Goal: Task Accomplishment & Management: Use online tool/utility

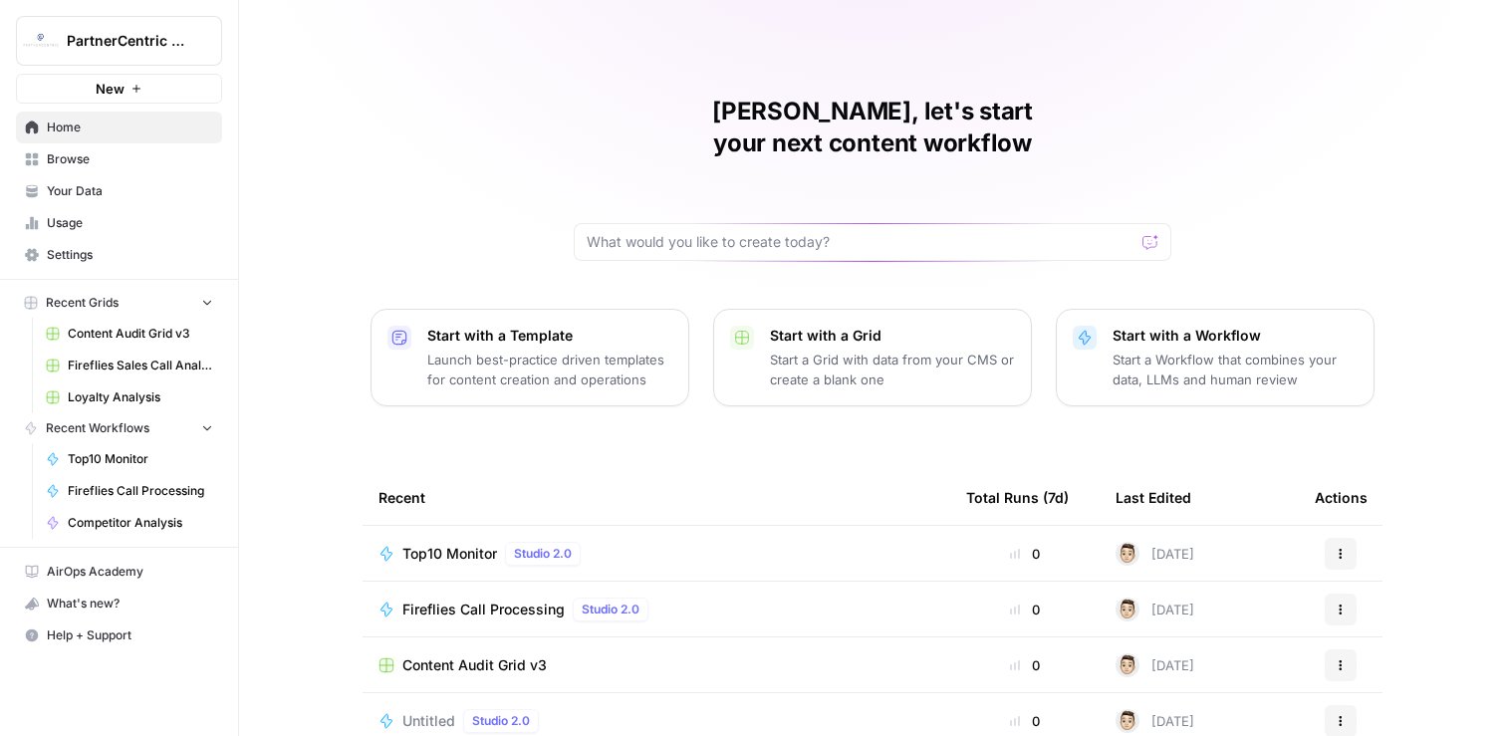
scroll to position [62, 0]
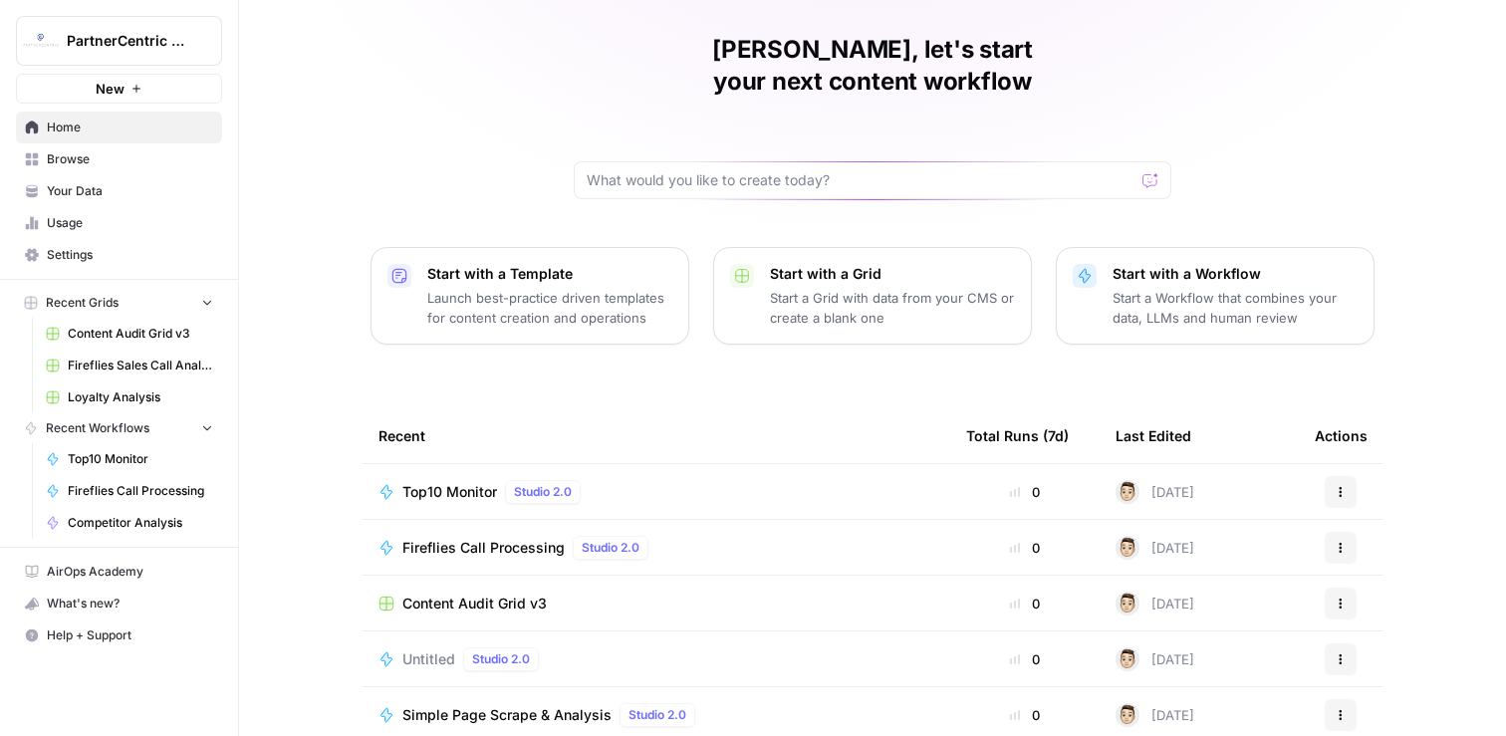
click at [93, 153] on span "Browse" at bounding box center [130, 159] width 166 height 18
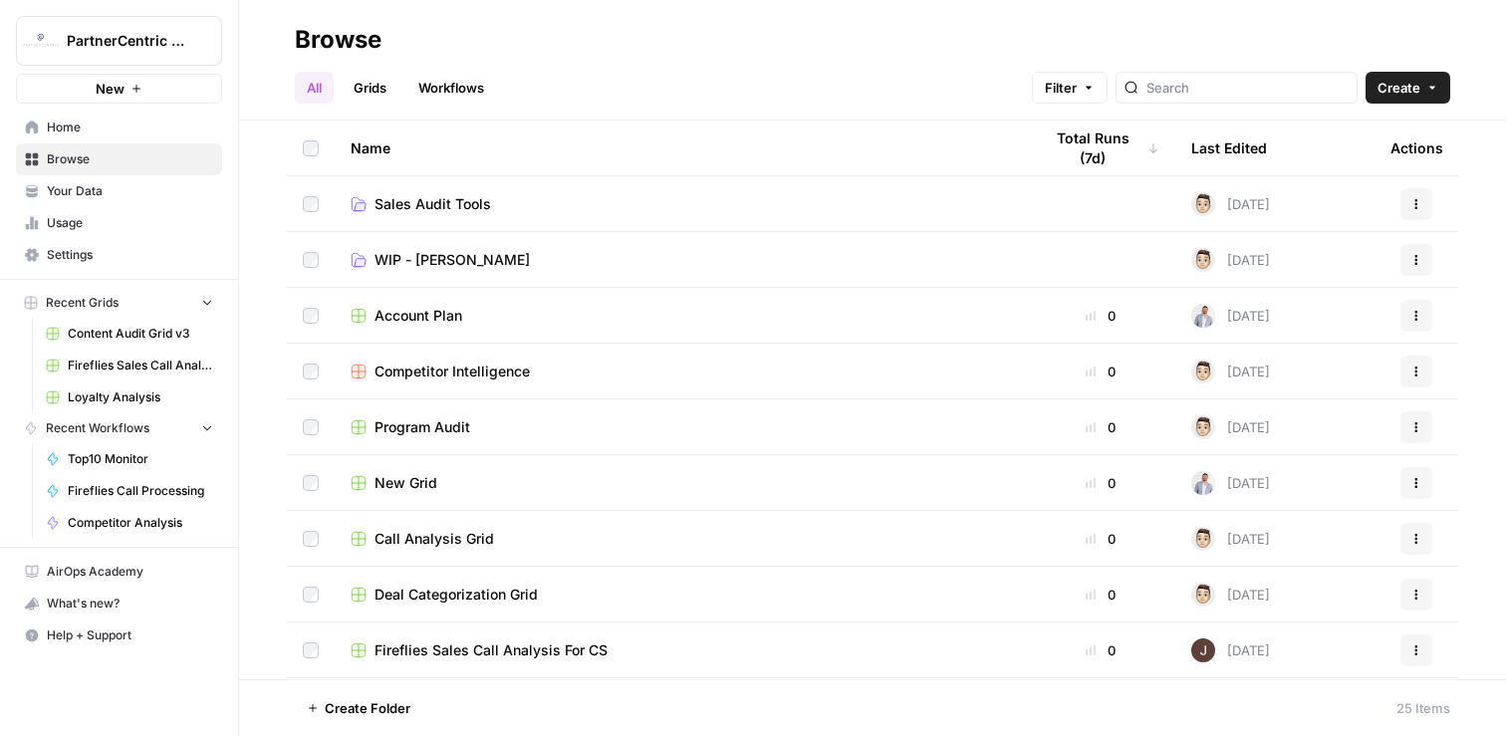
click at [493, 198] on link "Sales Audit Tools" at bounding box center [680, 204] width 659 height 20
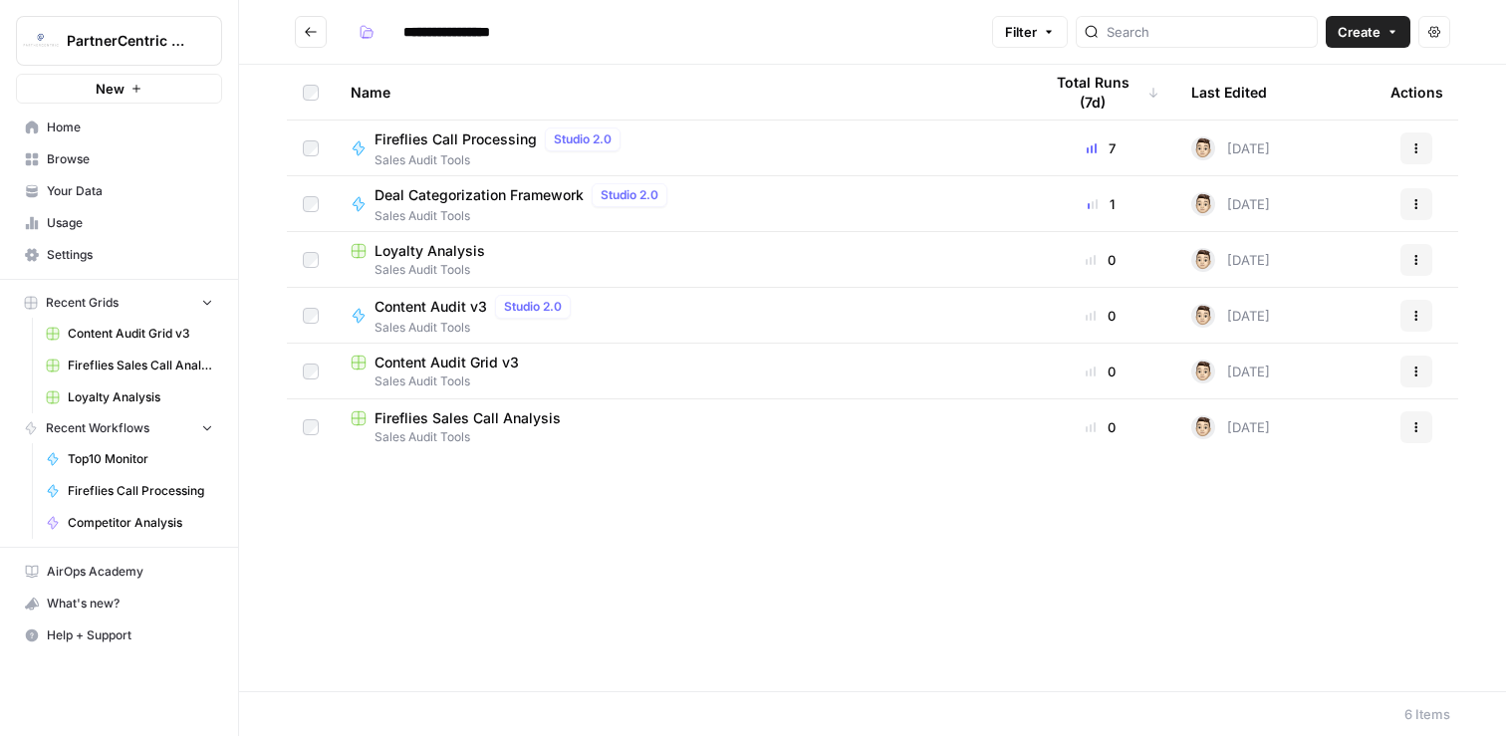
click at [473, 319] on span "Sales Audit Tools" at bounding box center [476, 328] width 204 height 18
click at [497, 365] on span "Content Audit Grid v3" at bounding box center [446, 363] width 144 height 20
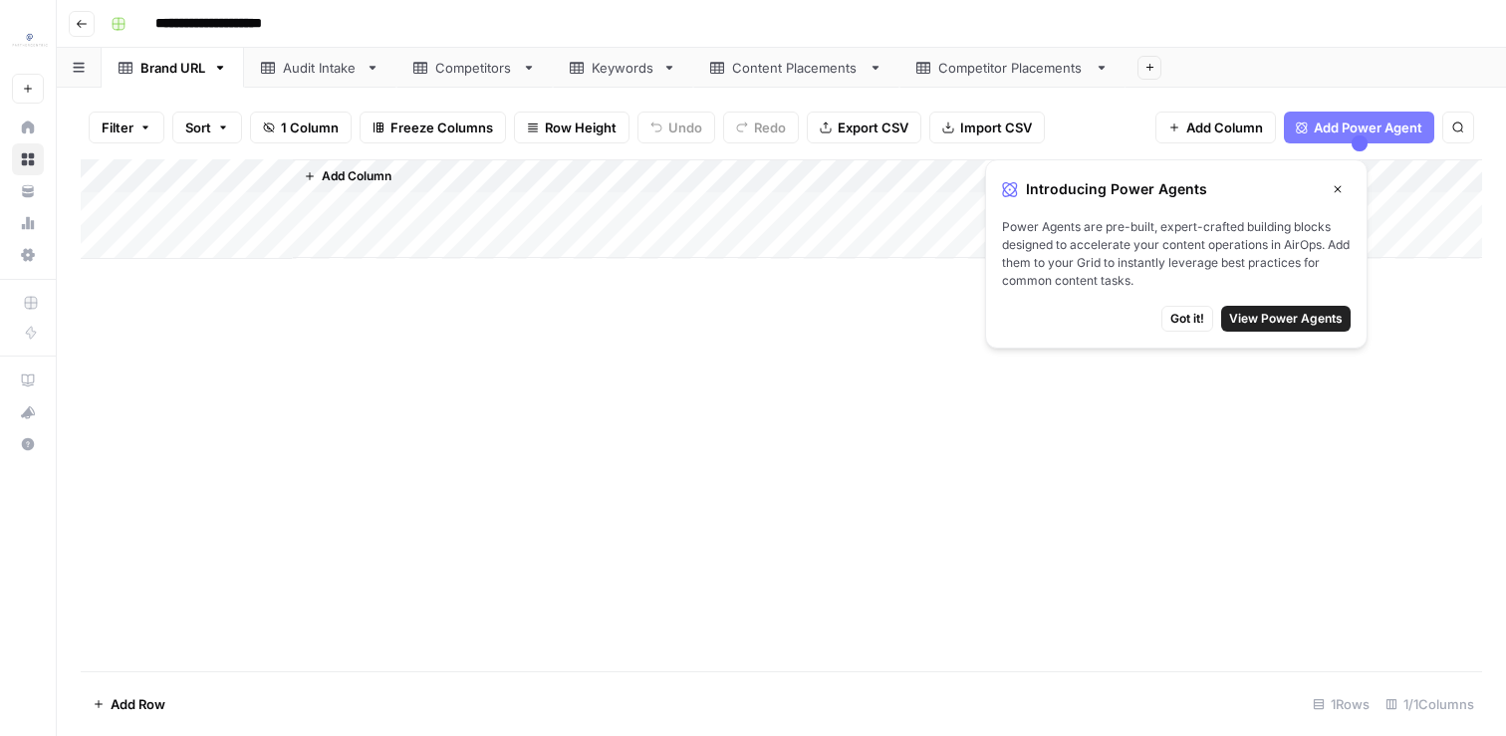
click at [100, 175] on div "Add Column" at bounding box center [781, 209] width 1401 height 100
click at [1333, 188] on icon "button" at bounding box center [1338, 189] width 12 height 12
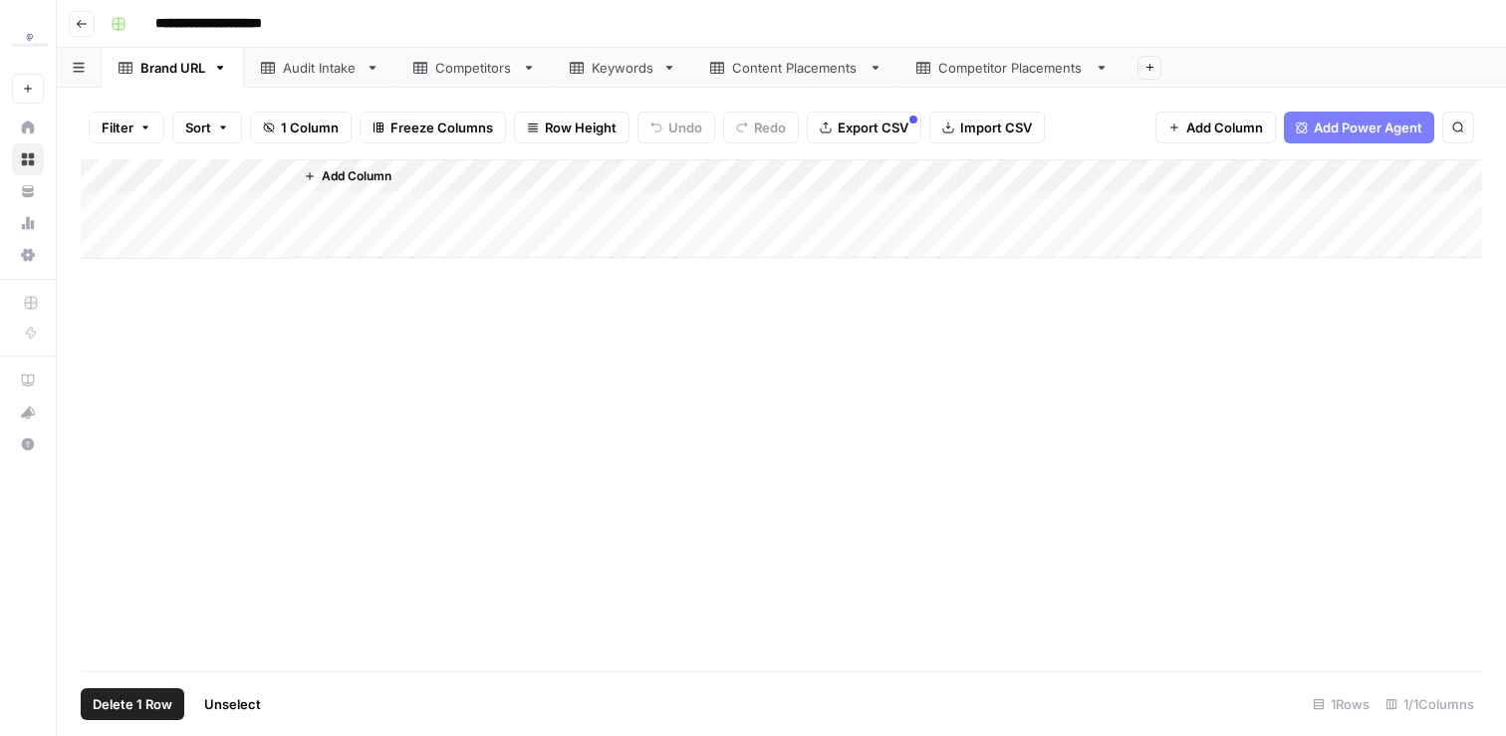
click at [155, 702] on span "Delete 1 Row" at bounding box center [133, 704] width 80 height 20
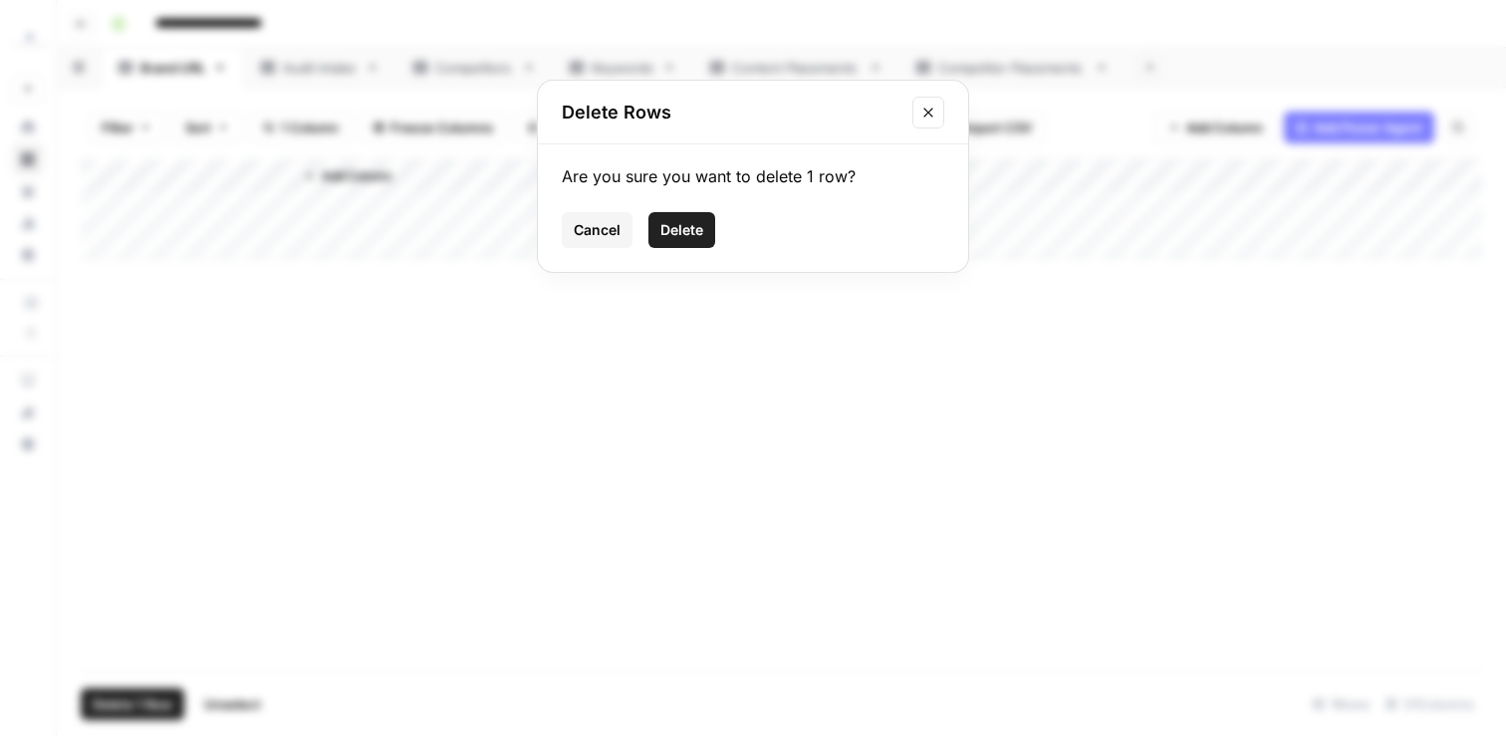
click at [693, 235] on span "Delete" at bounding box center [681, 230] width 43 height 20
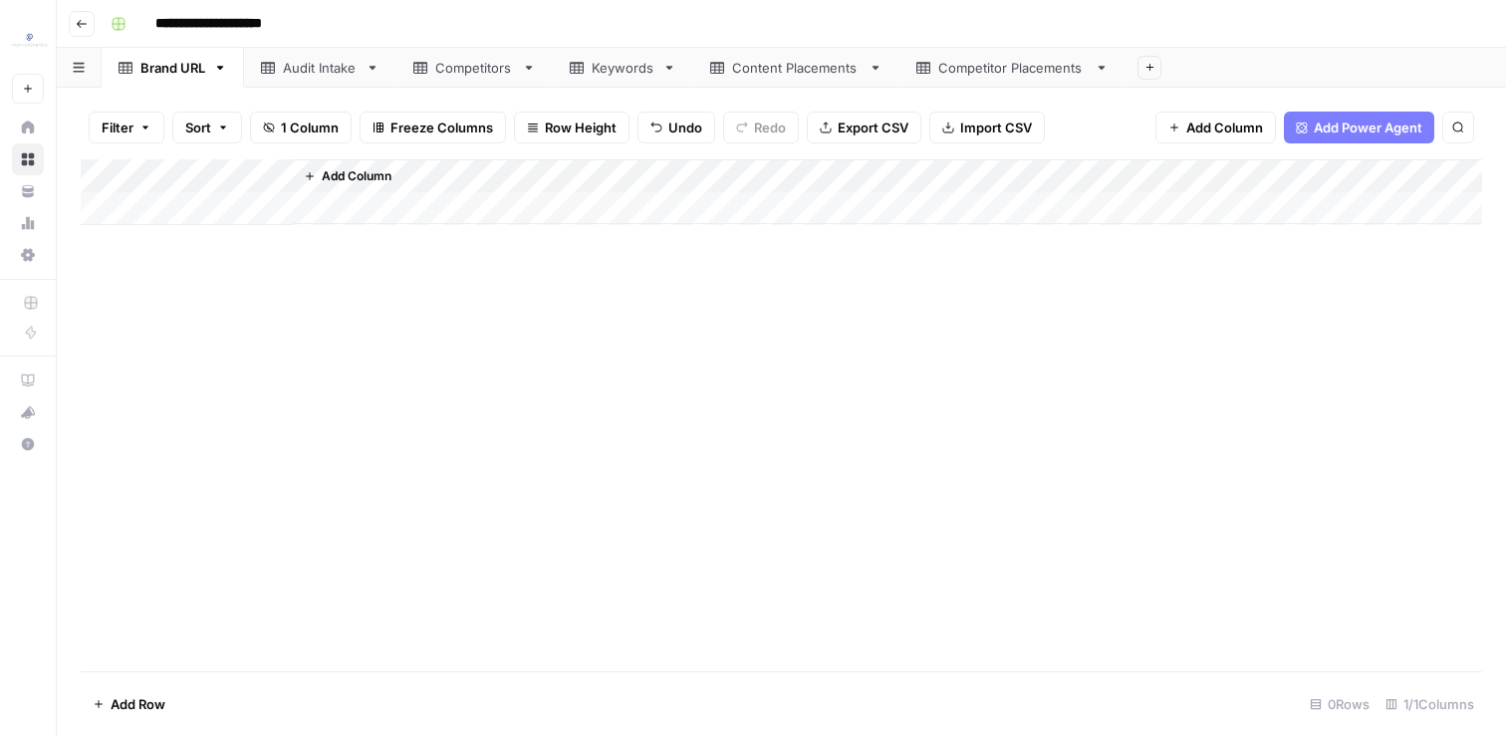
click at [345, 82] on link "Audit Intake" at bounding box center [320, 68] width 152 height 40
click at [418, 63] on icon at bounding box center [420, 68] width 14 height 12
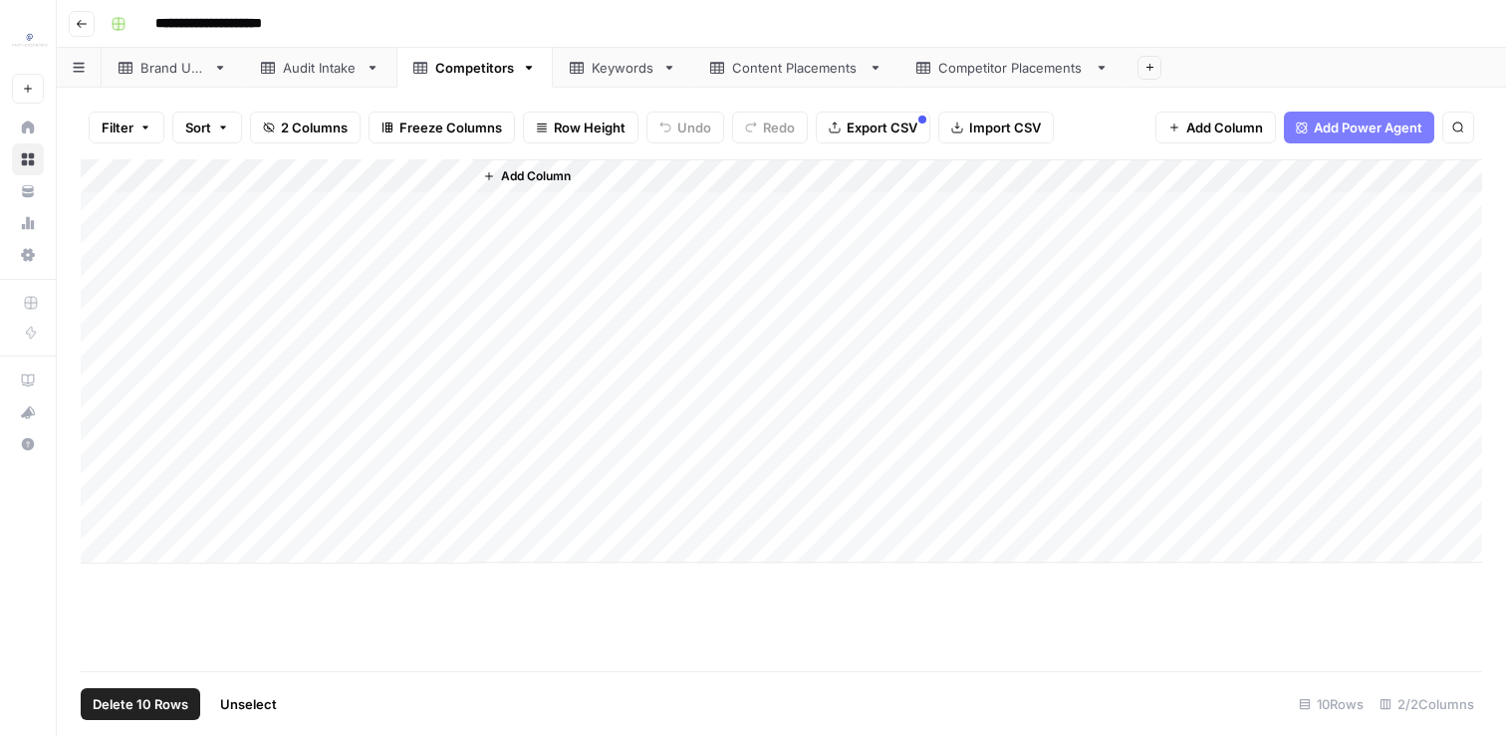
click at [105, 174] on div "Add Column" at bounding box center [781, 361] width 1401 height 404
click at [153, 709] on span "Delete 10 Rows" at bounding box center [141, 704] width 96 height 20
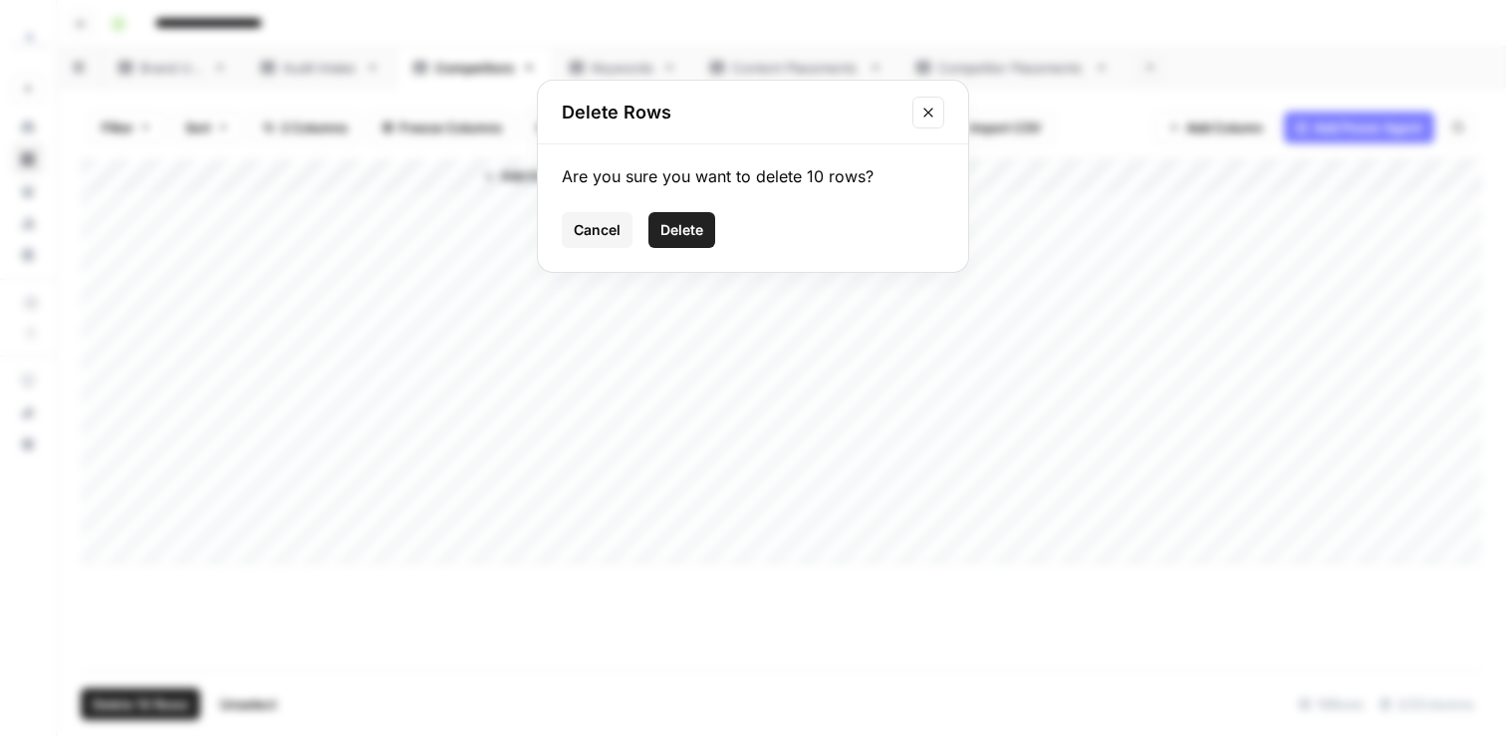
drag, startPoint x: 674, startPoint y: 237, endPoint x: 685, endPoint y: 222, distance: 18.5
click at [689, 235] on span "Delete" at bounding box center [681, 230] width 43 height 20
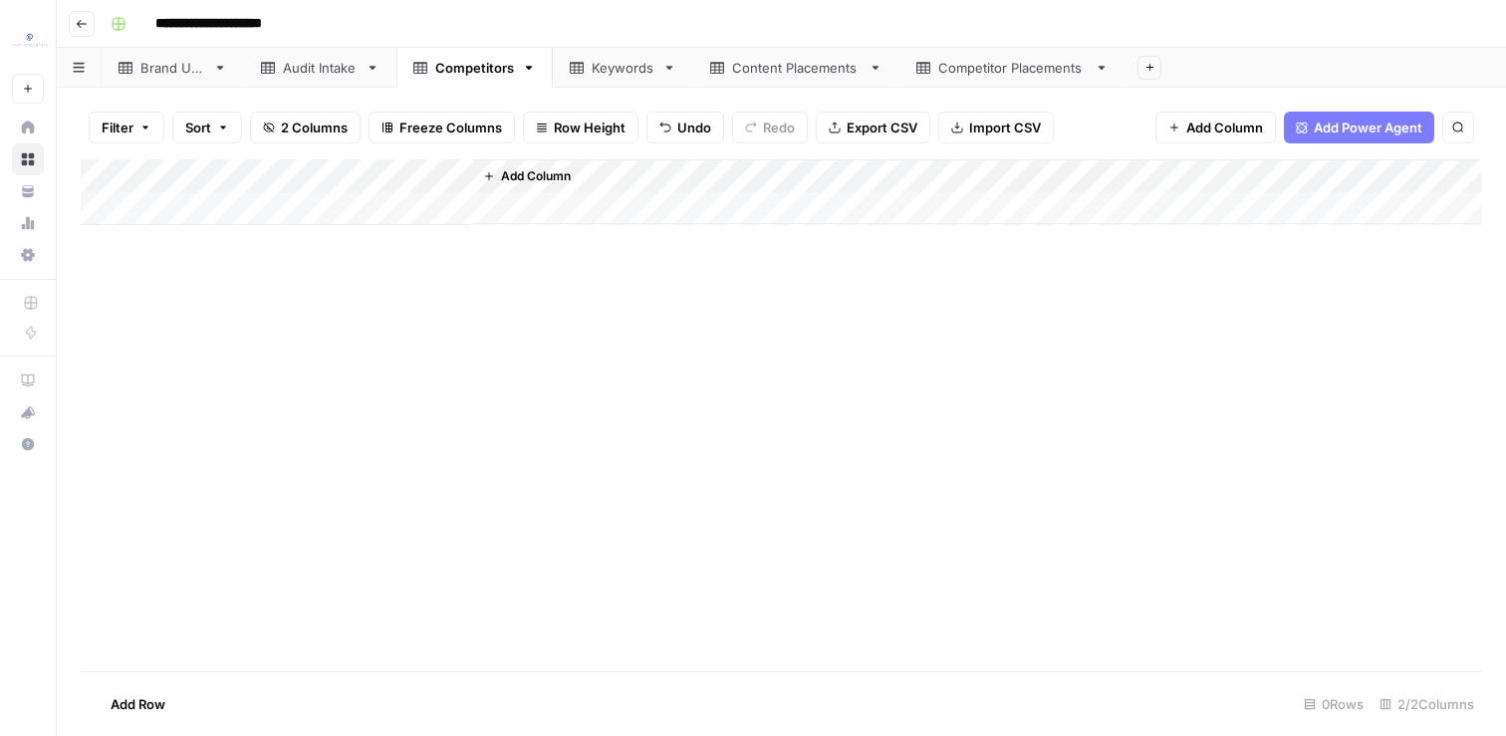
click at [589, 55] on link "Keywords" at bounding box center [623, 68] width 140 height 40
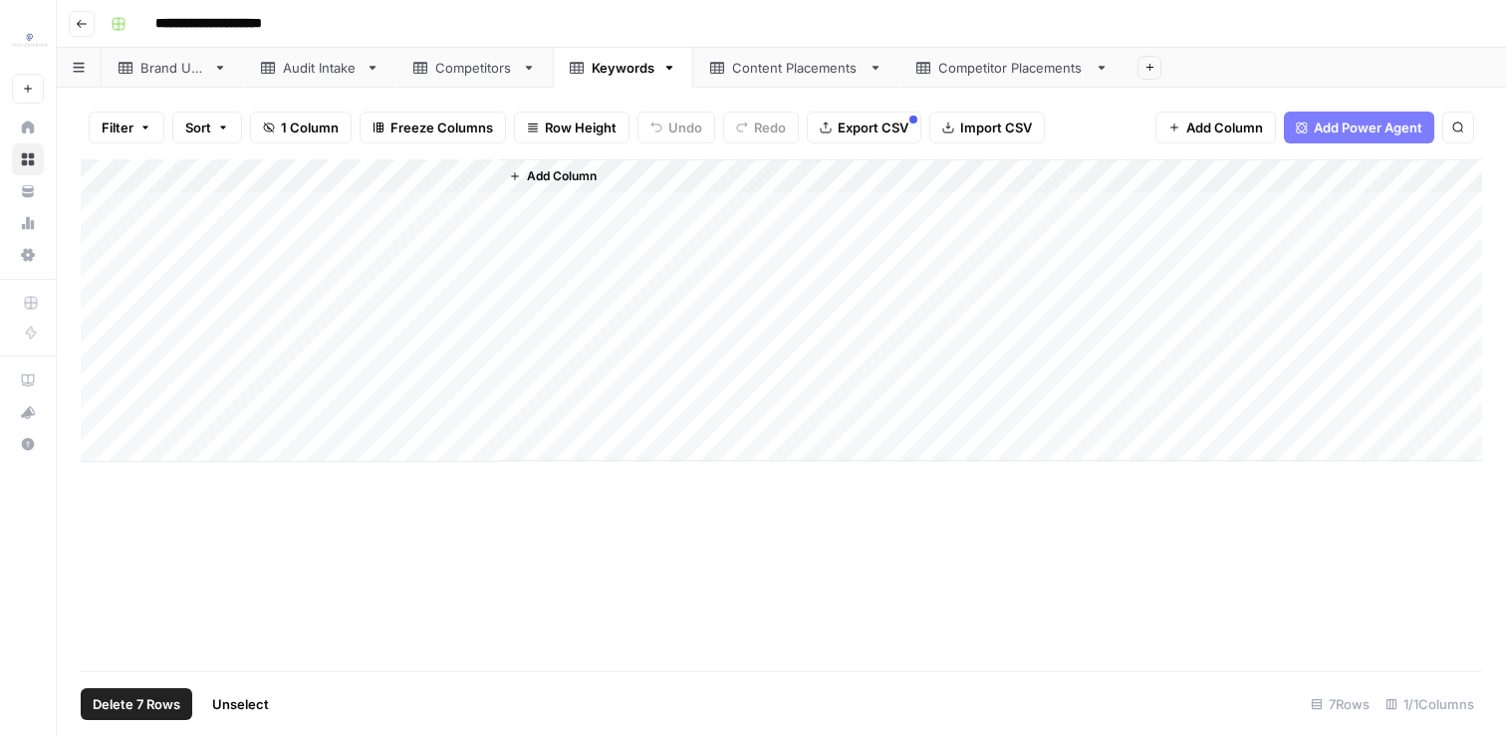
click at [96, 176] on div "Add Column" at bounding box center [781, 310] width 1401 height 303
click at [149, 713] on span "Delete 7 Rows" at bounding box center [137, 704] width 88 height 20
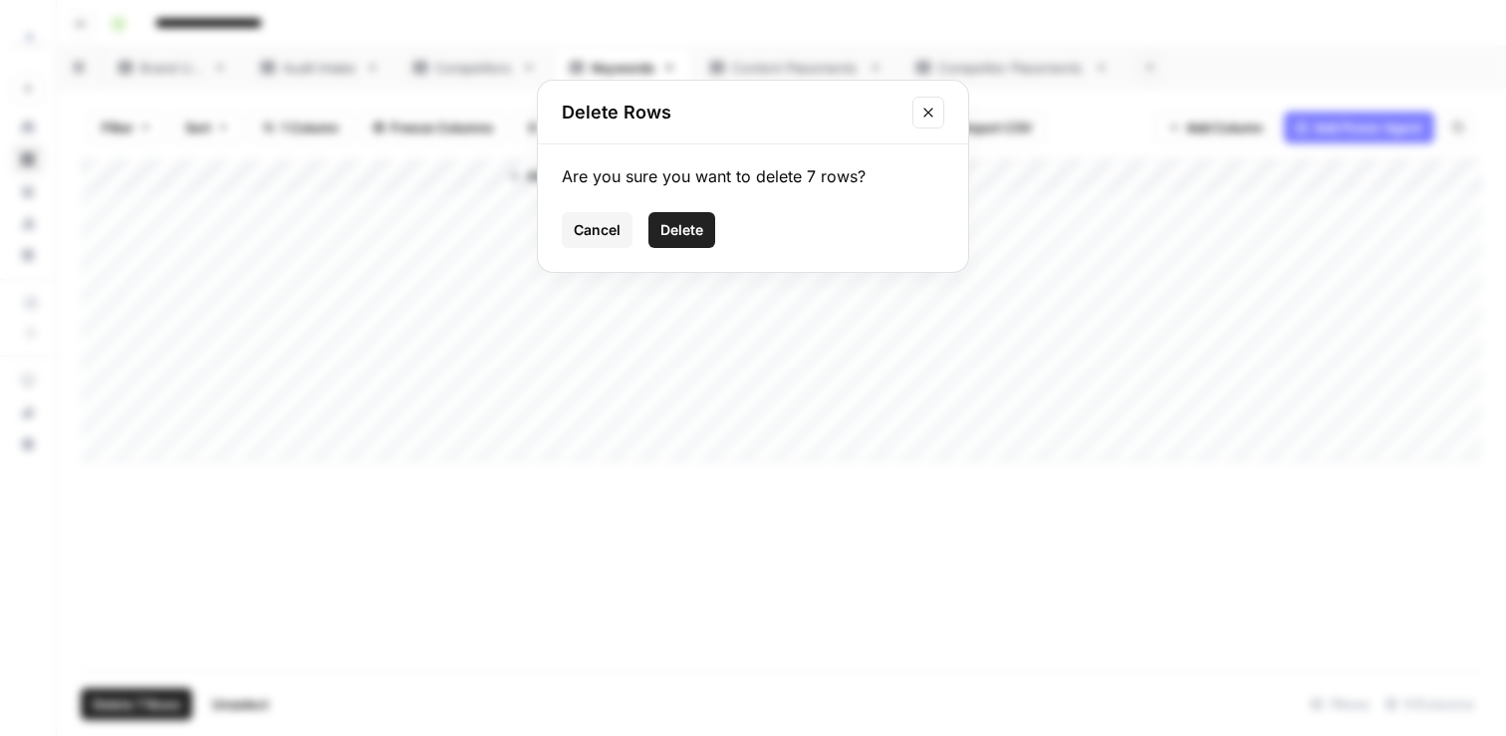
click at [696, 210] on div "Are you sure you want to delete 7 rows? Cancel Delete" at bounding box center [753, 207] width 430 height 127
click at [696, 235] on span "Delete" at bounding box center [681, 230] width 43 height 20
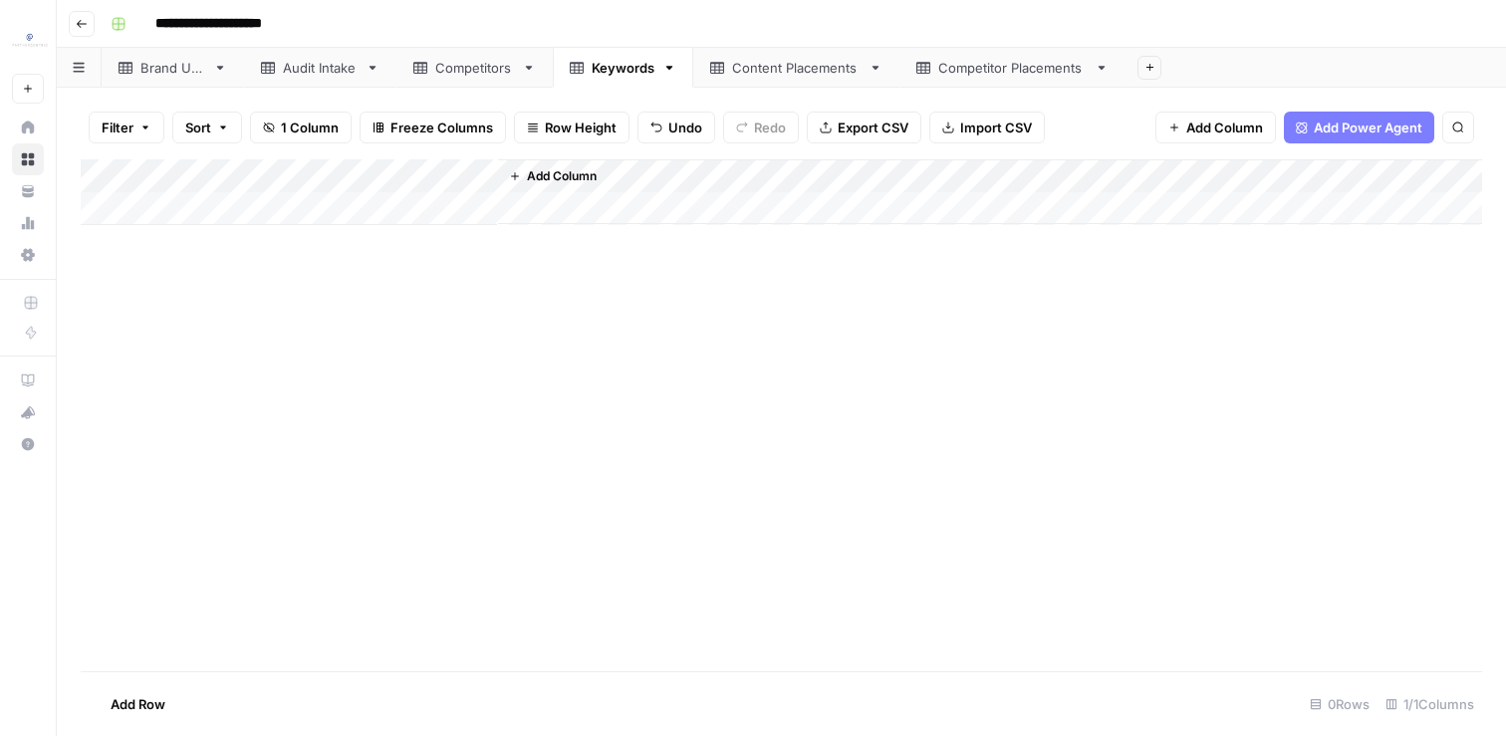
click at [756, 77] on div "Content Placements" at bounding box center [796, 68] width 128 height 20
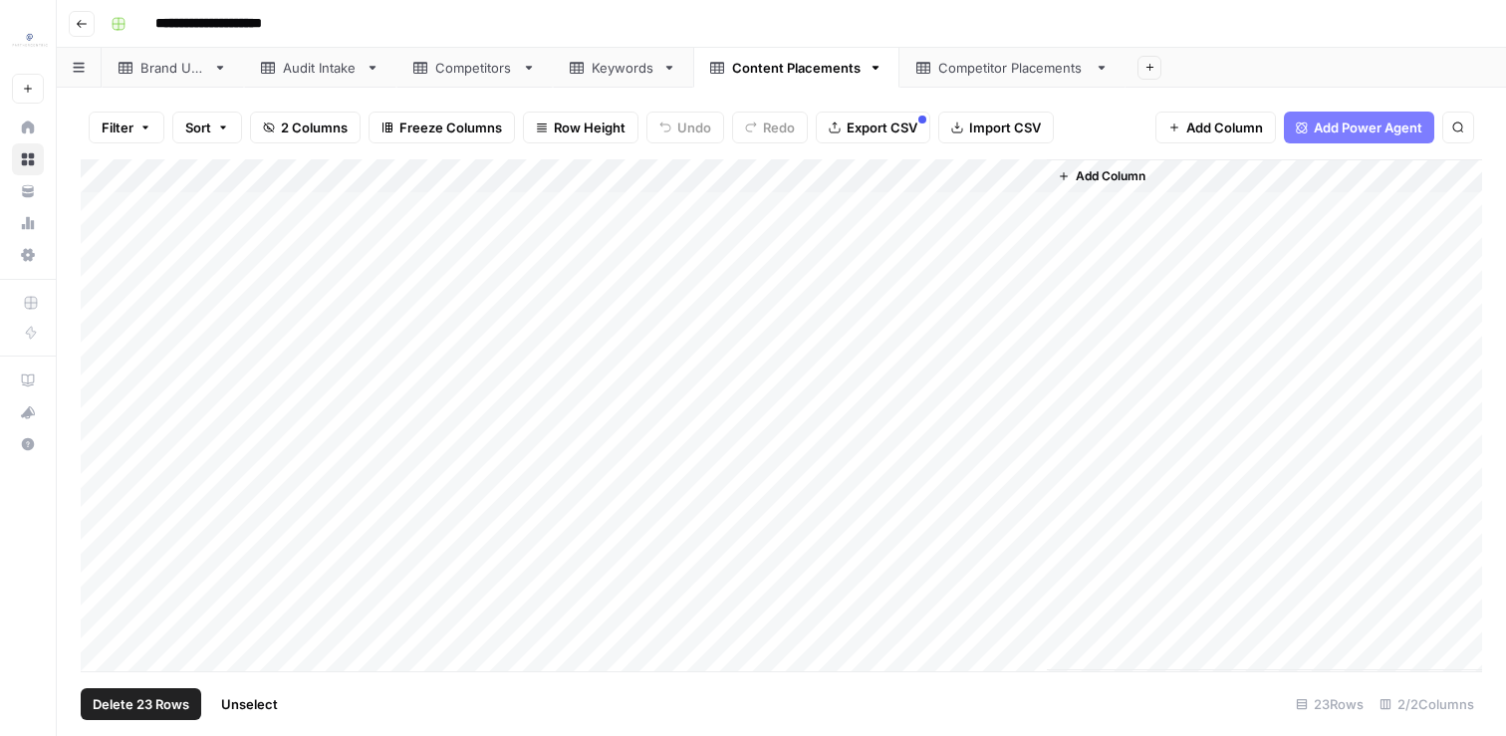
click at [89, 173] on div "Add Column" at bounding box center [781, 415] width 1401 height 512
click at [126, 713] on span "Delete 23 Rows" at bounding box center [141, 704] width 97 height 20
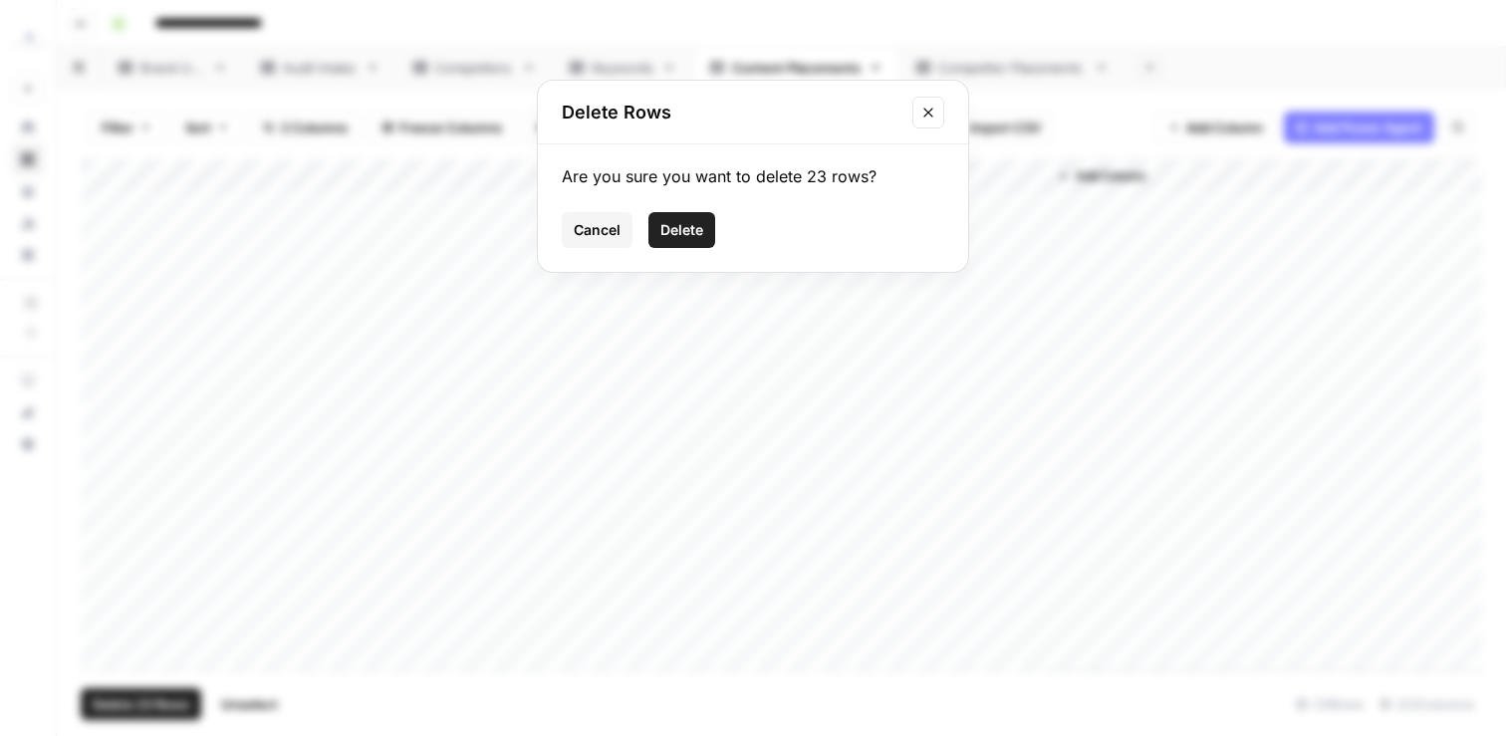
click at [679, 234] on span "Delete" at bounding box center [681, 230] width 43 height 20
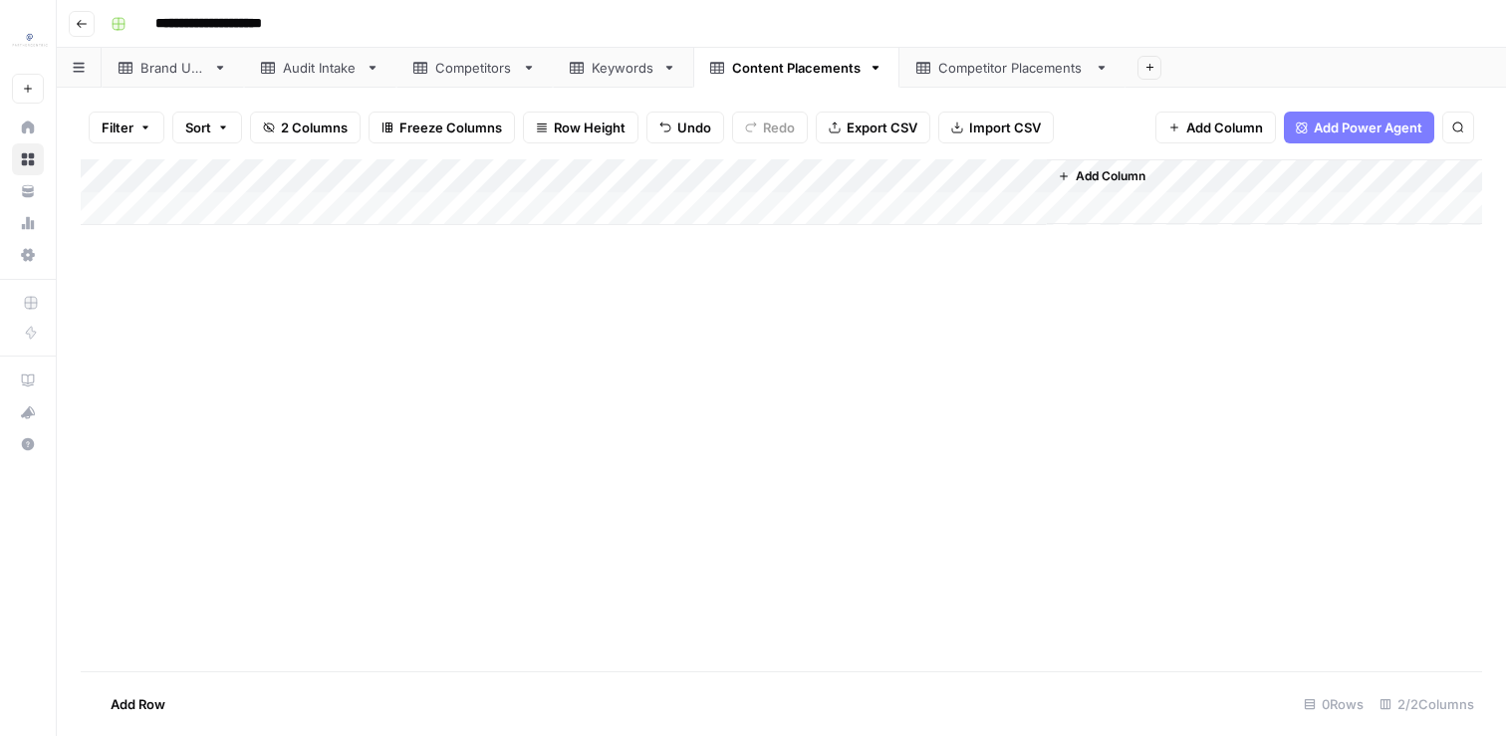
click at [957, 75] on div "Competitor Placements" at bounding box center [1012, 68] width 148 height 20
click at [101, 172] on div "Add Column" at bounding box center [781, 415] width 1401 height 512
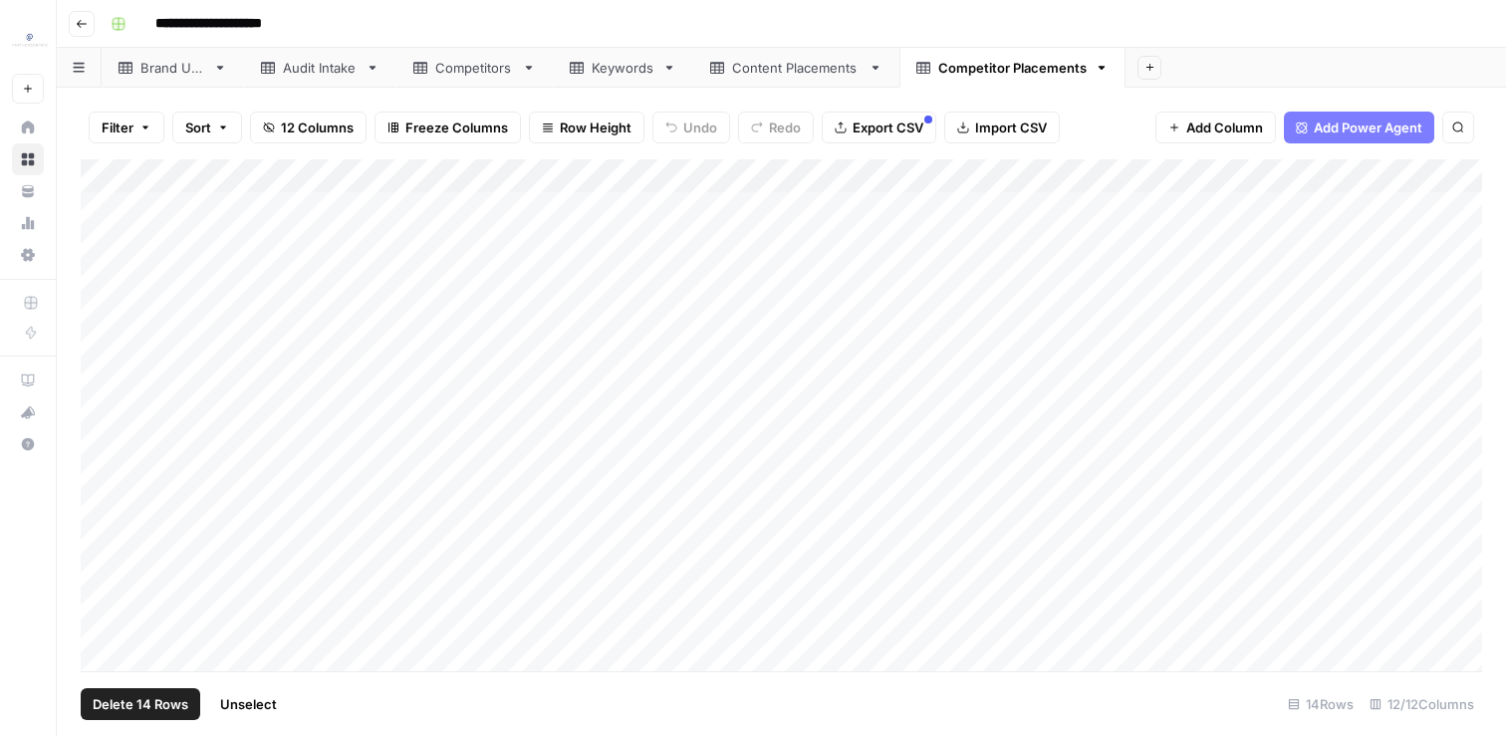
click at [177, 712] on span "Delete 14 Rows" at bounding box center [141, 704] width 96 height 20
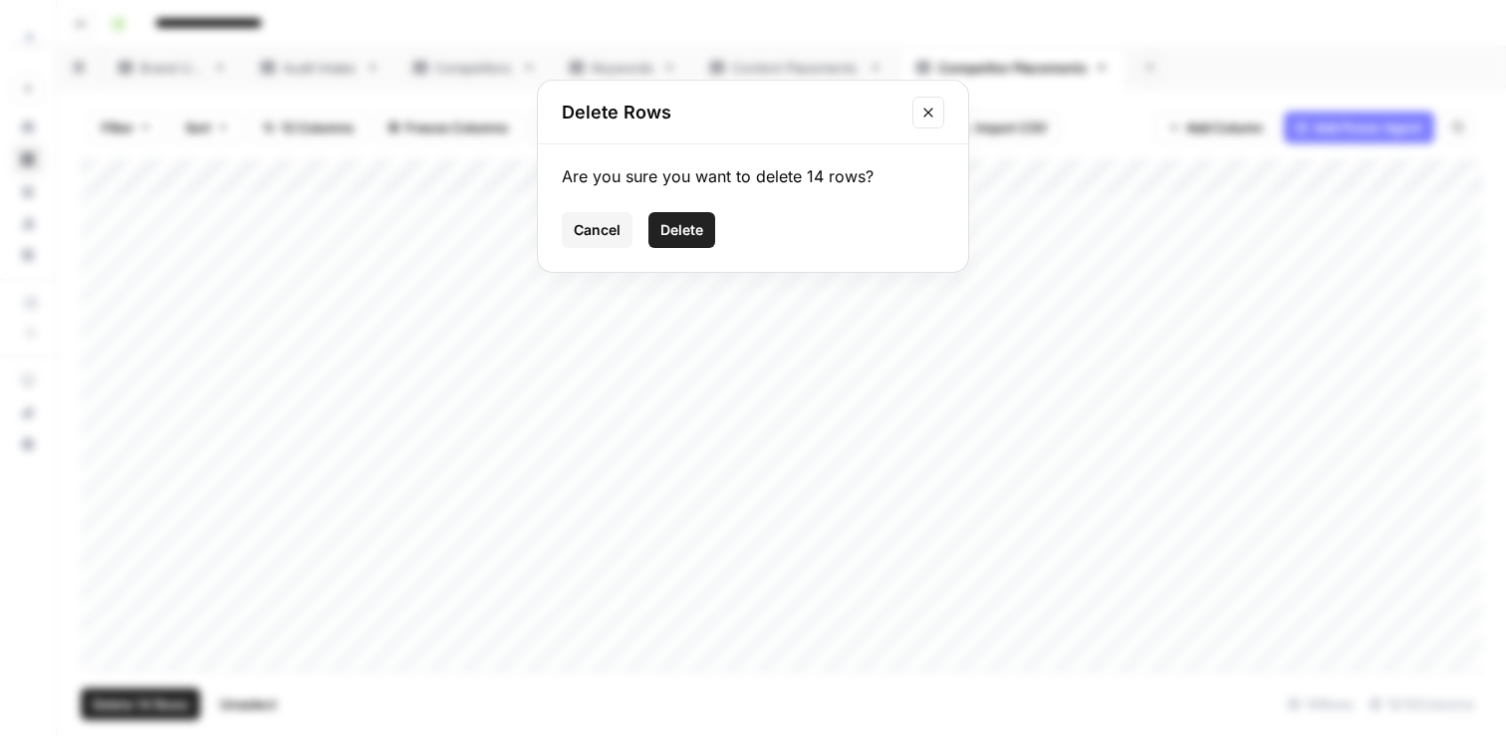
click at [709, 233] on button "Delete" at bounding box center [681, 230] width 67 height 36
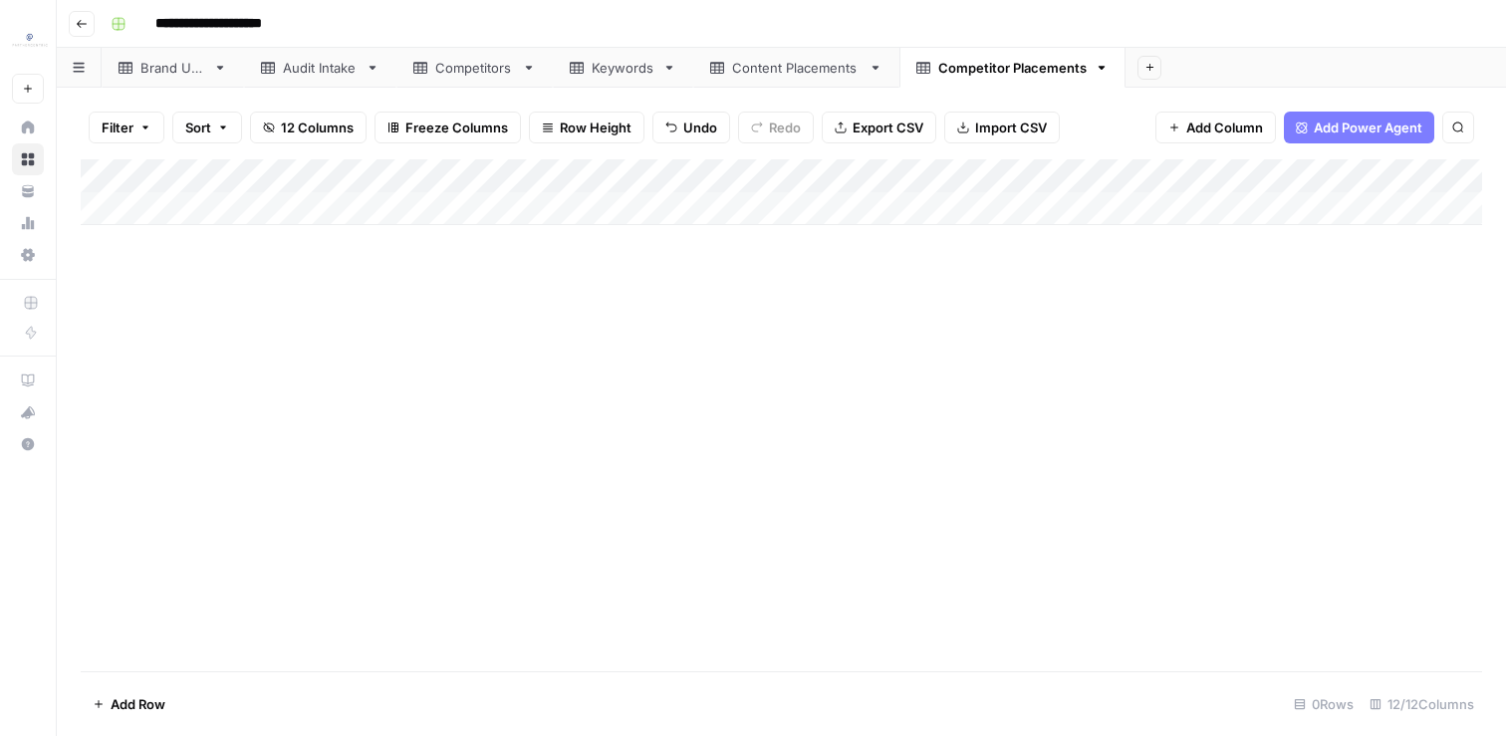
click at [167, 62] on div "Brand URL" at bounding box center [172, 68] width 65 height 20
click at [442, 64] on div "Competitors" at bounding box center [474, 68] width 79 height 20
click at [618, 71] on div "Keywords" at bounding box center [623, 68] width 63 height 20
click at [807, 66] on div "Brand URL Audit Intake Competitors Keywords Content Placements Competitor Place…" at bounding box center [781, 68] width 1449 height 40
click at [740, 72] on div "Content Placements" at bounding box center [796, 68] width 128 height 20
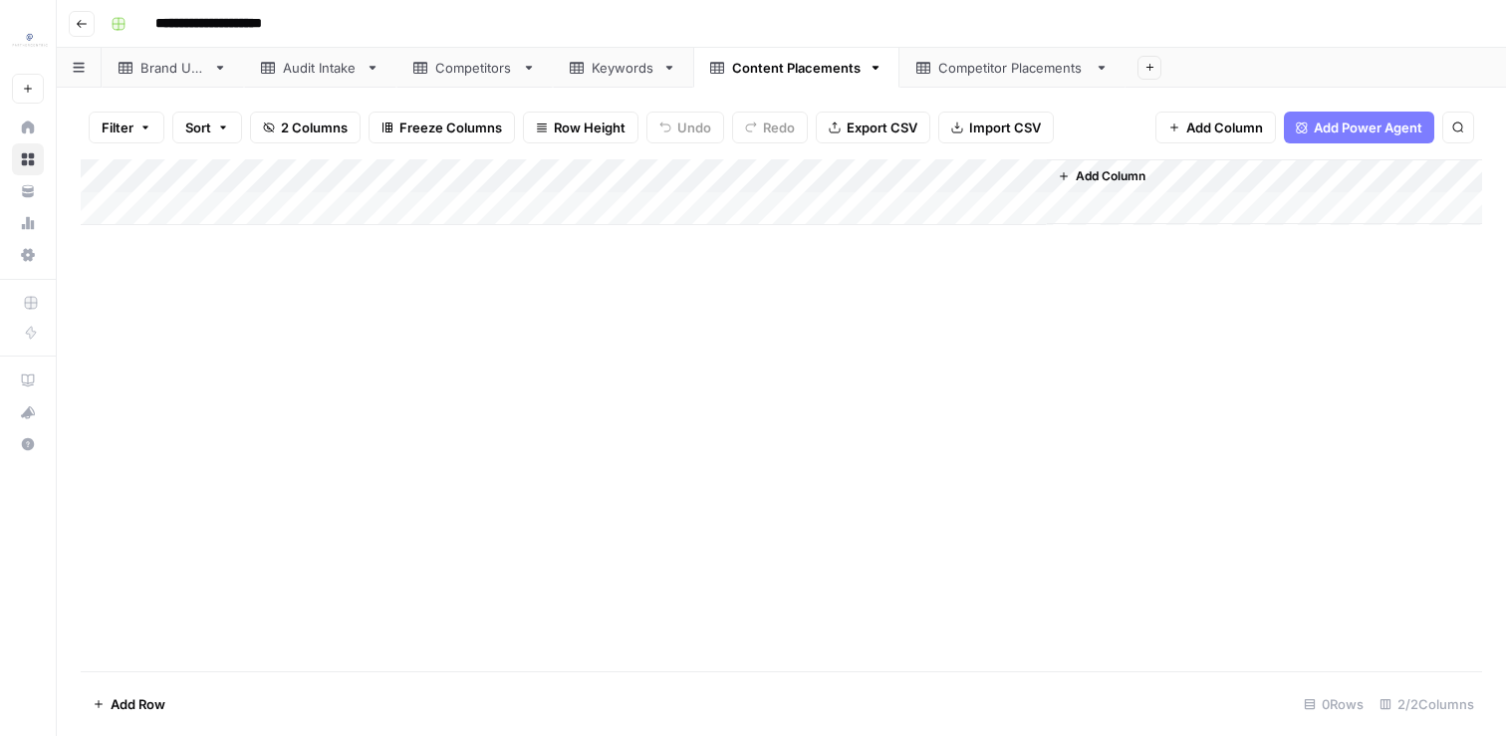
click at [626, 72] on div "Keywords" at bounding box center [623, 68] width 63 height 20
click at [174, 209] on div "Add Column" at bounding box center [781, 192] width 1401 height 66
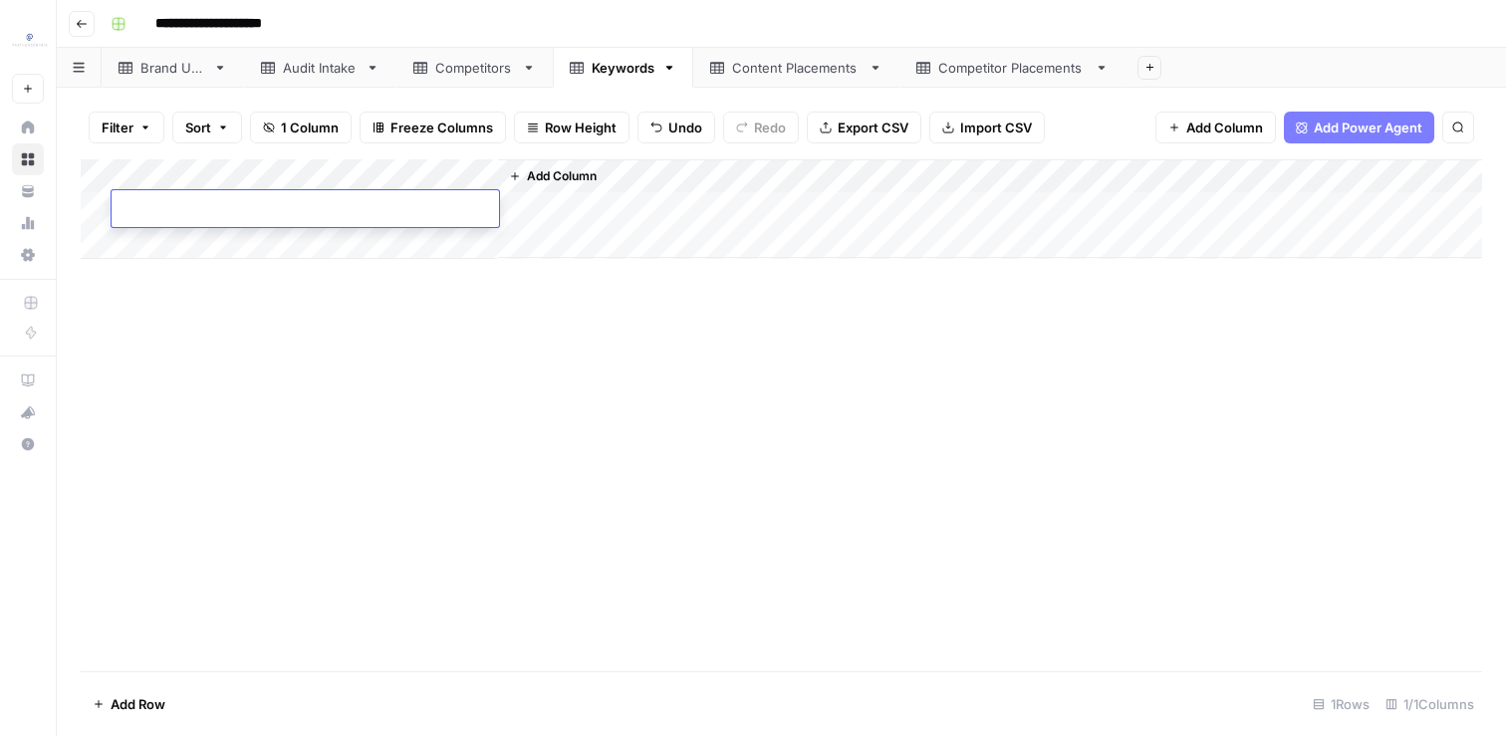
click at [184, 237] on div "Add Column" at bounding box center [781, 209] width 1401 height 100
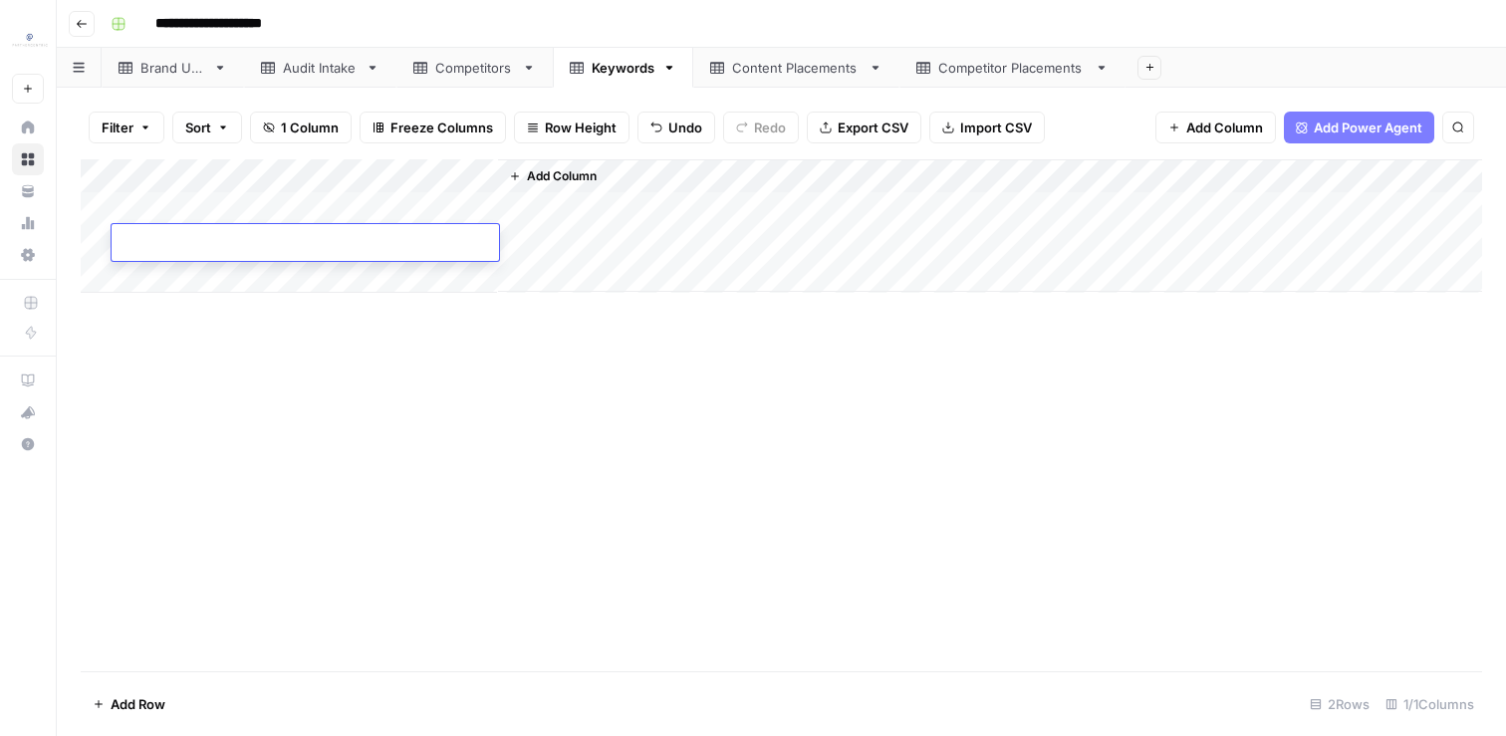
click at [238, 333] on div "Add Column" at bounding box center [781, 415] width 1401 height 512
click at [206, 215] on div "Add Column" at bounding box center [781, 225] width 1401 height 133
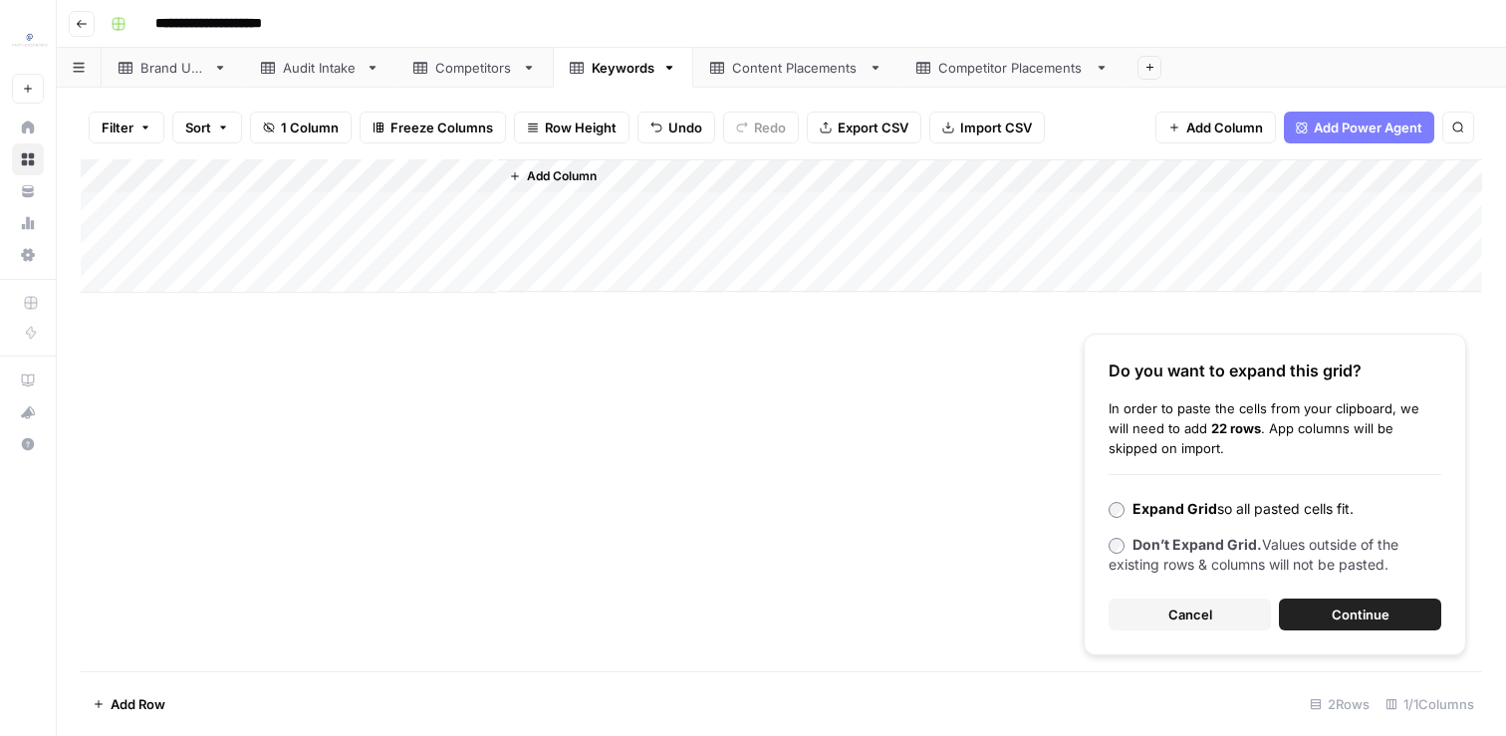
click at [1373, 624] on span "Continue" at bounding box center [1361, 615] width 58 height 20
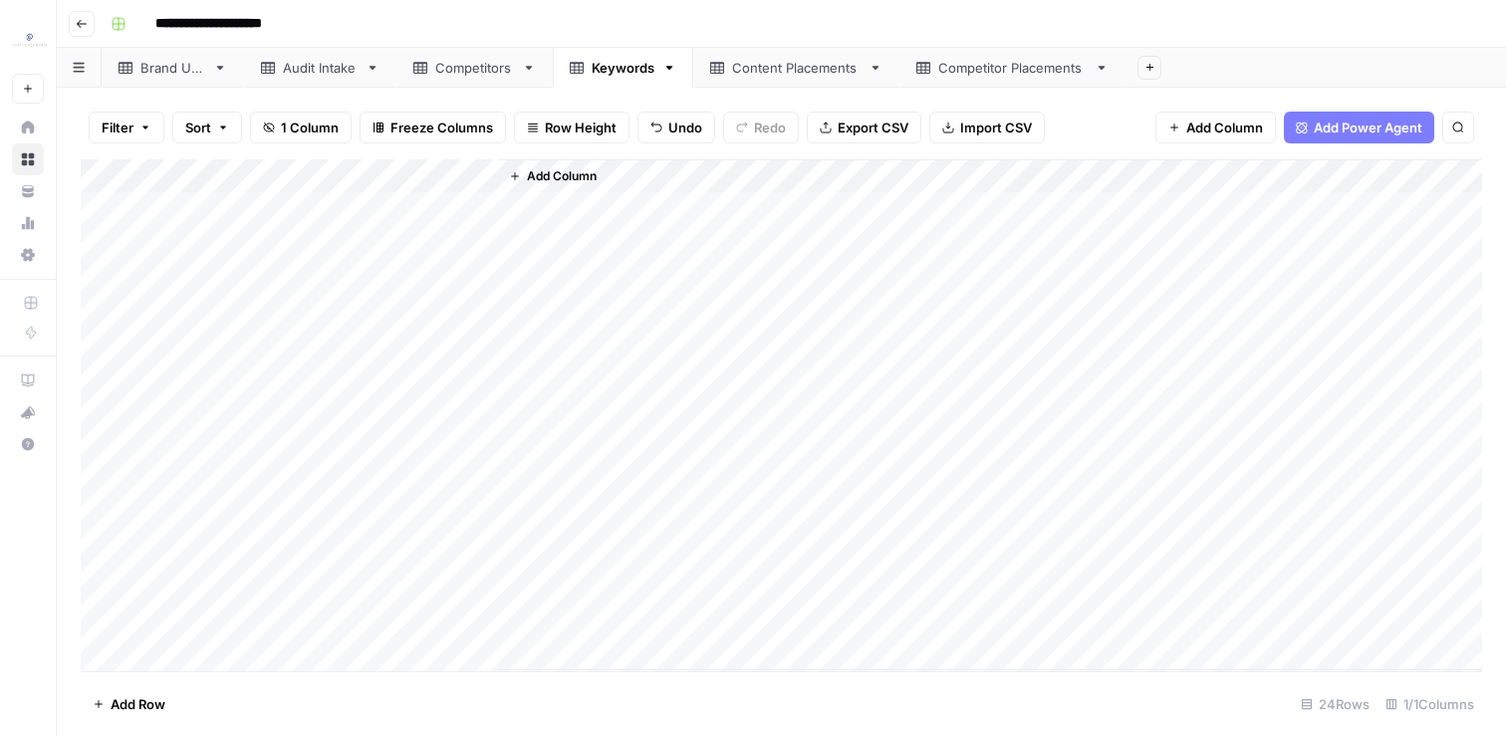
click at [446, 172] on div "Add Column" at bounding box center [781, 415] width 1401 height 512
click at [215, 309] on span "Sort Ascending" at bounding box center [238, 316] width 174 height 20
click at [413, 181] on div "Add Column" at bounding box center [781, 415] width 1401 height 512
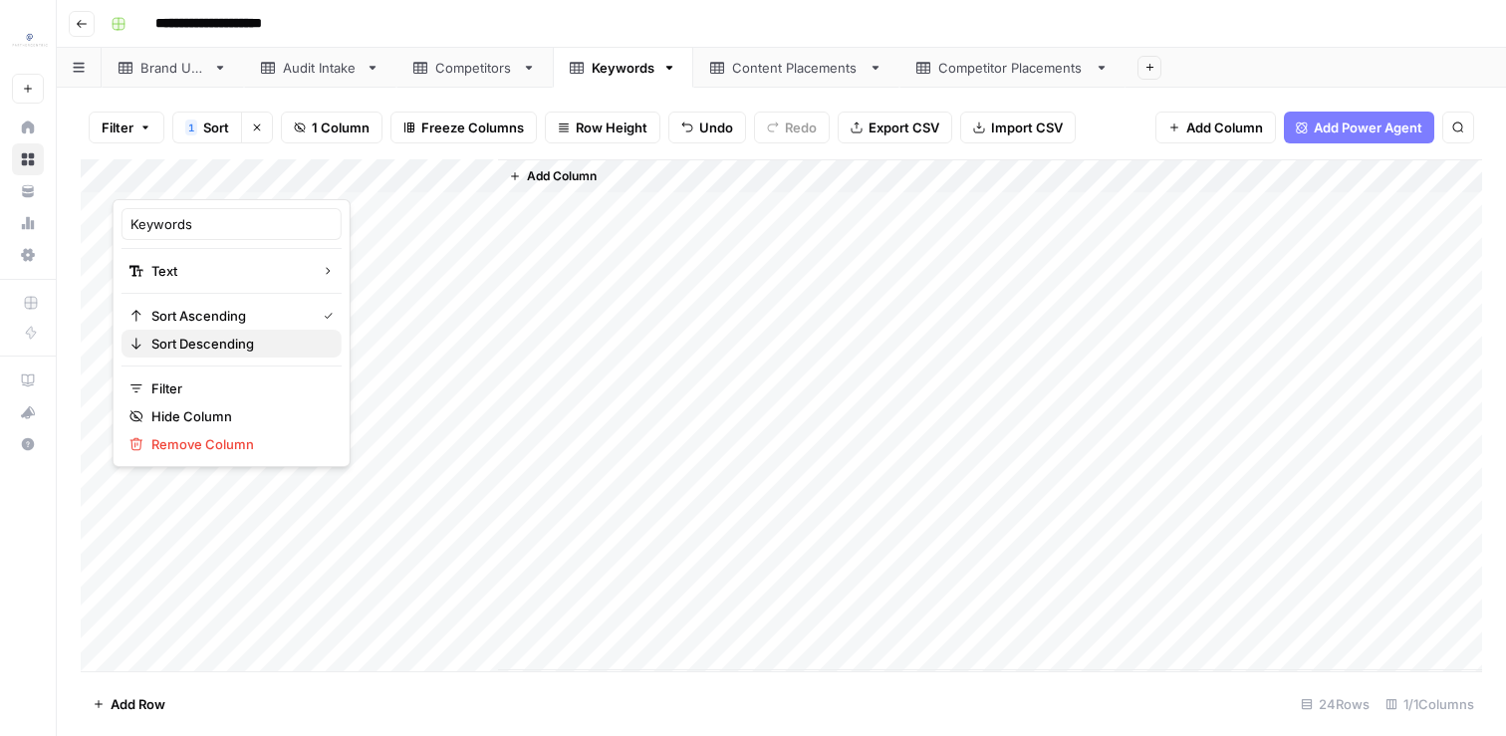
click at [191, 344] on span "Sort Descending" at bounding box center [238, 344] width 174 height 20
click at [88, 482] on div "Add Column" at bounding box center [781, 415] width 1401 height 512
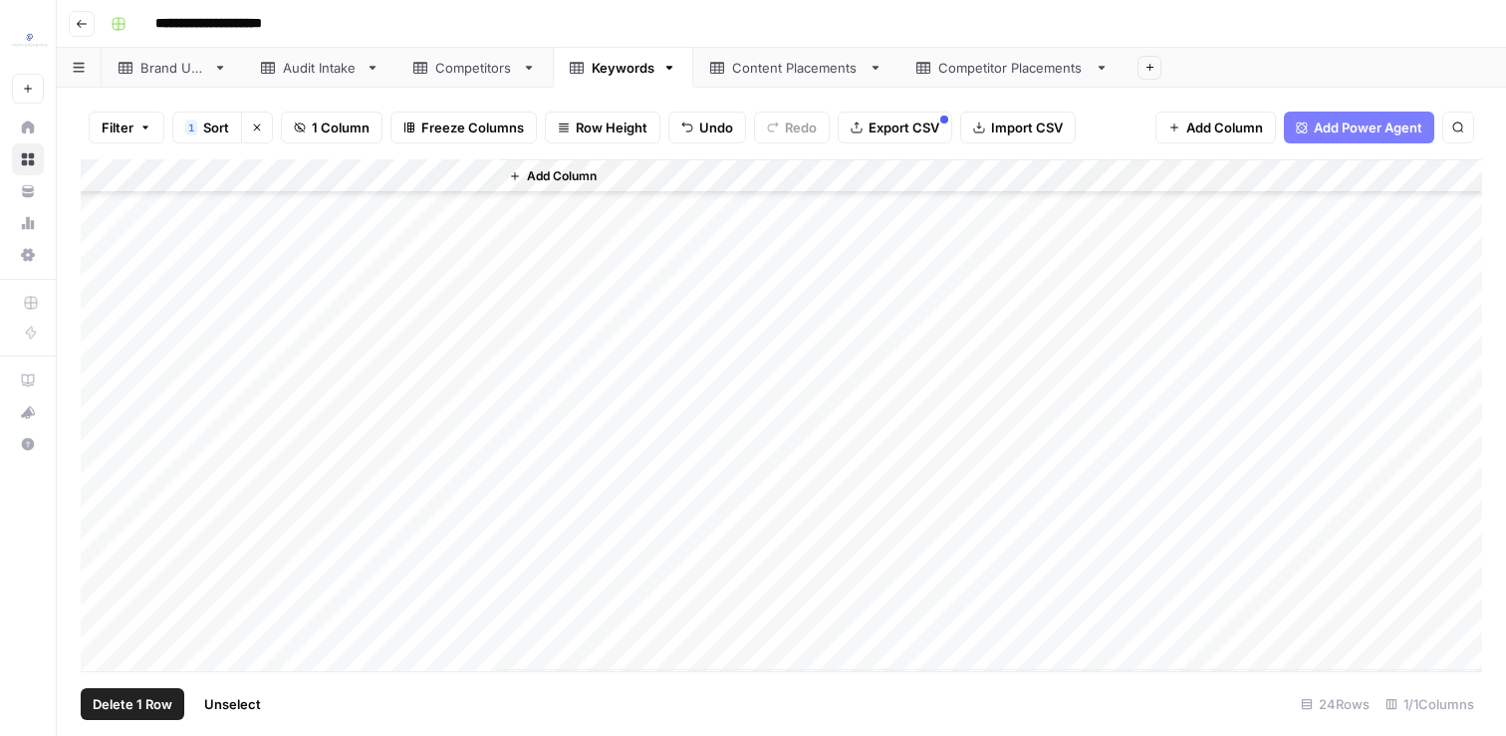
scroll to position [367, 0]
click at [99, 624] on div "Add Column" at bounding box center [781, 415] width 1401 height 512
click at [130, 704] on span "Delete 16 Rows" at bounding box center [140, 704] width 95 height 20
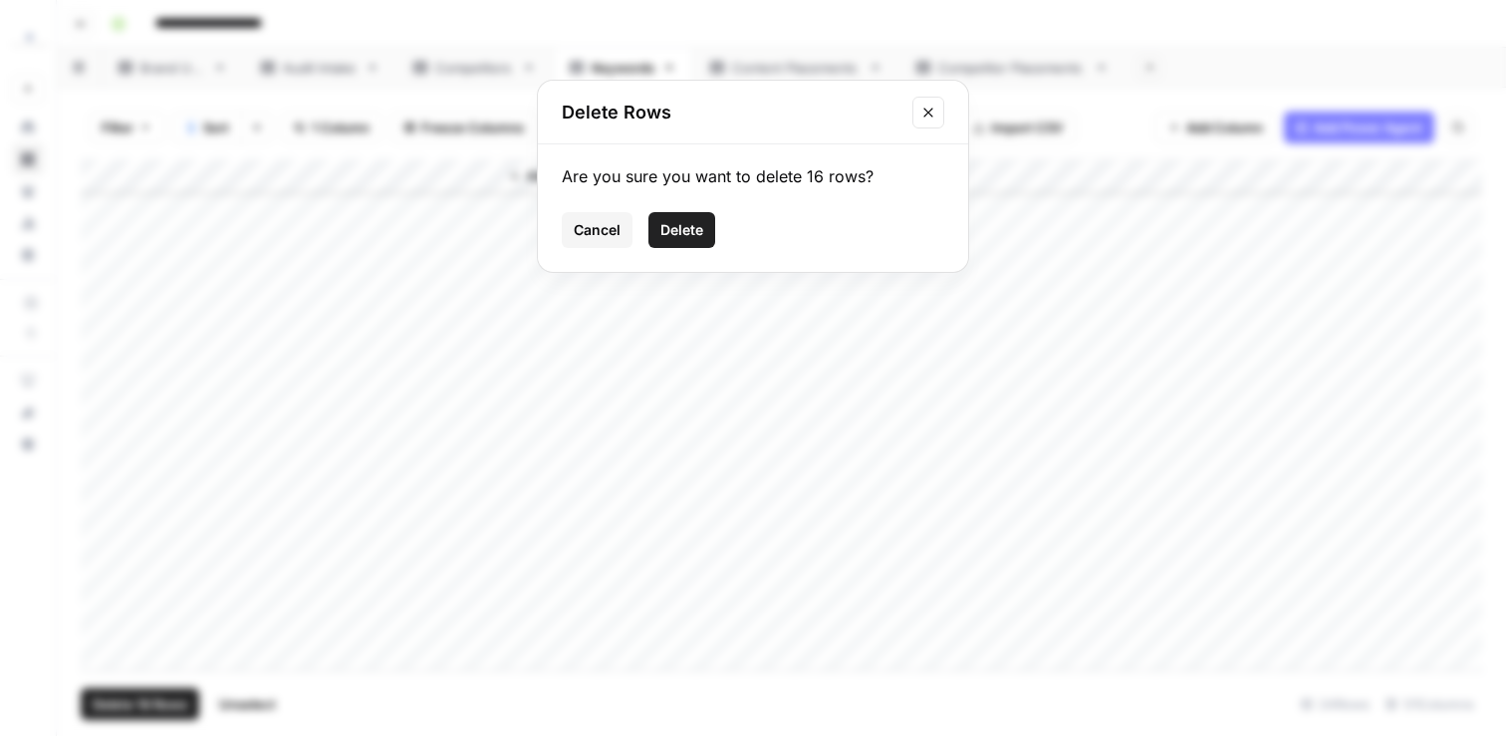
click at [687, 246] on button "Delete" at bounding box center [681, 230] width 67 height 36
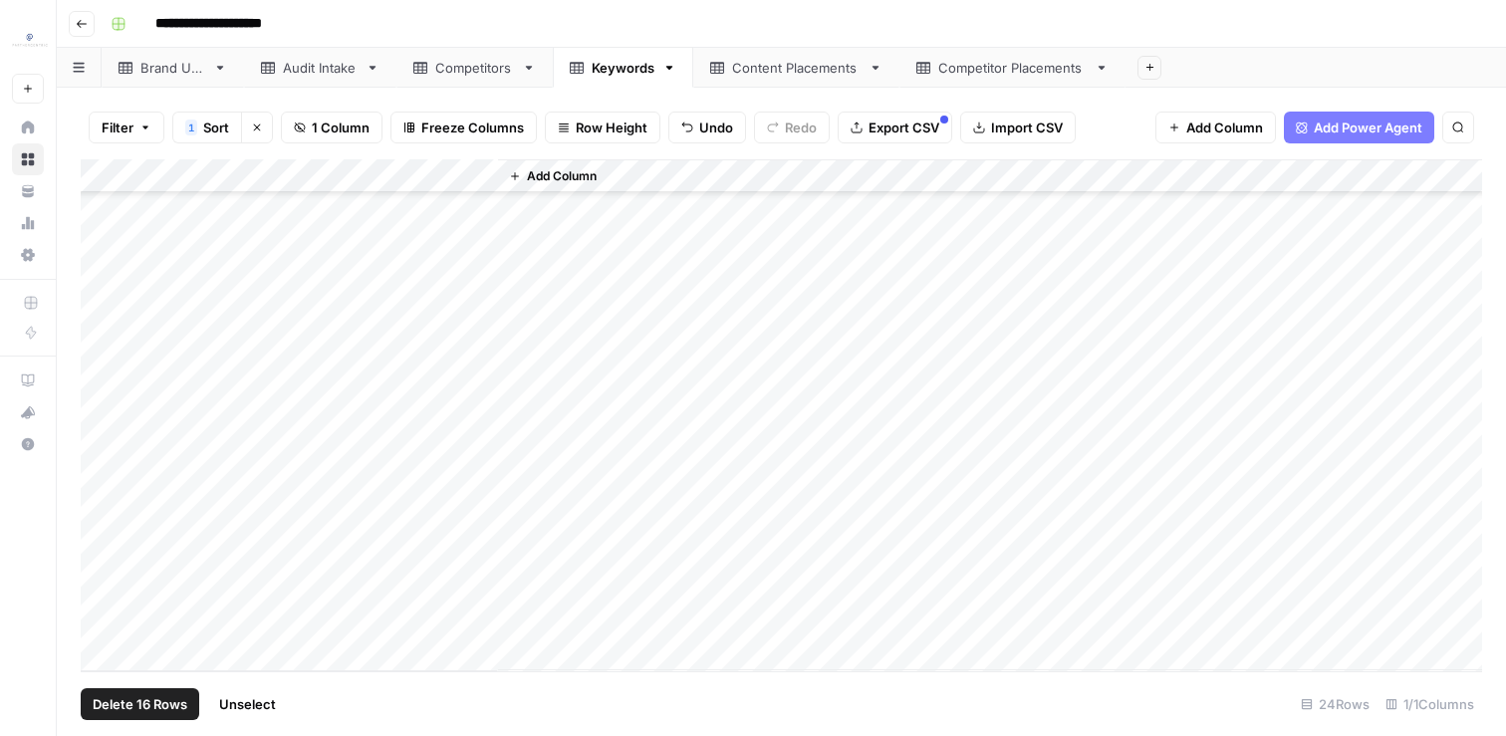
scroll to position [0, 0]
click at [97, 452] on div "Add Column" at bounding box center [781, 327] width 1401 height 337
click at [131, 714] on button "Delete 1 Row" at bounding box center [133, 704] width 104 height 32
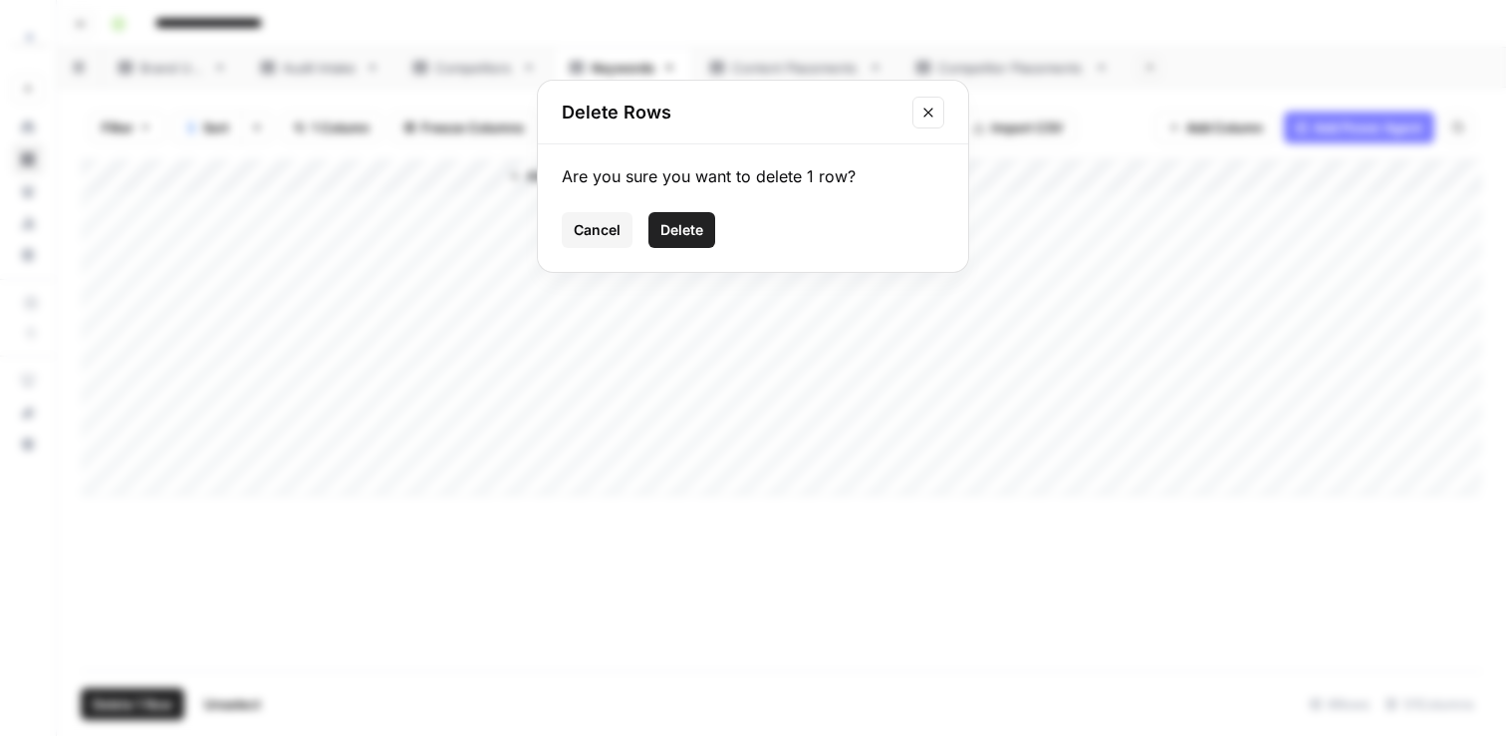
click at [658, 234] on button "Delete" at bounding box center [681, 230] width 67 height 36
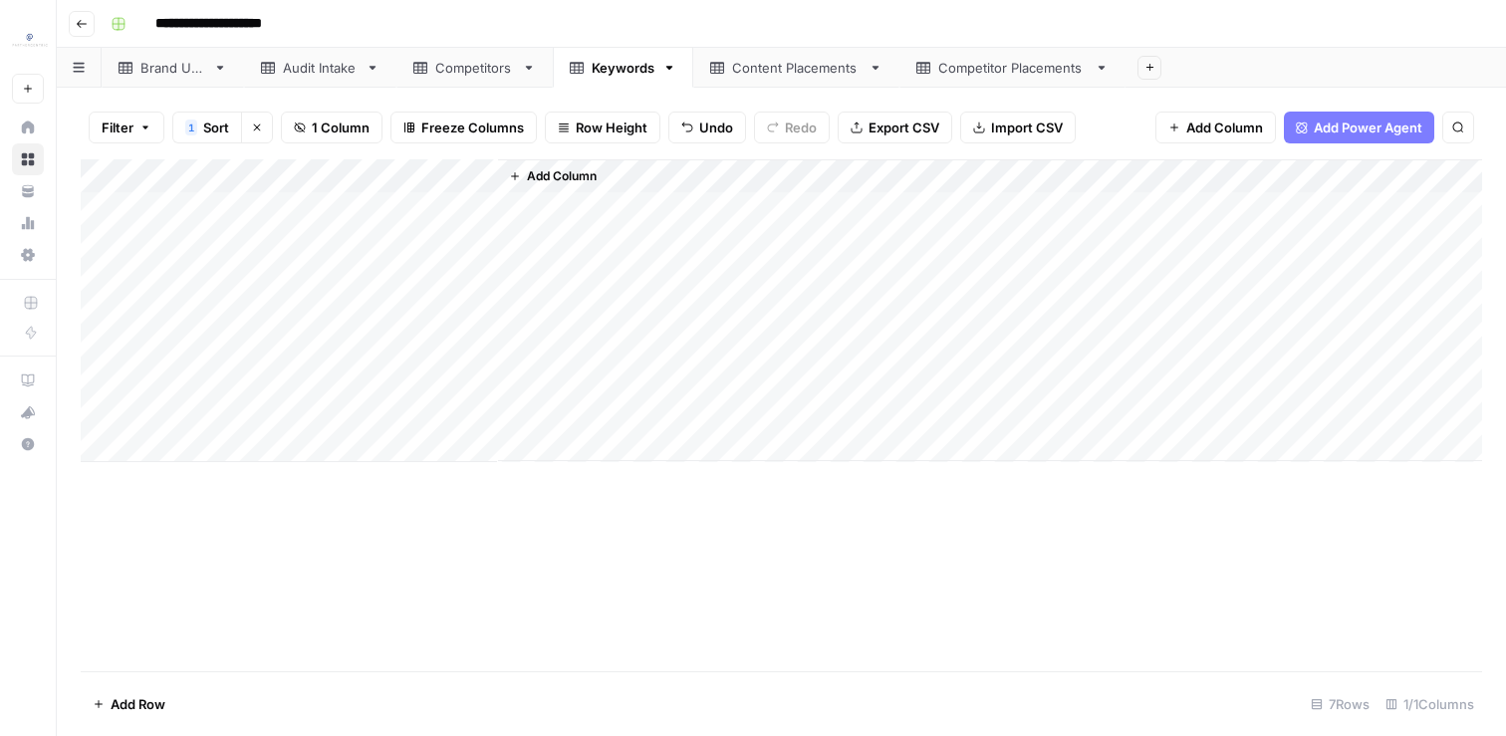
click at [363, 404] on div "Add Column" at bounding box center [781, 310] width 1401 height 303
click at [301, 218] on div "Add Column" at bounding box center [781, 310] width 1401 height 303
click at [149, 78] on link "Brand URL" at bounding box center [173, 68] width 142 height 40
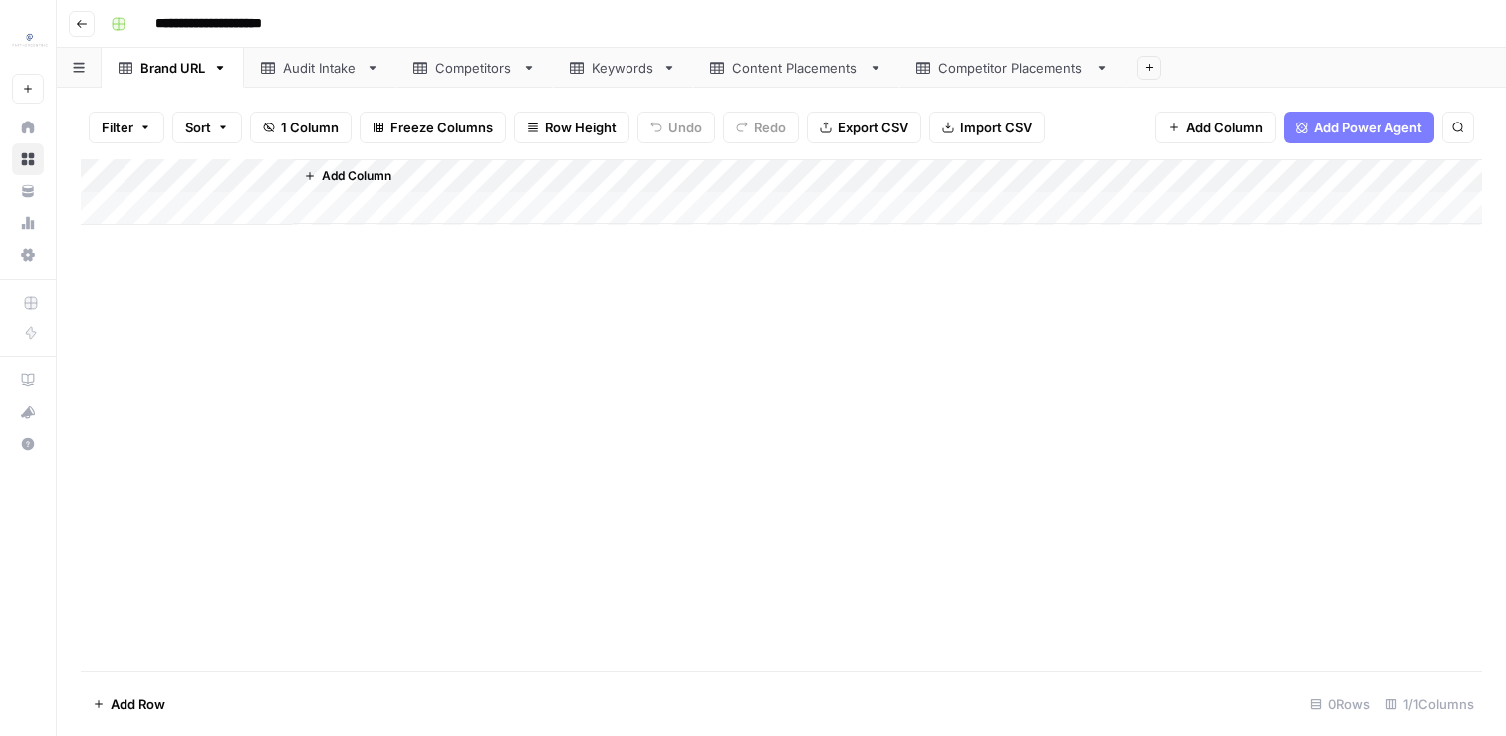
click at [169, 196] on div "Add Column" at bounding box center [781, 192] width 1401 height 66
paste textarea "**********"
type textarea "**********"
click at [218, 379] on div "Add Column" at bounding box center [781, 415] width 1401 height 512
click at [486, 73] on div "Competitors" at bounding box center [474, 68] width 79 height 20
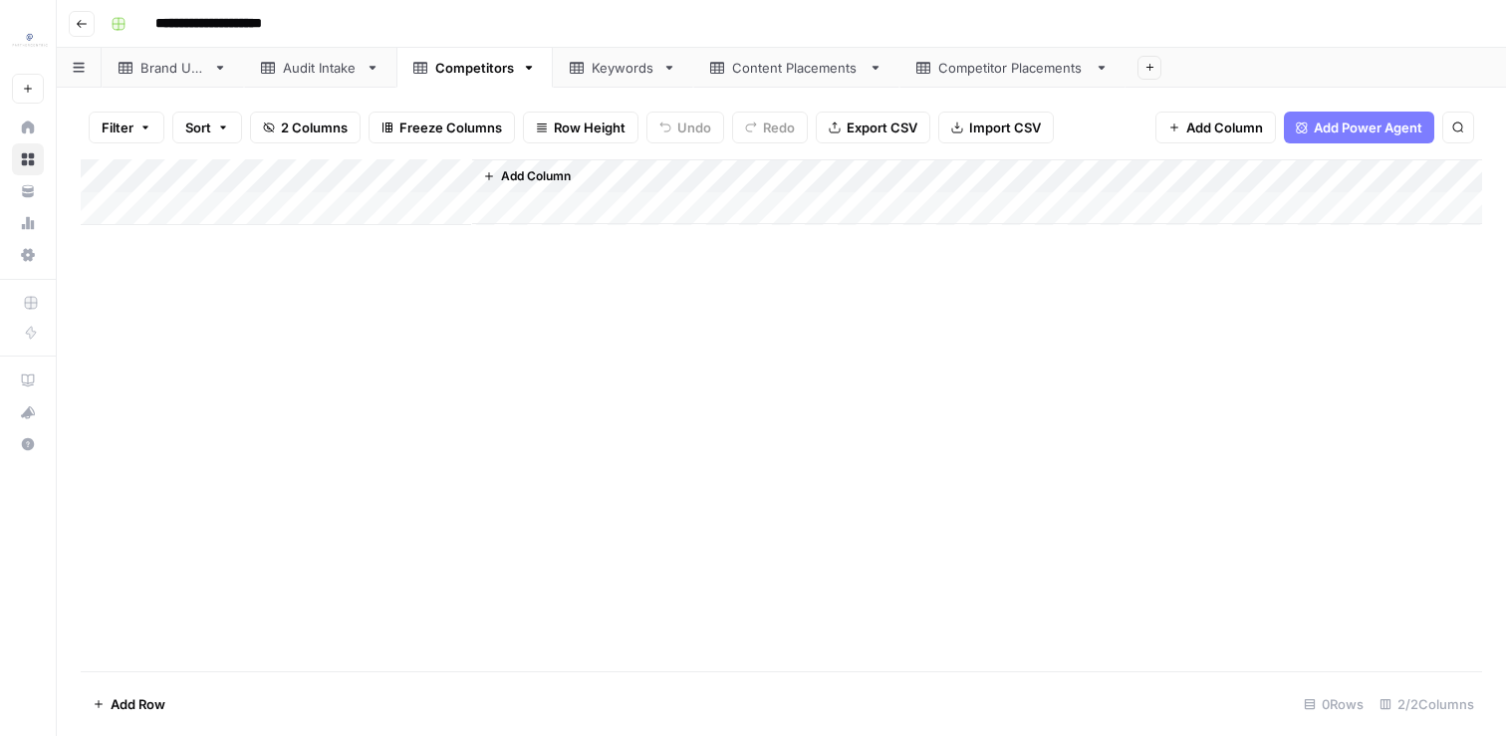
click at [233, 210] on div "Add Column" at bounding box center [781, 192] width 1401 height 66
click at [182, 238] on div "Add Column" at bounding box center [781, 209] width 1401 height 100
click at [196, 337] on div "Add Column" at bounding box center [781, 415] width 1401 height 512
click at [189, 214] on div "Add Column" at bounding box center [781, 225] width 1401 height 133
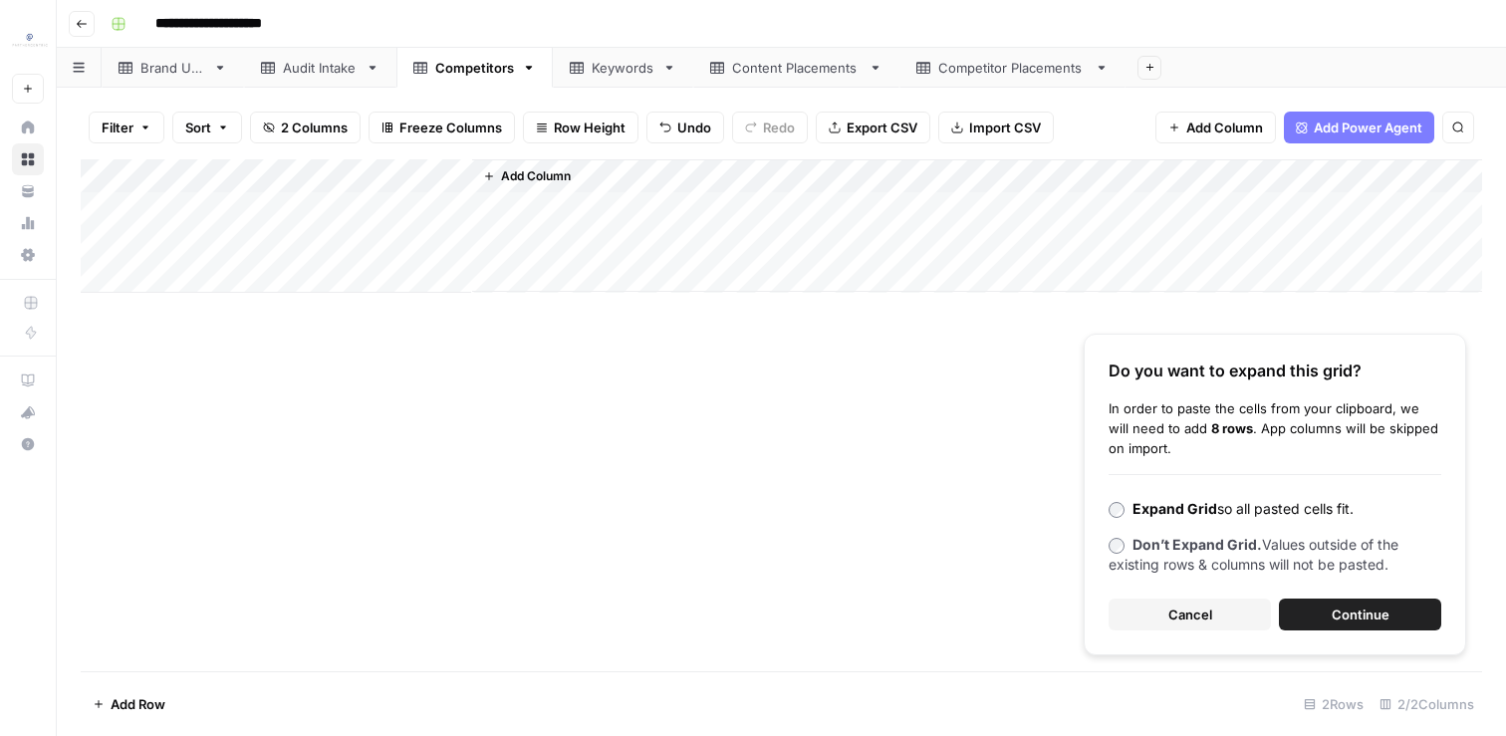
click at [1365, 605] on button "Continue" at bounding box center [1360, 615] width 162 height 32
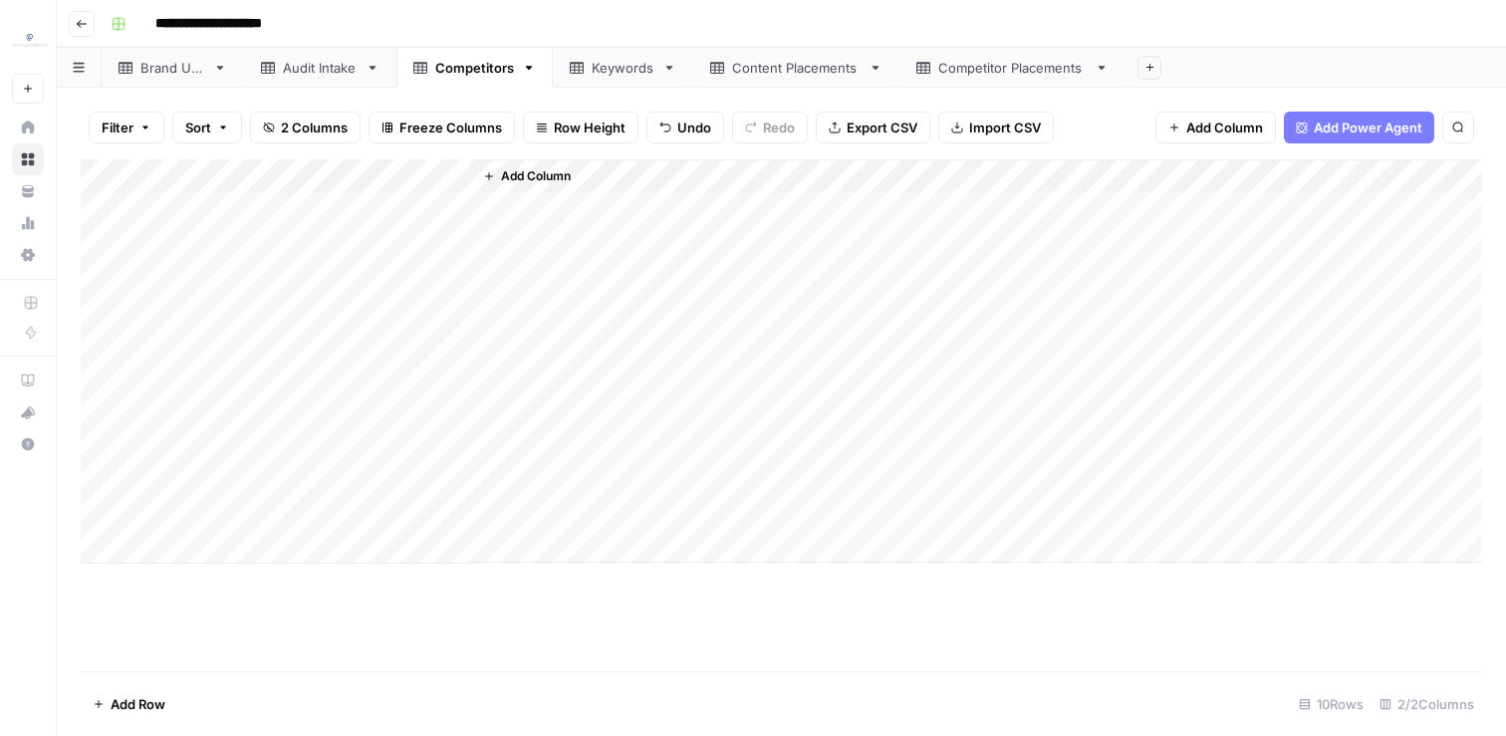
click at [842, 667] on div "Add Column" at bounding box center [781, 415] width 1401 height 512
click at [178, 74] on div "Brand URL" at bounding box center [172, 68] width 65 height 20
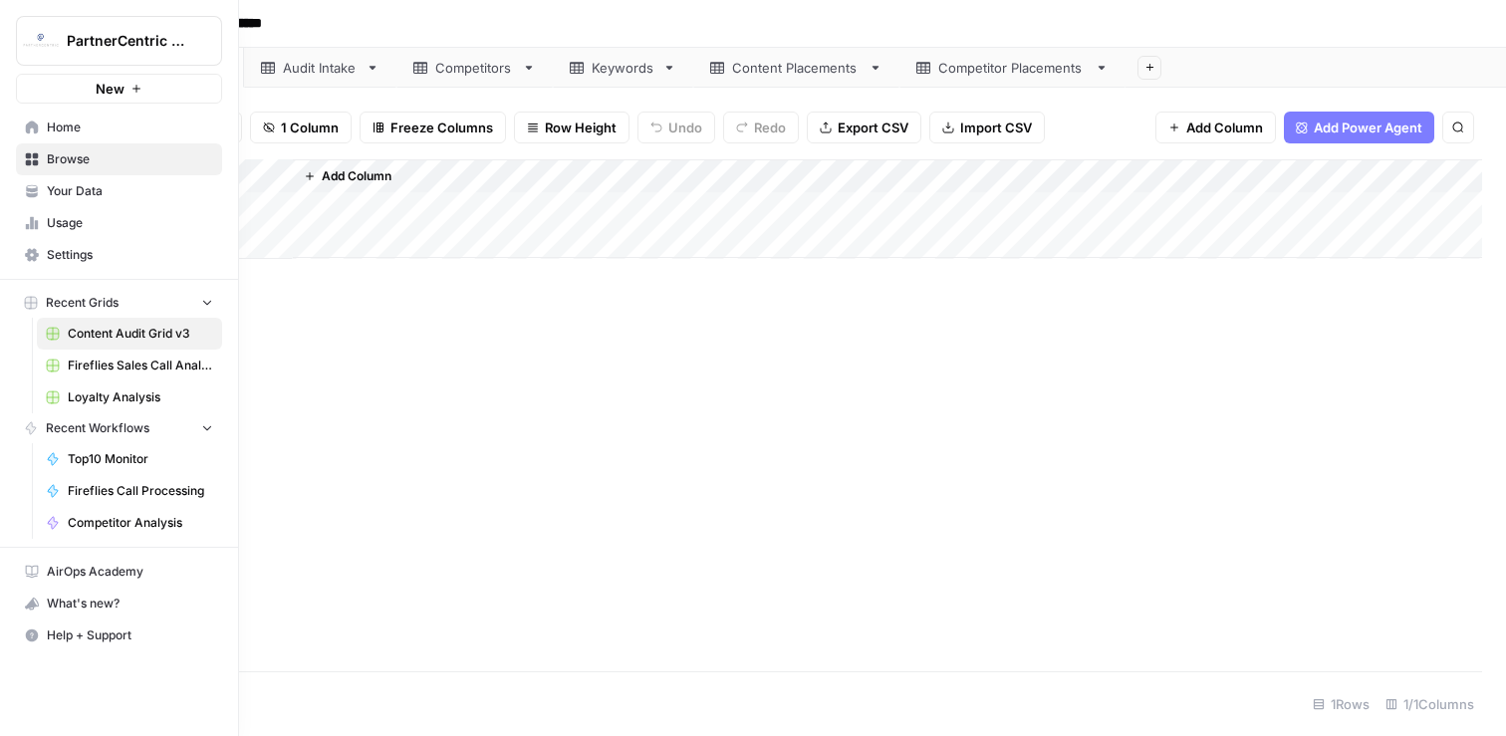
click at [77, 158] on span "Browse" at bounding box center [130, 159] width 166 height 18
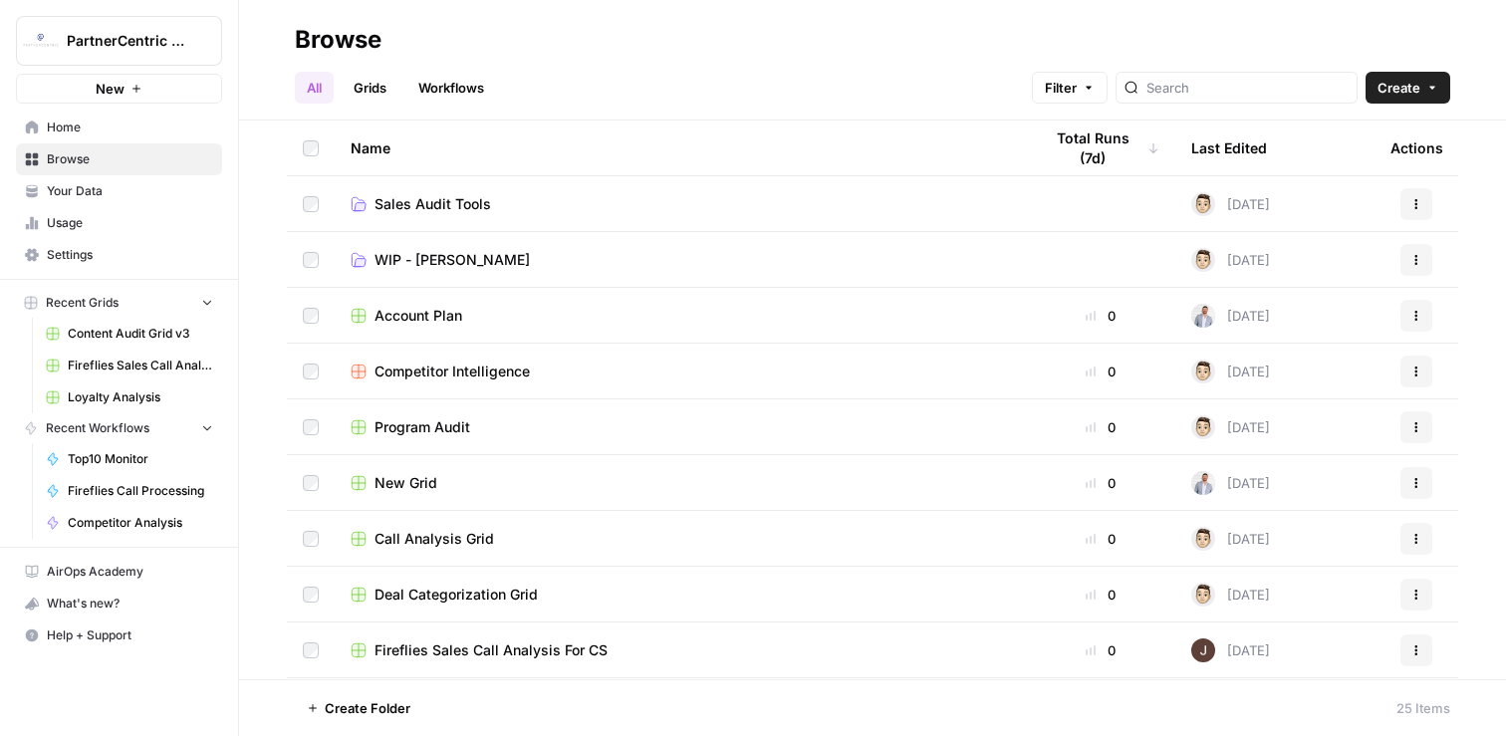
click at [410, 186] on td "Sales Audit Tools" at bounding box center [680, 203] width 691 height 55
click at [414, 197] on span "Sales Audit Tools" at bounding box center [432, 204] width 117 height 20
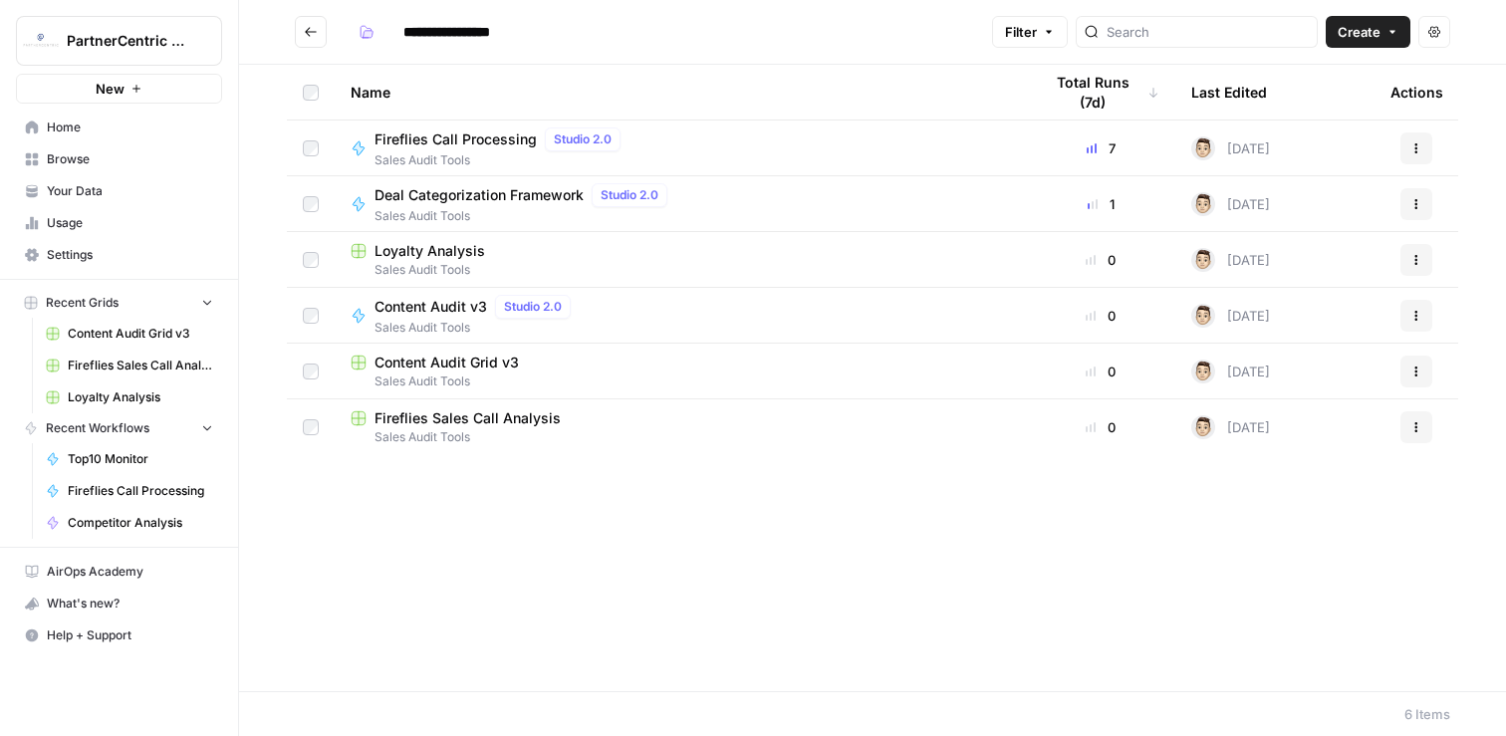
click at [446, 310] on span "Content Audit v3" at bounding box center [430, 307] width 113 height 20
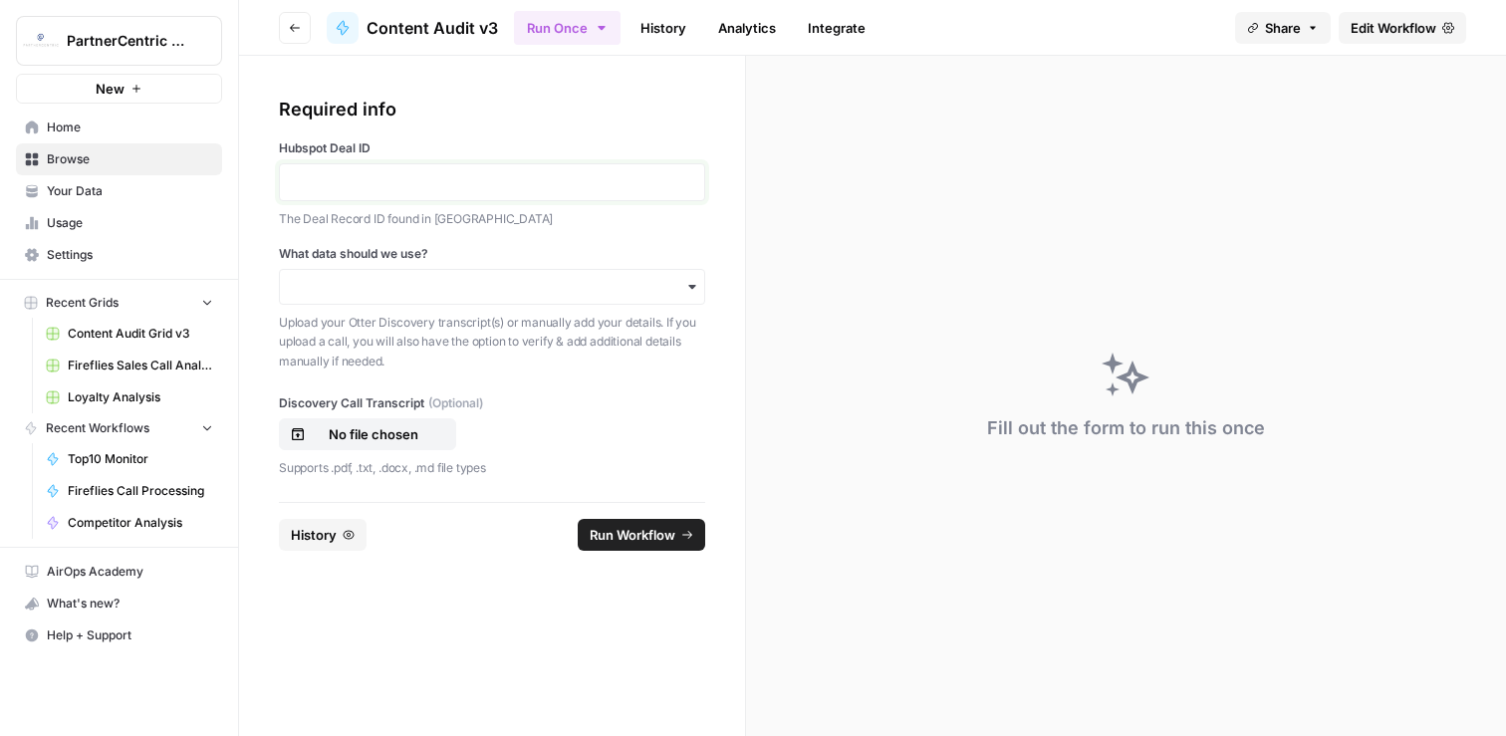
click at [410, 181] on p at bounding box center [492, 182] width 400 height 20
click at [399, 299] on div "button" at bounding box center [492, 287] width 426 height 36
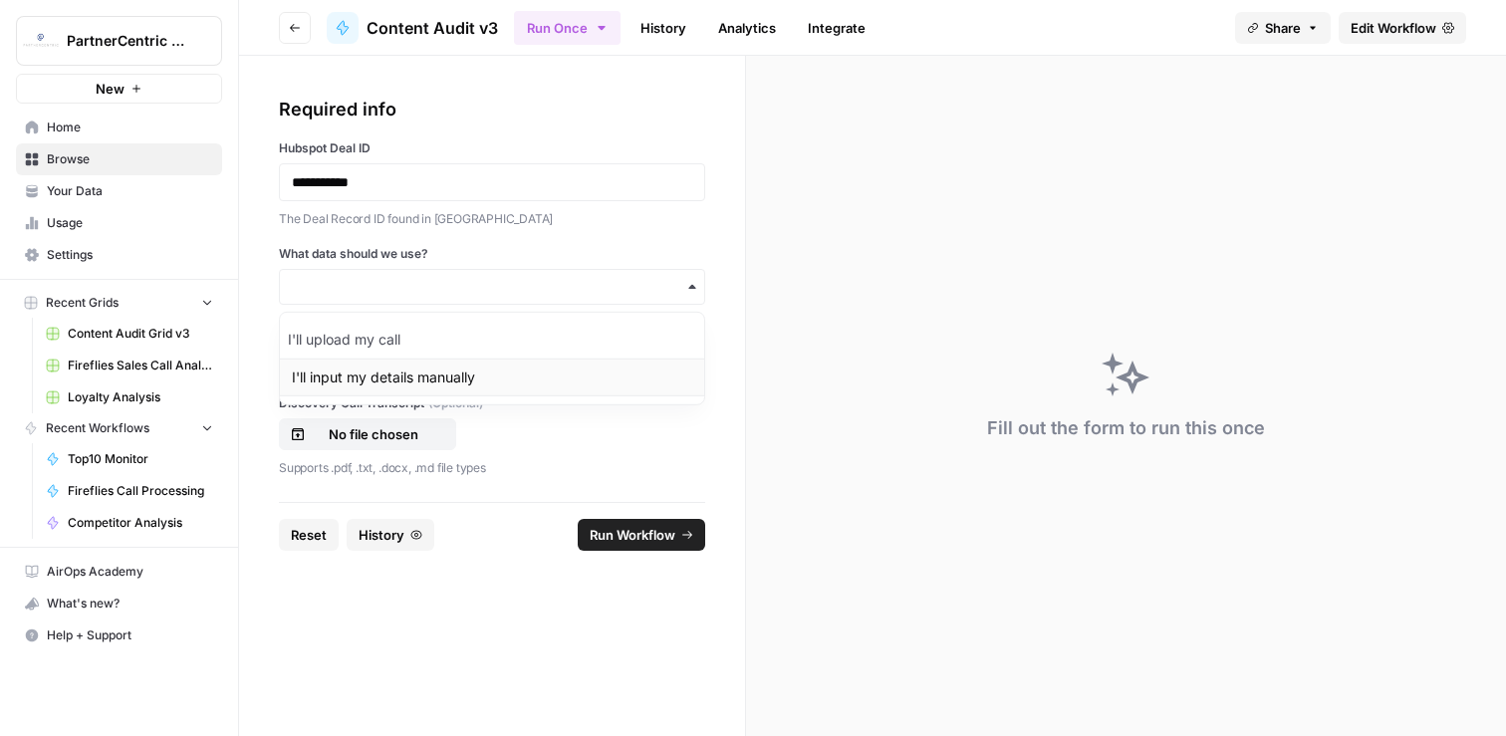
click at [395, 370] on div "I'll input my details manually" at bounding box center [492, 378] width 424 height 38
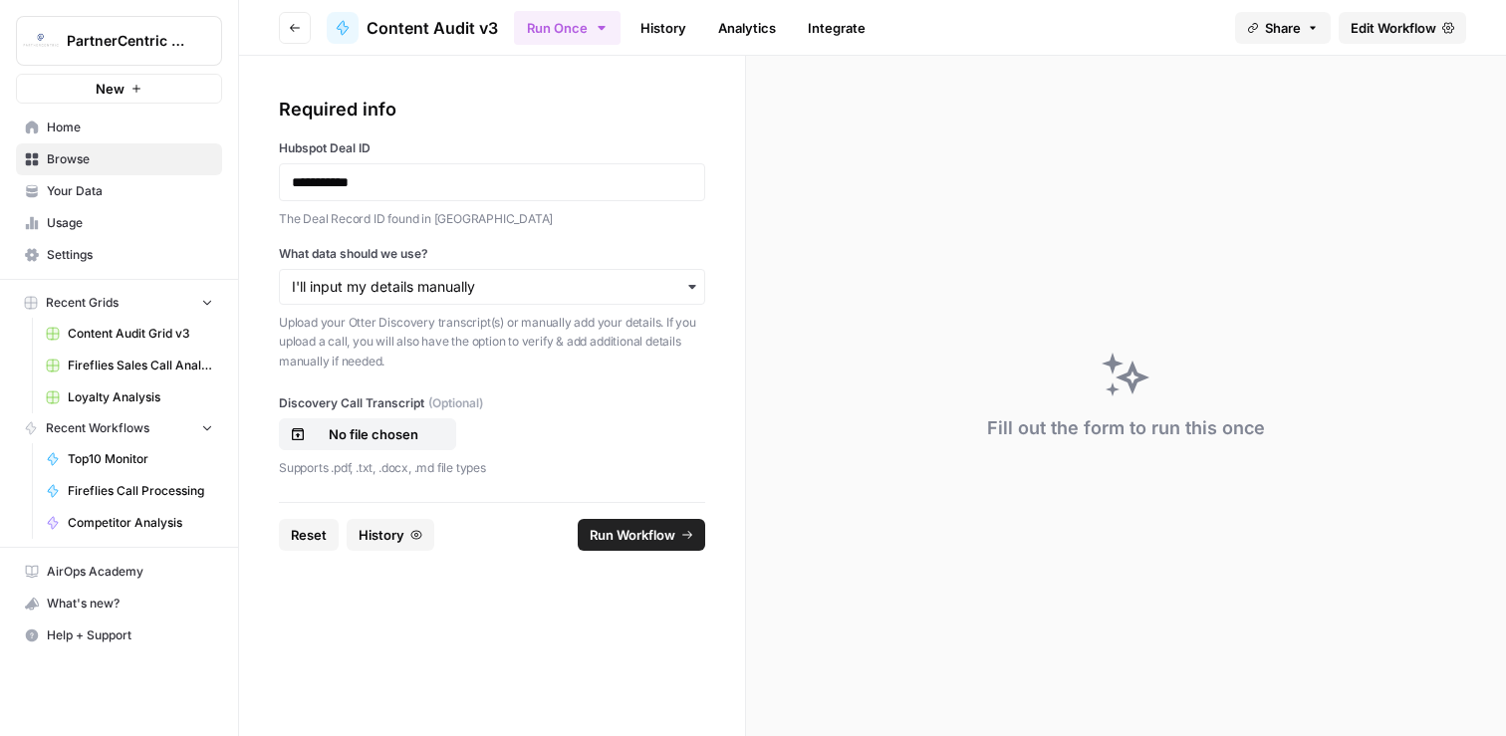
drag, startPoint x: 546, startPoint y: 641, endPoint x: 551, endPoint y: 622, distance: 19.6
click at [546, 640] on form "**********" at bounding box center [492, 396] width 507 height 680
click at [612, 528] on span "Run Workflow" at bounding box center [633, 535] width 86 height 20
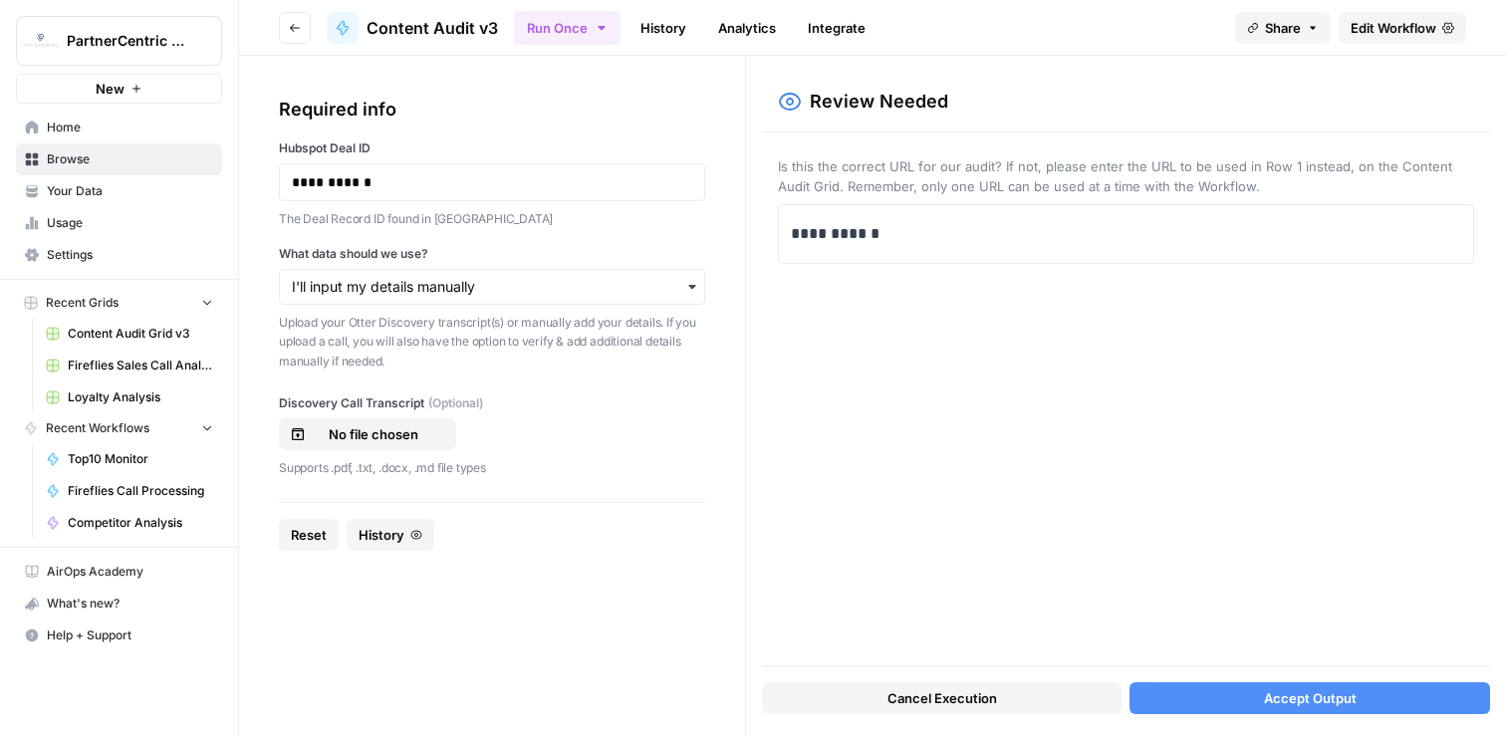
click at [1288, 709] on button "Accept Output" at bounding box center [1309, 698] width 361 height 32
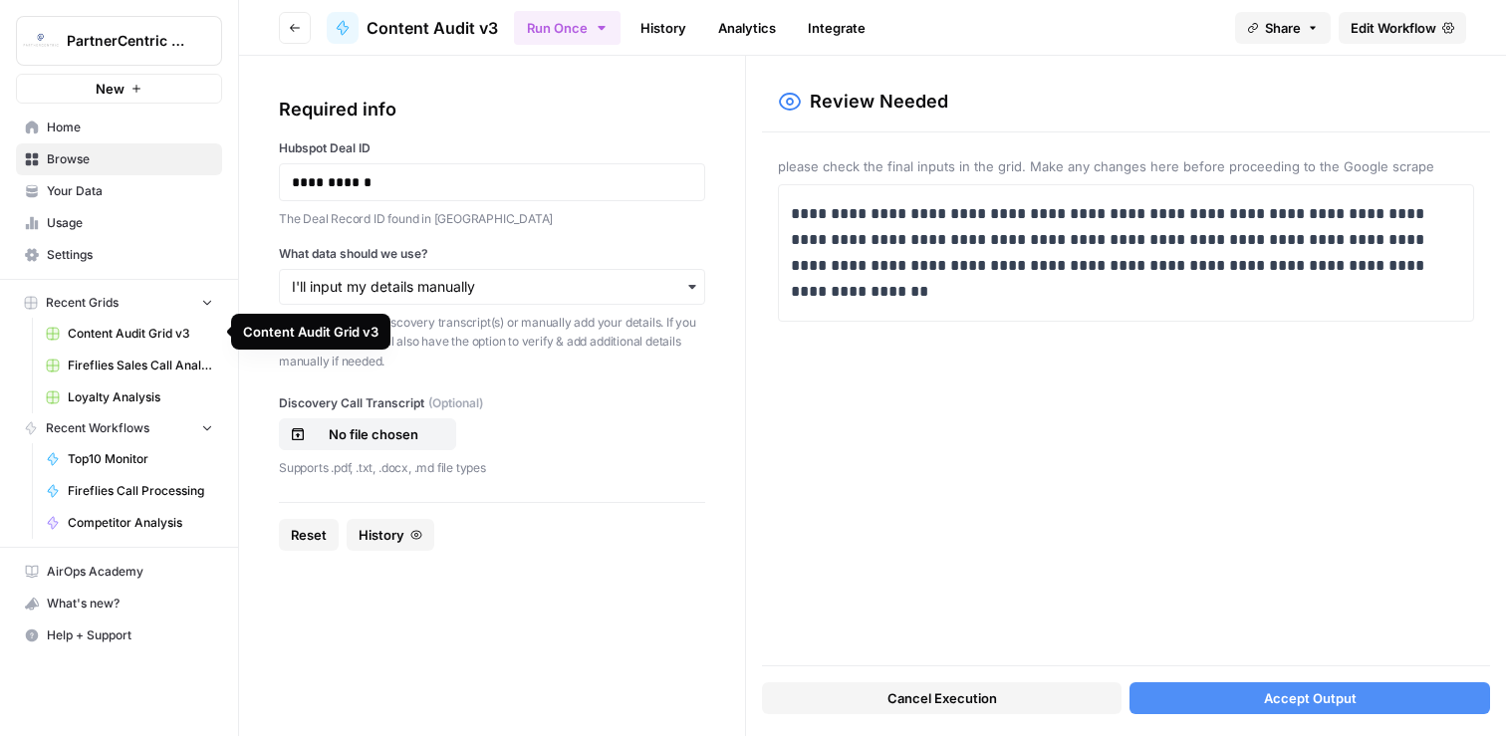
click at [143, 332] on span "Content Audit Grid v3" at bounding box center [140, 334] width 145 height 18
click at [1231, 717] on div "Cancel Execution Accept Output" at bounding box center [1126, 693] width 728 height 54
click at [1231, 710] on button "Accept Output" at bounding box center [1309, 698] width 361 height 32
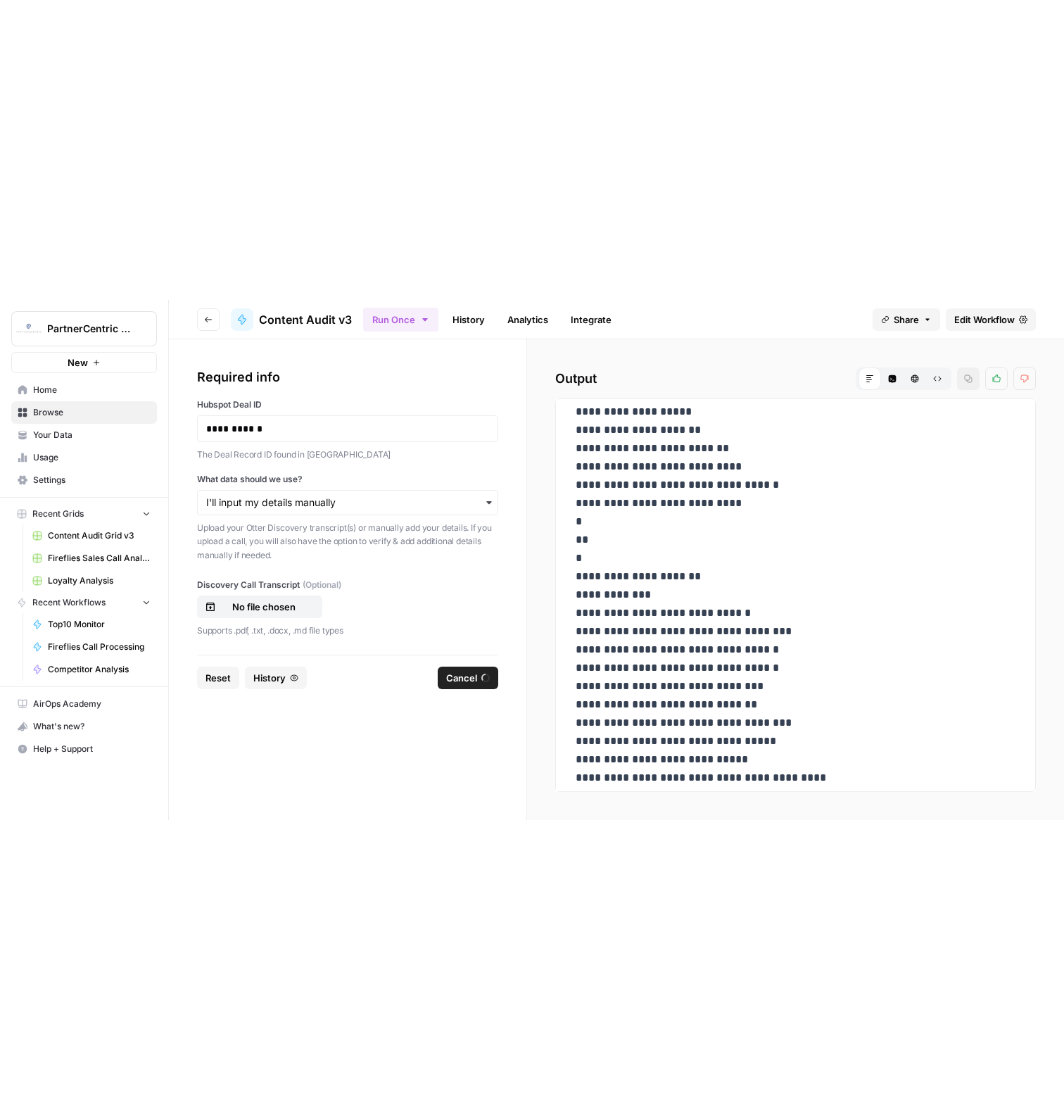
scroll to position [240, 0]
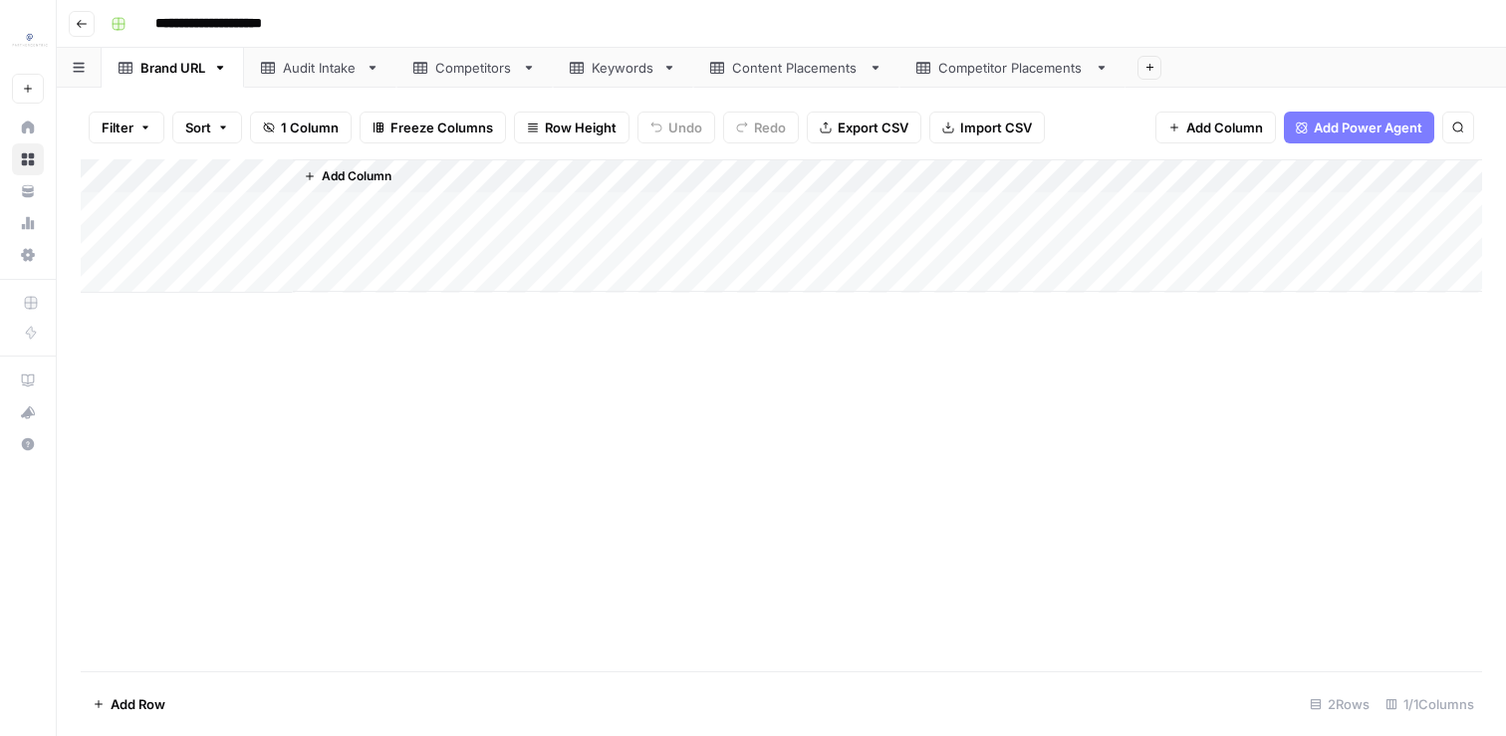
click at [293, 68] on div "Audit Intake" at bounding box center [320, 68] width 75 height 20
click at [506, 67] on div "Competitors" at bounding box center [474, 68] width 79 height 20
click at [105, 541] on div "Add Column" at bounding box center [781, 415] width 1401 height 512
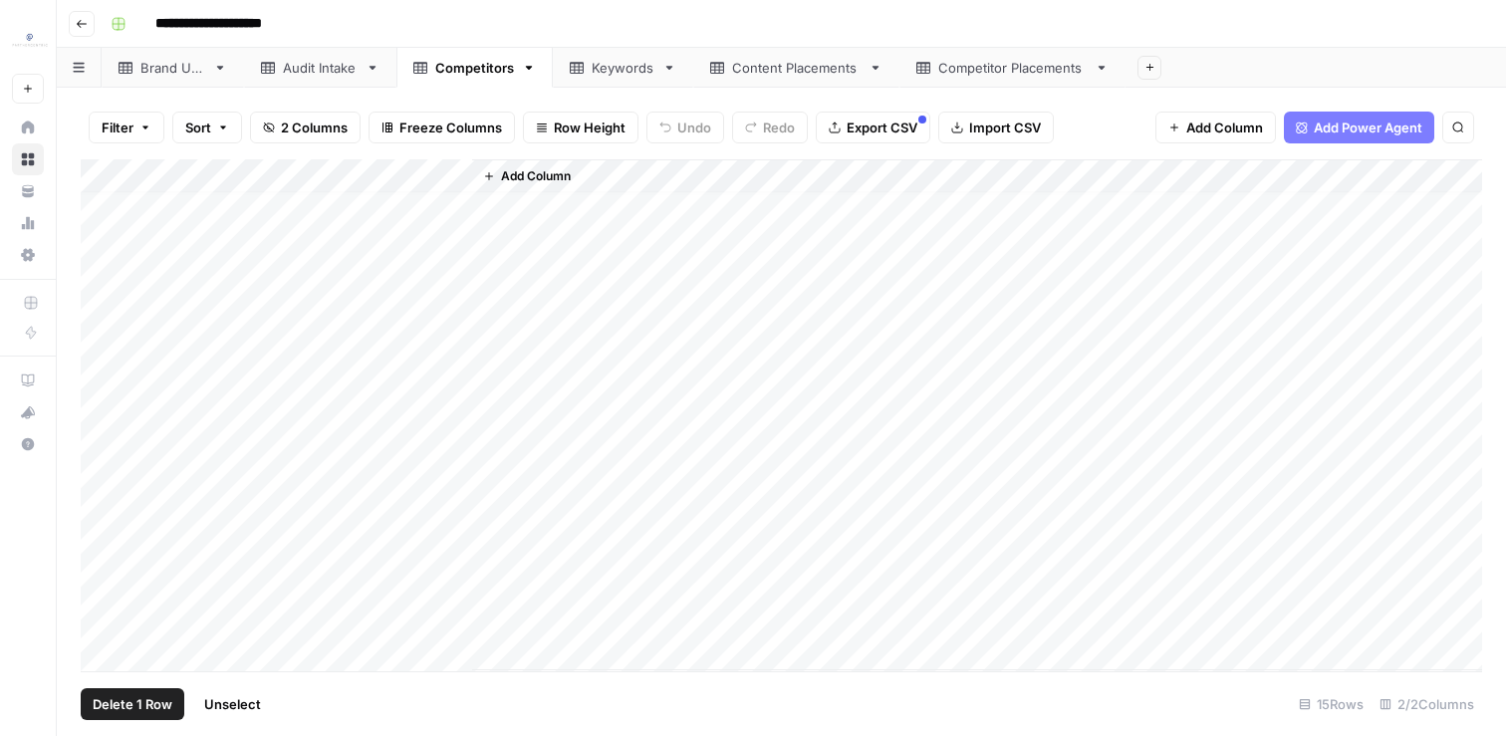
scroll to position [61, 0]
click at [105, 622] on div "Add Column" at bounding box center [781, 415] width 1401 height 512
click at [156, 717] on button "Delete 5 Rows" at bounding box center [137, 704] width 113 height 32
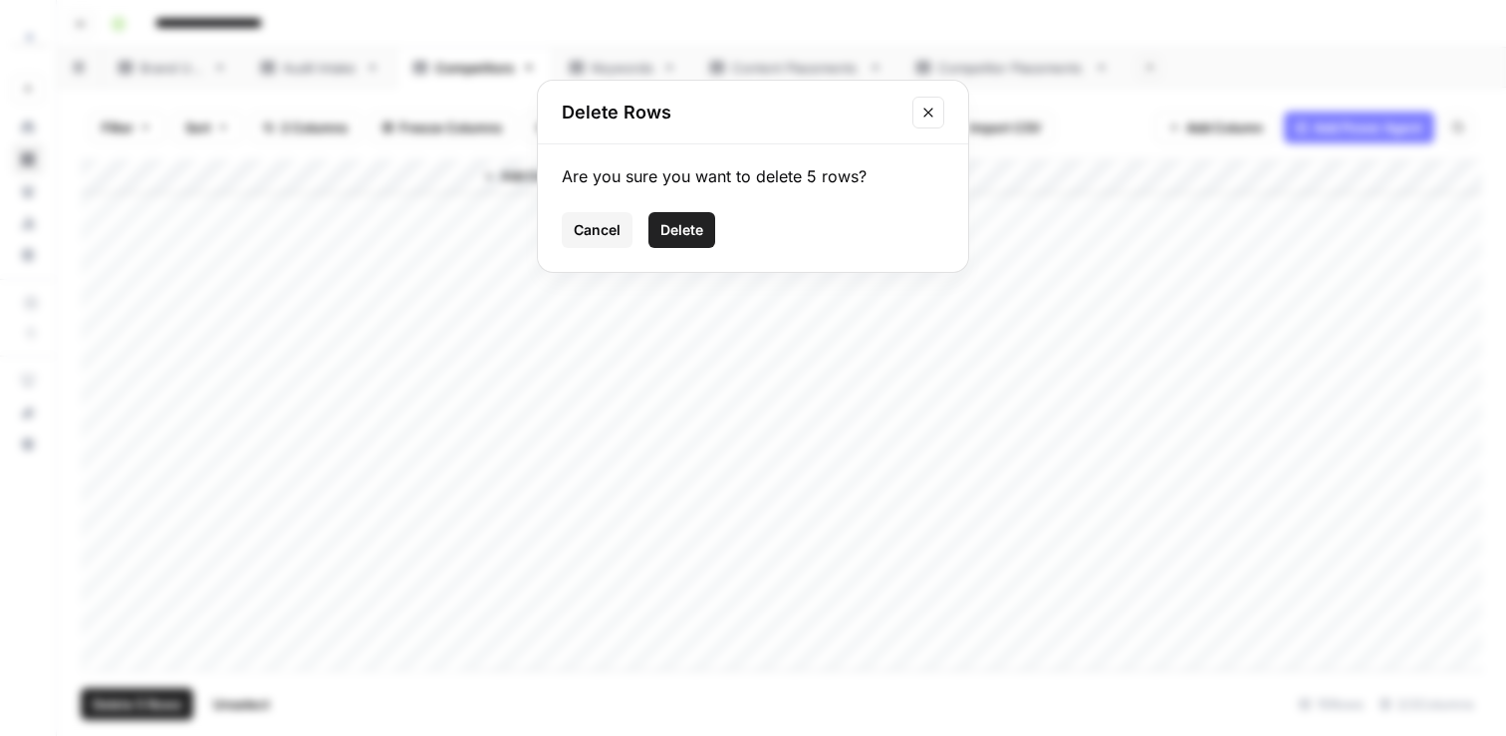
click at [725, 245] on div "Cancel Delete" at bounding box center [753, 230] width 382 height 36
click at [715, 238] on div "Cancel Delete" at bounding box center [753, 230] width 382 height 36
click at [701, 235] on span "Delete" at bounding box center [681, 230] width 43 height 20
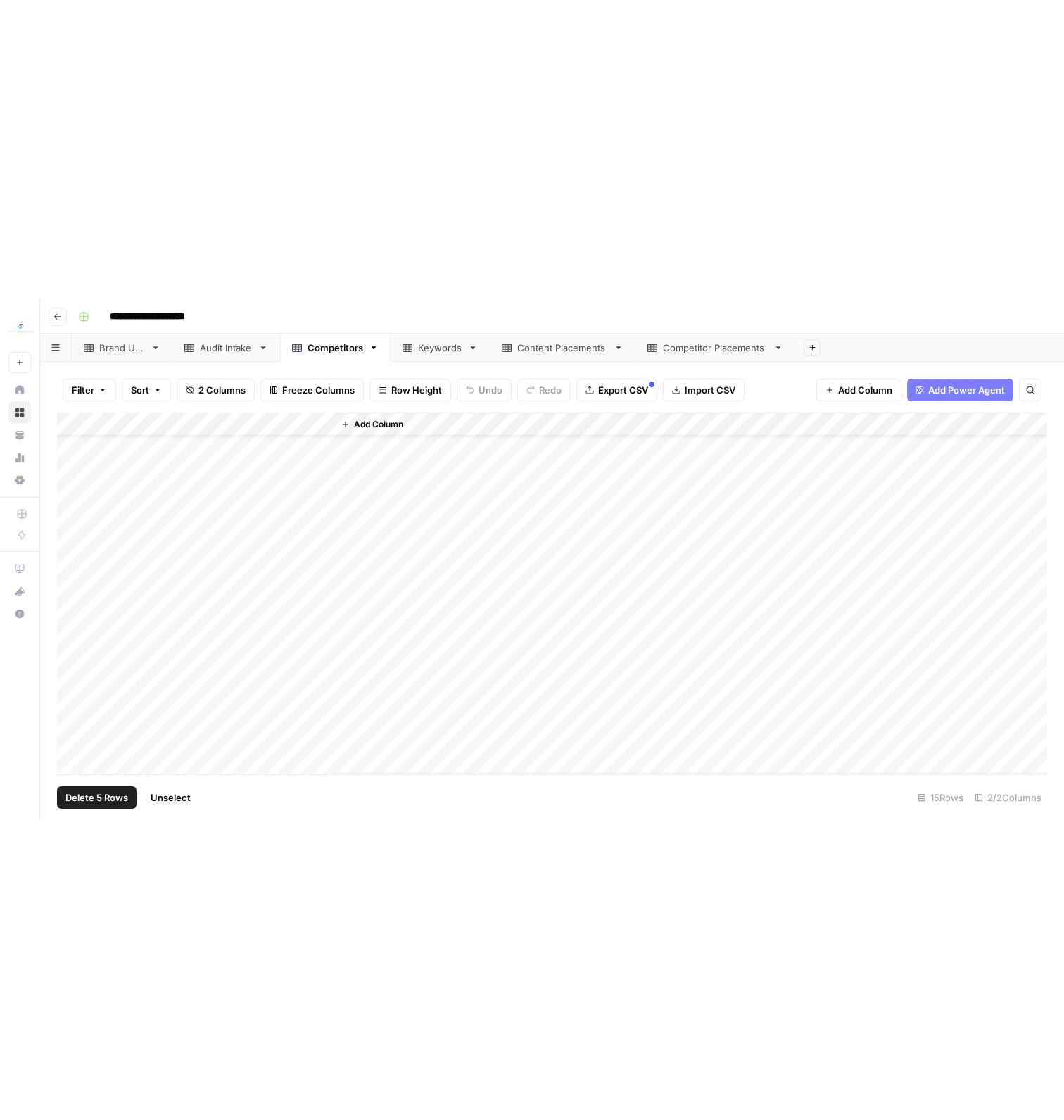
scroll to position [0, 0]
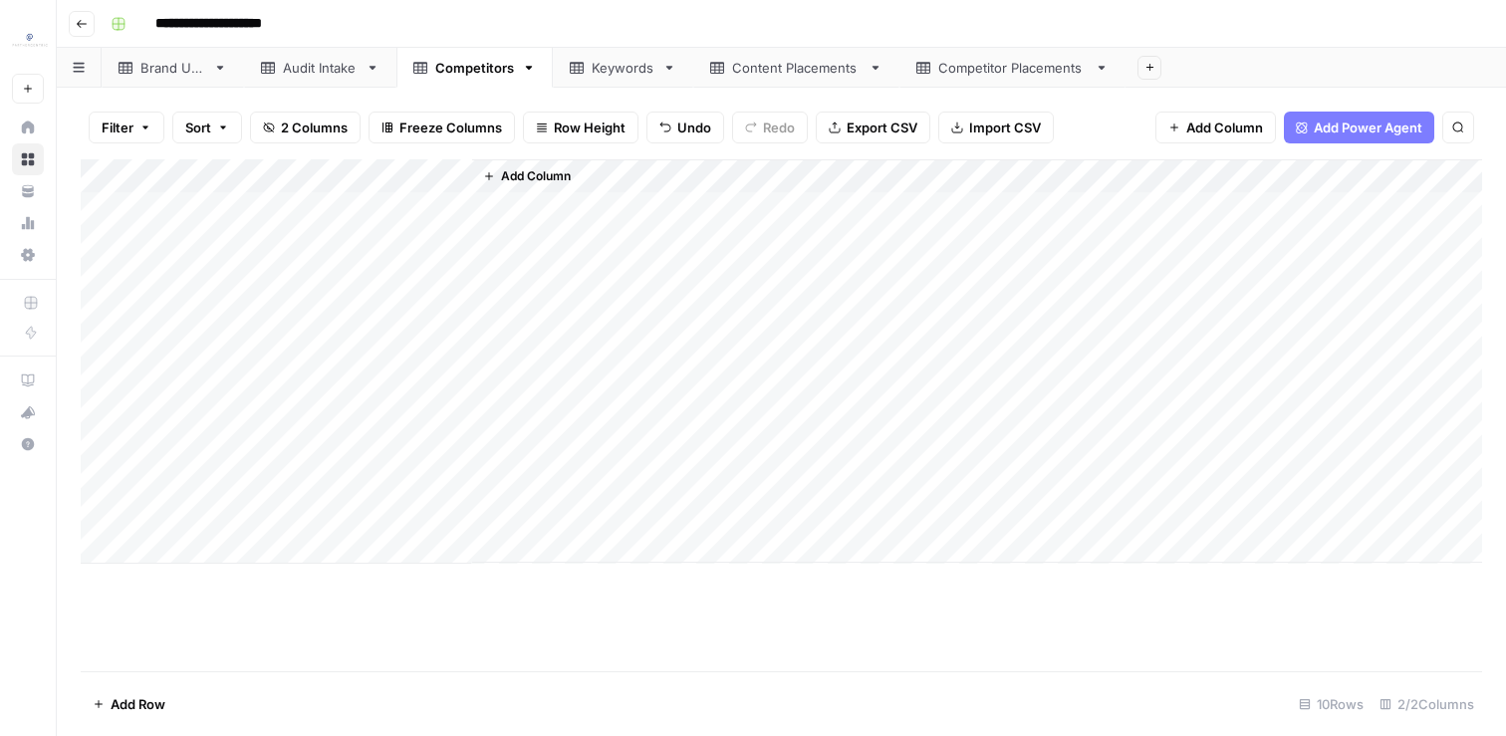
click at [604, 75] on div "Keywords" at bounding box center [623, 68] width 63 height 20
click at [93, 441] on div "Add Column" at bounding box center [781, 395] width 1401 height 472
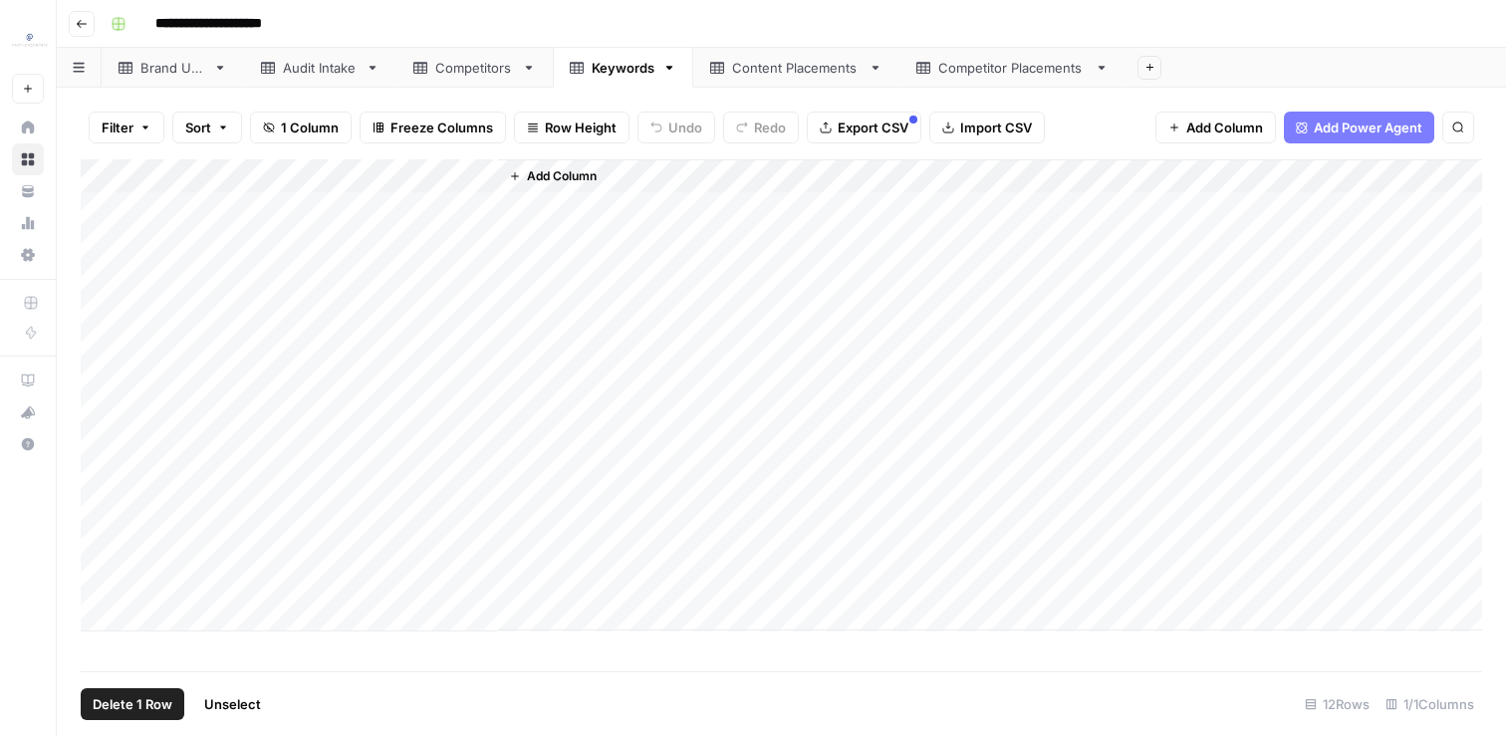
click at [102, 579] on div "Add Column" at bounding box center [781, 395] width 1401 height 472
click at [161, 714] on button "Delete 5 Rows" at bounding box center [137, 704] width 113 height 32
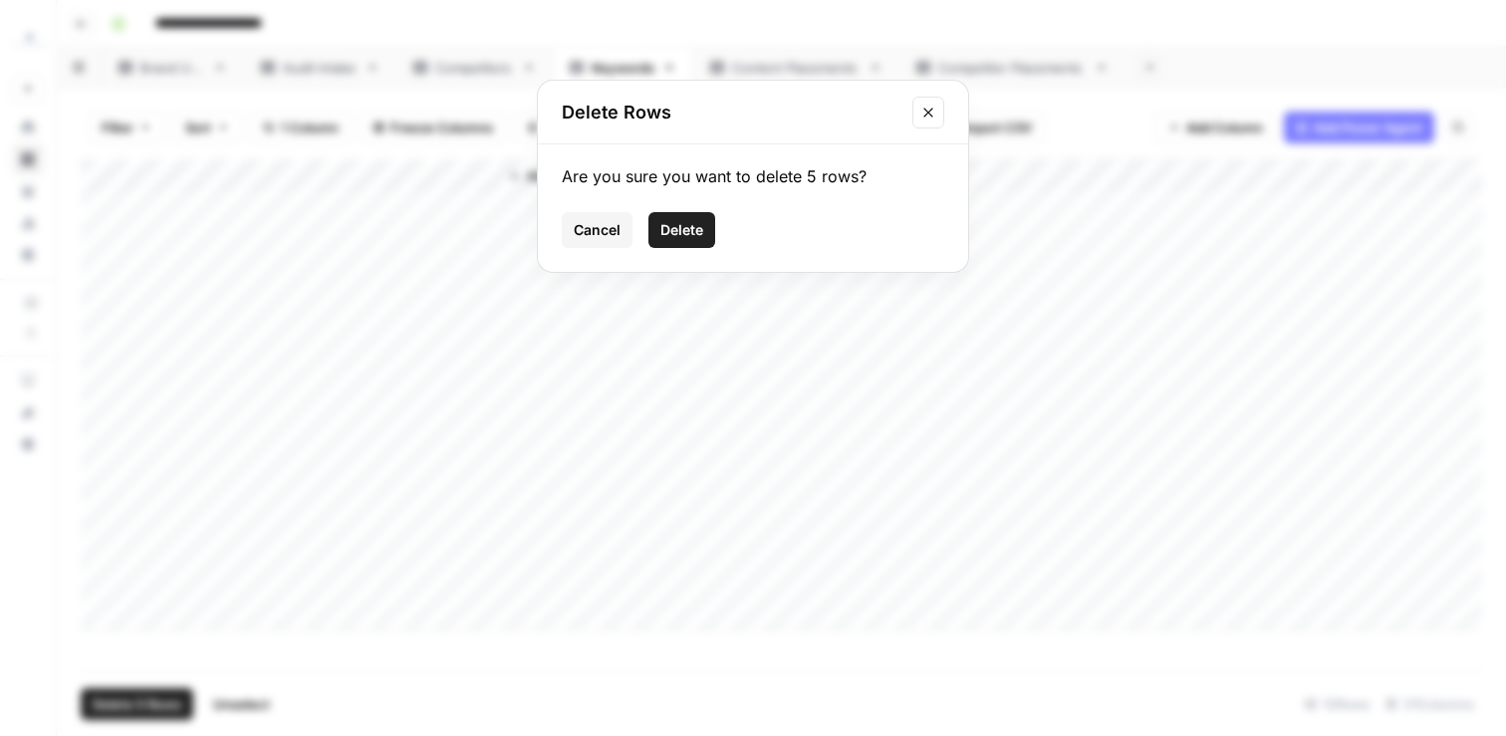
drag, startPoint x: 686, startPoint y: 235, endPoint x: 692, endPoint y: 217, distance: 18.9
click at [688, 233] on span "Delete" at bounding box center [681, 230] width 43 height 20
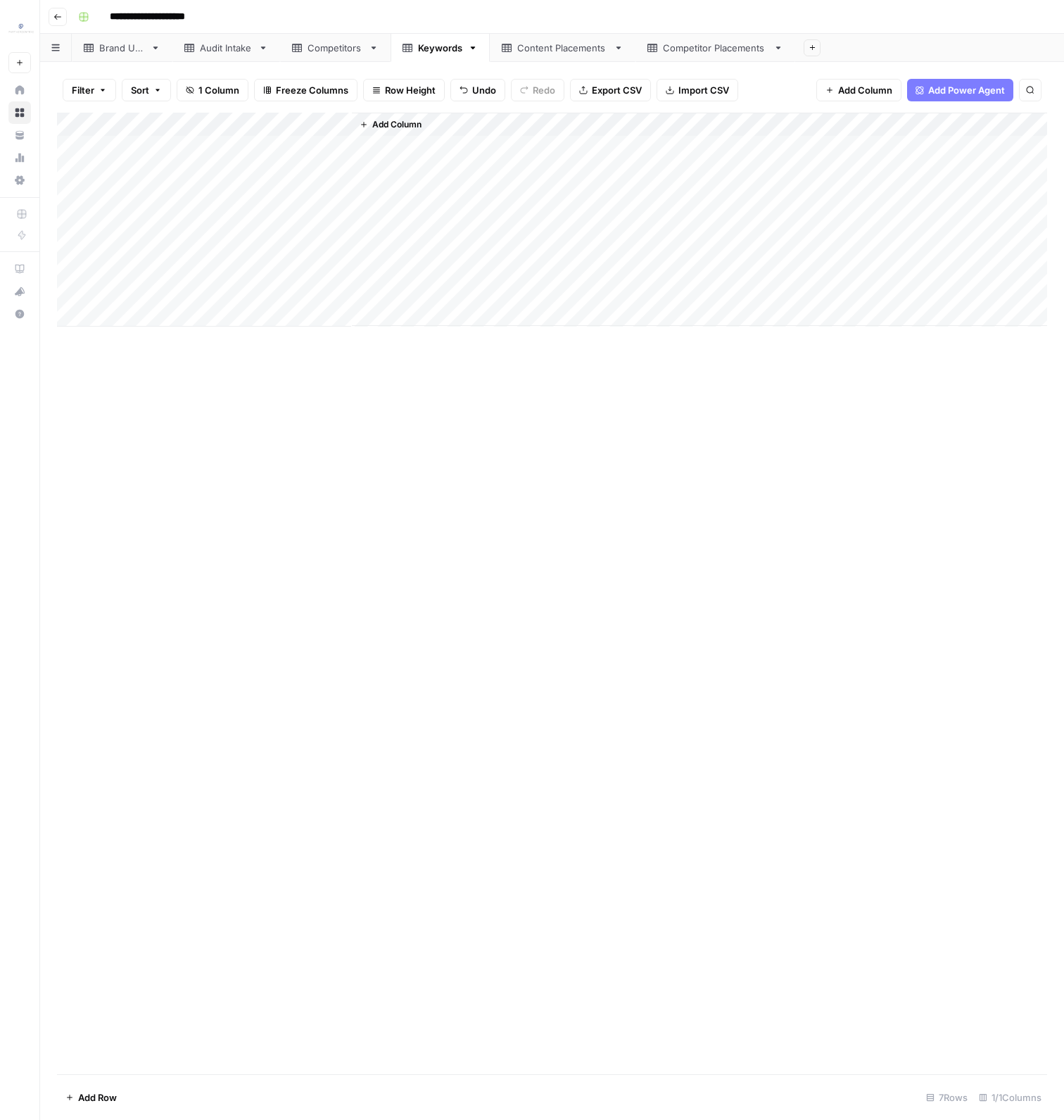
click at [528, 48] on div "Content Placements" at bounding box center [562, 48] width 90 height 14
click at [681, 51] on div "Competitor Placements" at bounding box center [715, 48] width 105 height 14
click at [552, 41] on div "Content Placements" at bounding box center [562, 48] width 90 height 14
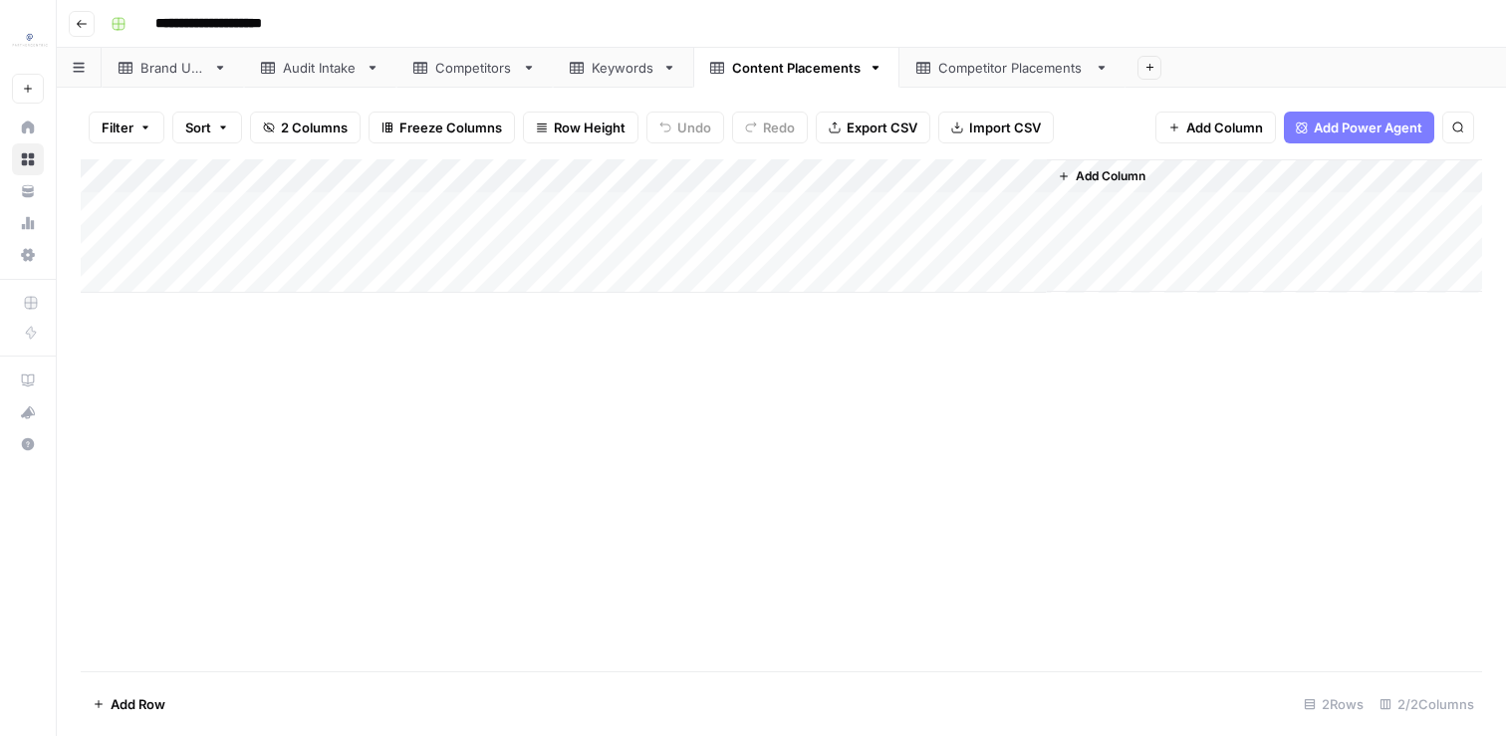
click at [639, 65] on div "Keywords" at bounding box center [623, 68] width 63 height 20
click at [306, 201] on div "Add Column" at bounding box center [781, 310] width 1401 height 303
click at [767, 72] on div "Content Placements" at bounding box center [796, 68] width 128 height 20
click at [267, 281] on div "Add Column" at bounding box center [781, 225] width 1401 height 133
click at [558, 273] on div "Add Column" at bounding box center [781, 242] width 1401 height 167
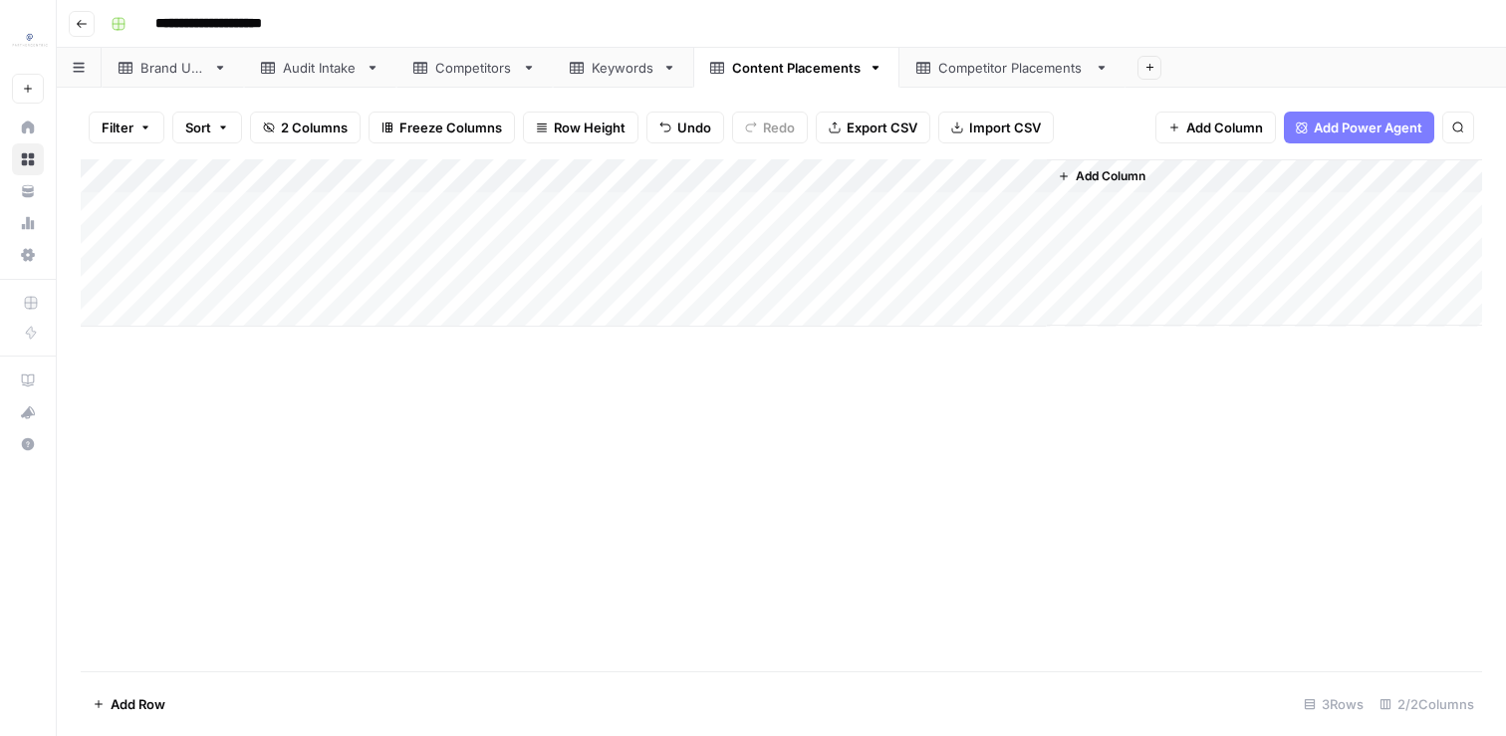
click at [558, 273] on div "Add Column" at bounding box center [781, 242] width 1401 height 167
type textarea "**********"
click at [308, 210] on div "Add Column" at bounding box center [781, 242] width 1401 height 167
click at [307, 276] on div "Add Column" at bounding box center [781, 242] width 1401 height 167
click at [288, 315] on div "Add Column" at bounding box center [781, 242] width 1401 height 167
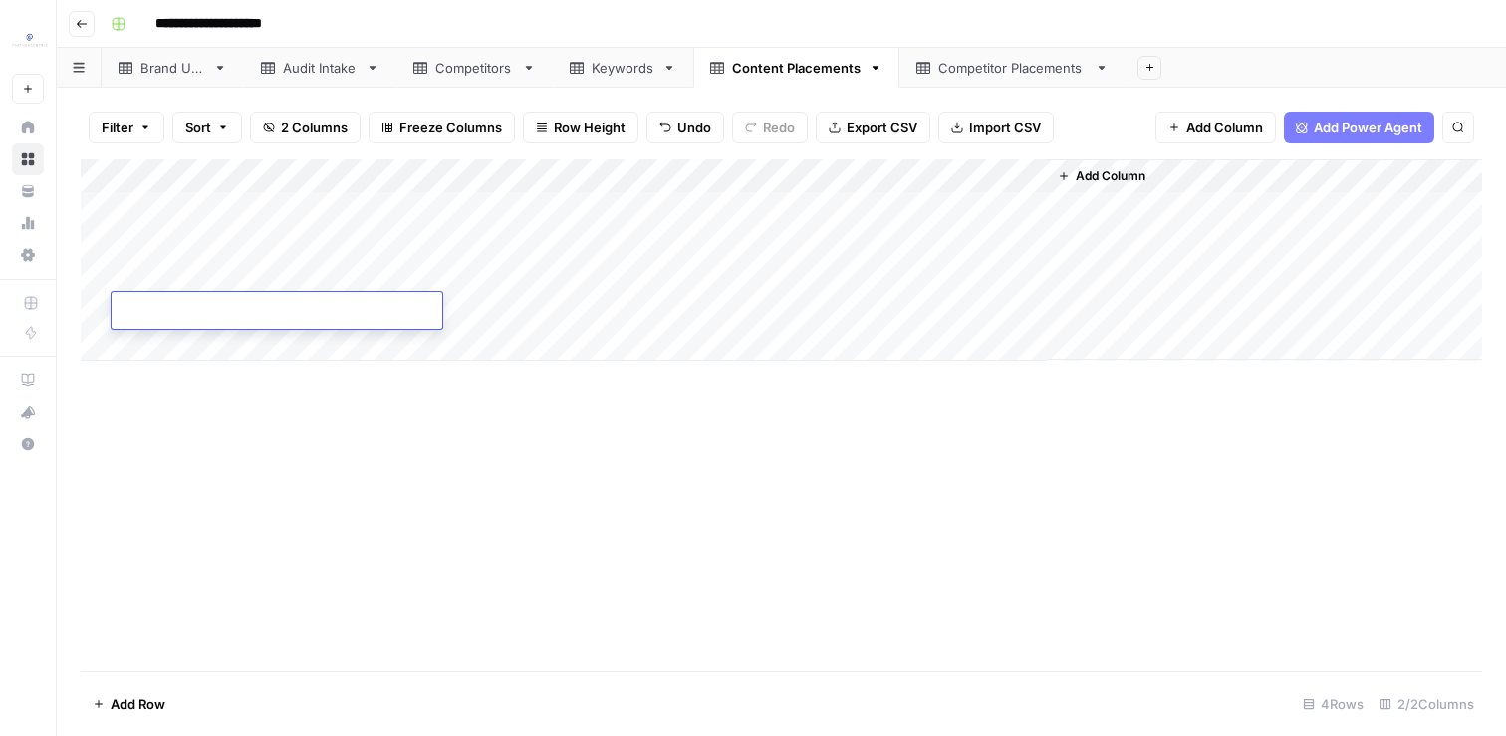
click at [473, 300] on div "Add Column" at bounding box center [781, 259] width 1401 height 201
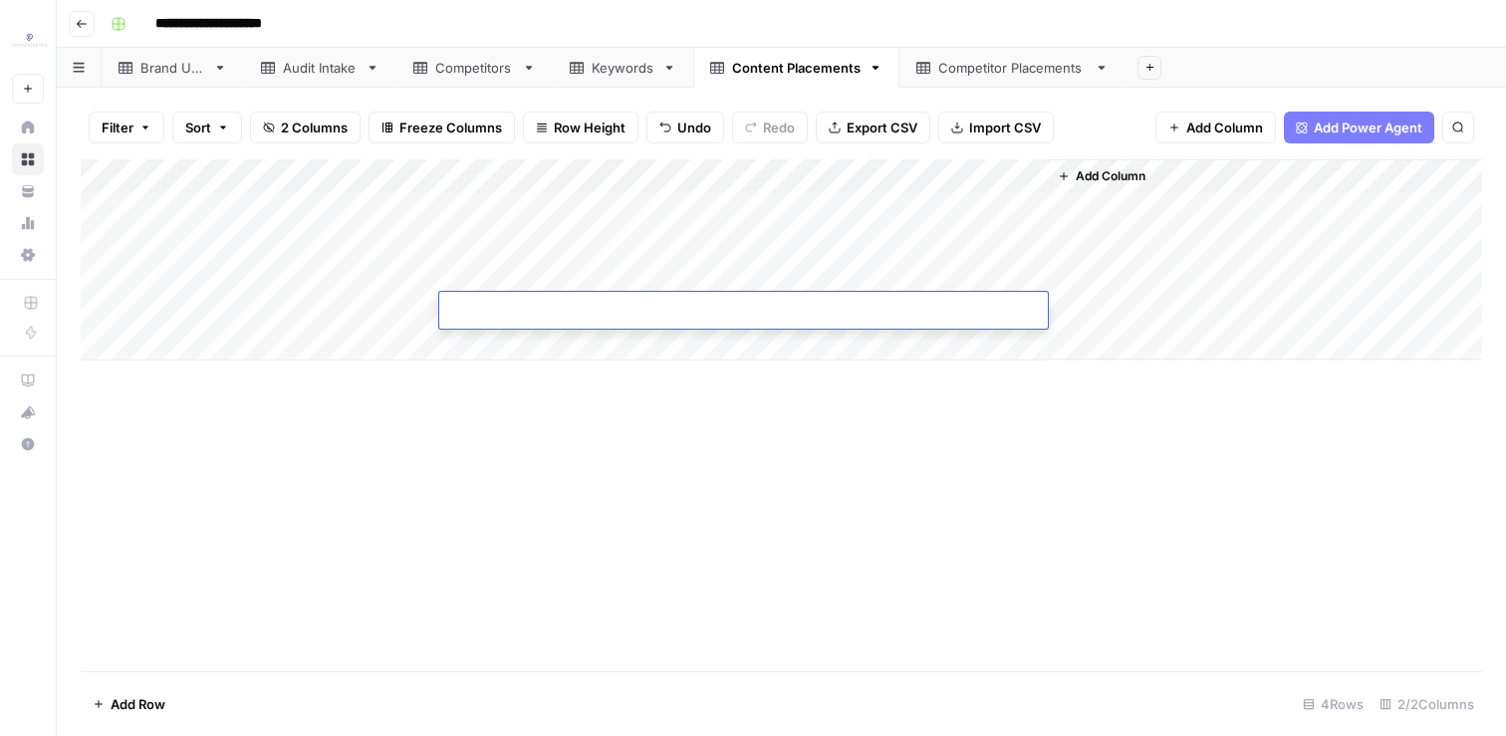
type textarea "**********"
click at [317, 267] on div "Add Column" at bounding box center [781, 259] width 1401 height 201
click at [285, 312] on div "Add Column" at bounding box center [781, 259] width 1401 height 201
click at [97, 272] on div "Add Column" at bounding box center [781, 259] width 1401 height 201
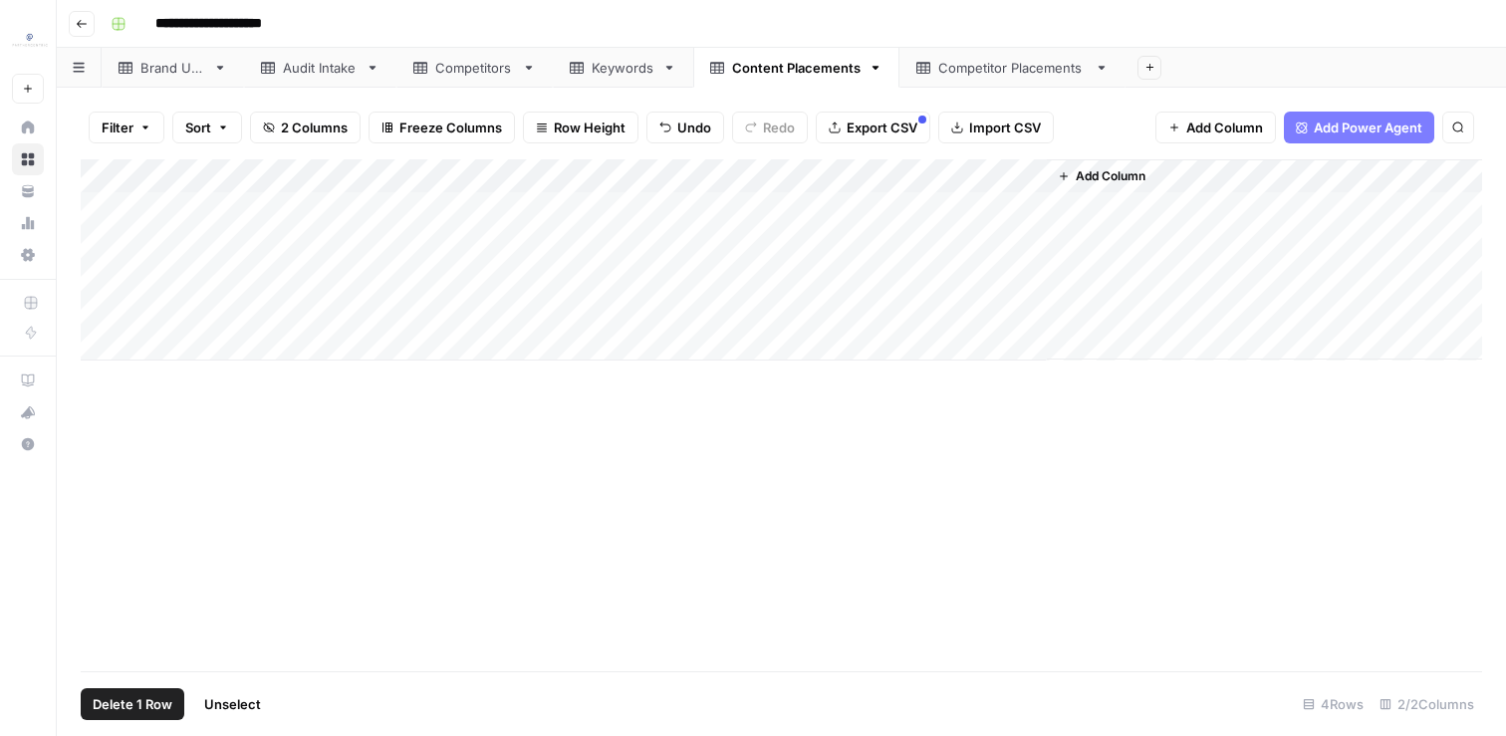
click at [105, 306] on div "Add Column" at bounding box center [781, 259] width 1401 height 201
click at [165, 683] on footer "Delete 2 Rows Unselect 4 Rows 2/2 Columns" at bounding box center [781, 703] width 1401 height 65
click at [170, 707] on span "Delete 2 Rows" at bounding box center [137, 704] width 89 height 20
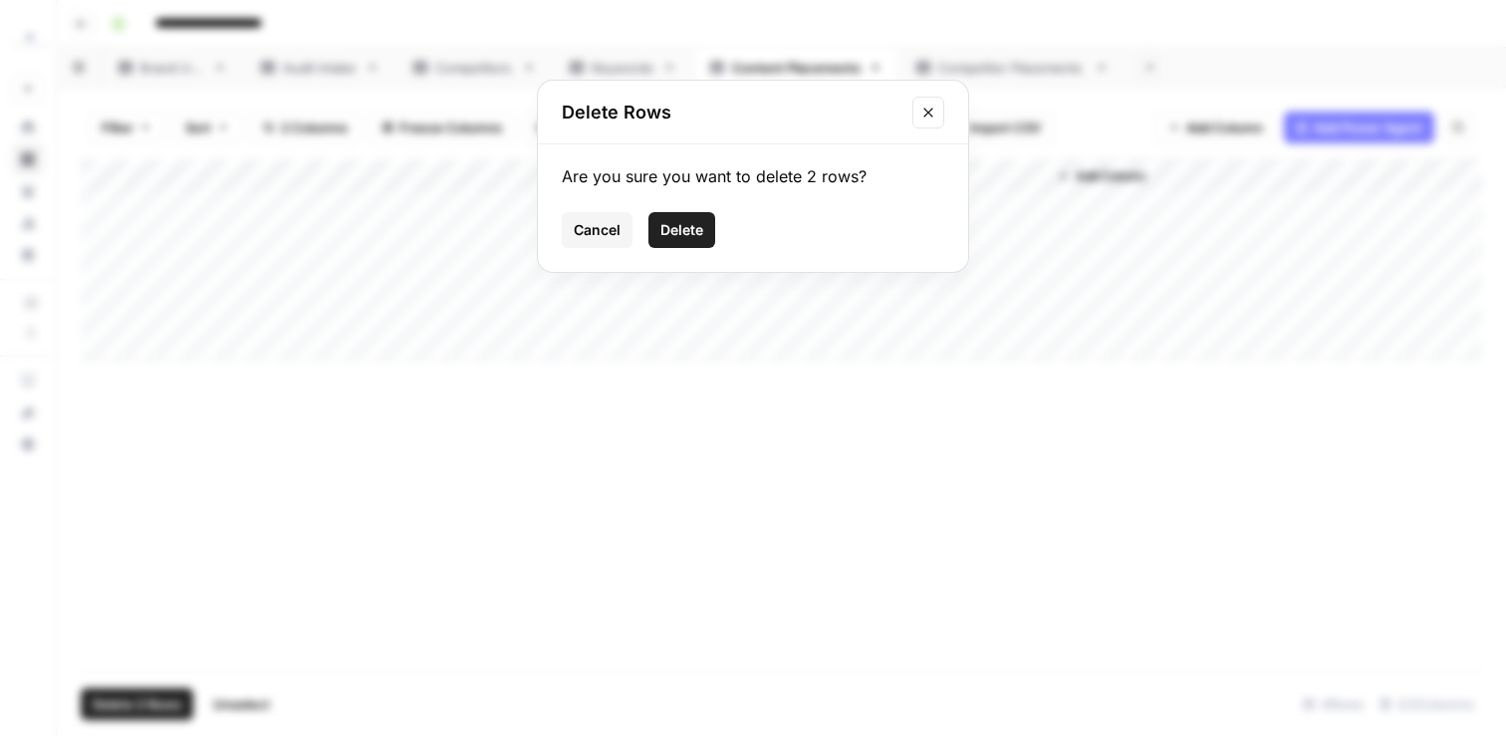
click at [658, 235] on button "Delete" at bounding box center [681, 230] width 67 height 36
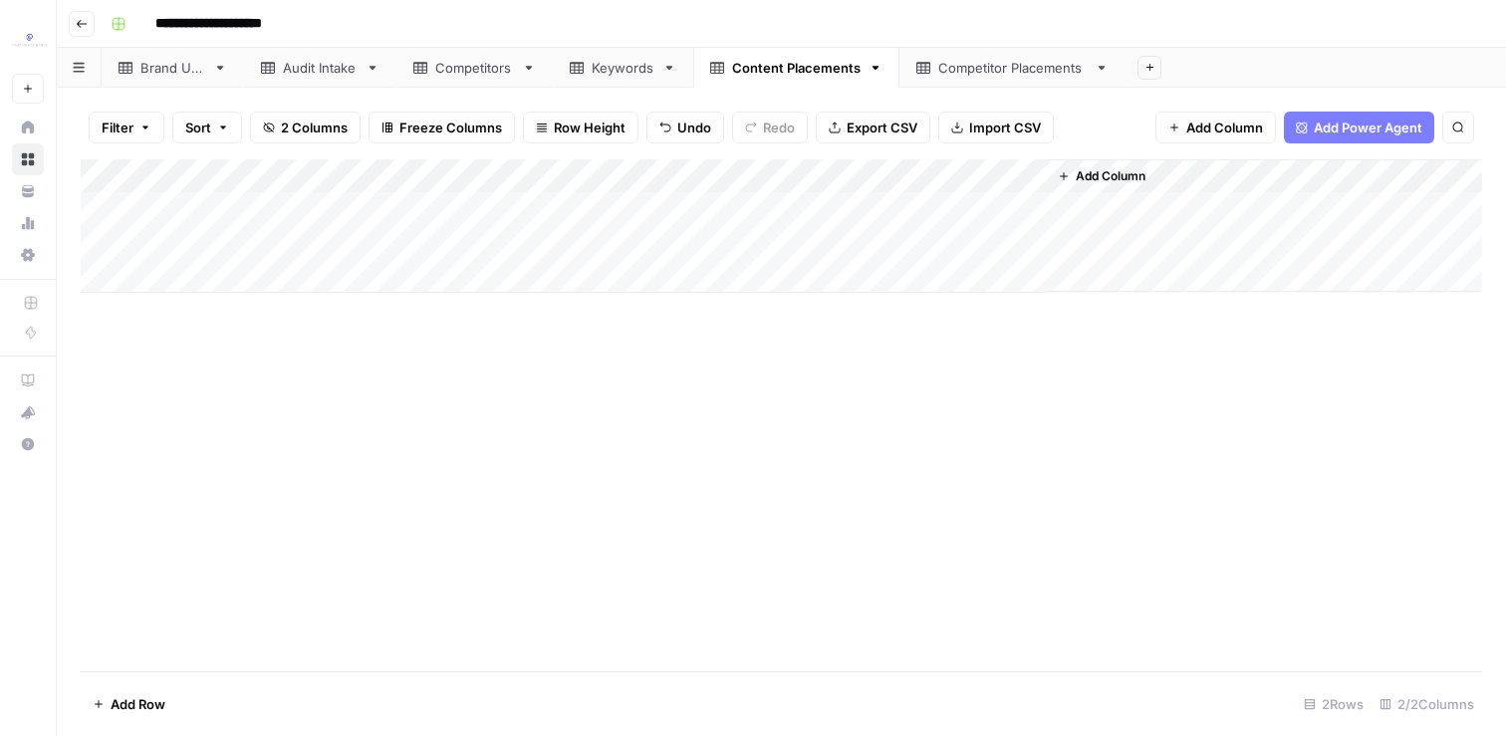
click at [435, 449] on div "Add Column" at bounding box center [781, 415] width 1401 height 512
click at [600, 72] on div "Keywords" at bounding box center [623, 68] width 63 height 20
click at [236, 237] on div "Add Column" at bounding box center [781, 310] width 1401 height 303
click at [252, 268] on div "Add Column" at bounding box center [781, 310] width 1401 height 303
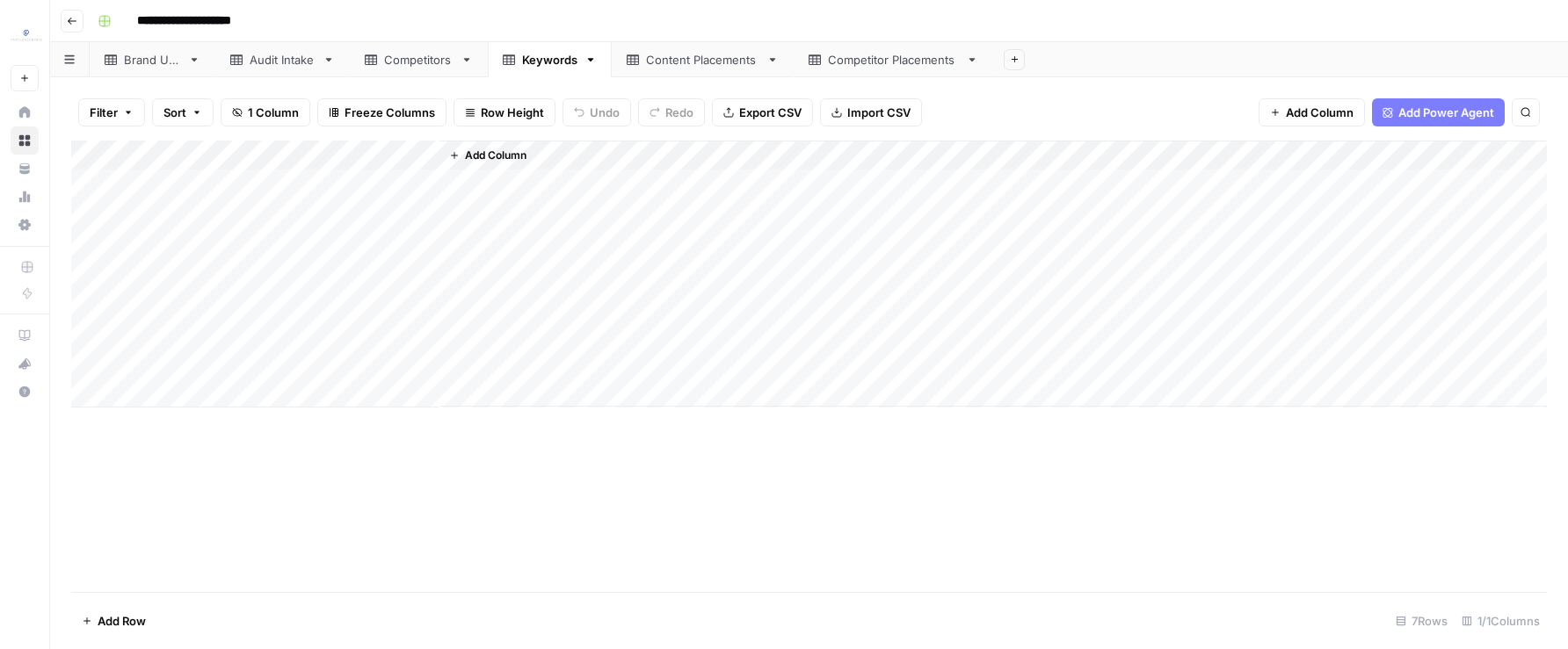
click at [299, 276] on div "Add Column" at bounding box center [809, 273] width 1475 height 267
click at [243, 295] on div "Add Column" at bounding box center [809, 273] width 1475 height 267
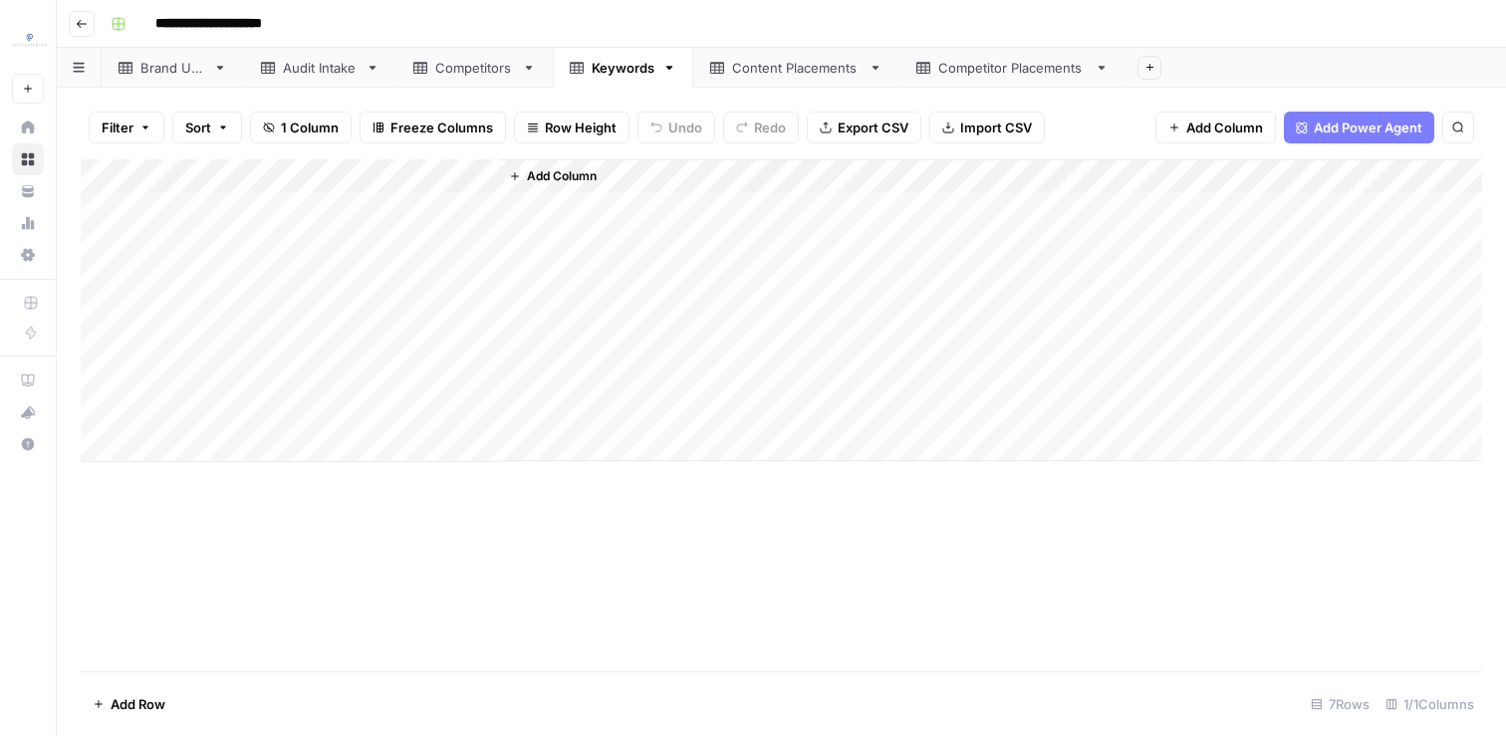
click at [793, 78] on link "Content Placements" at bounding box center [796, 68] width 206 height 40
click at [619, 67] on div "Keywords" at bounding box center [623, 68] width 63 height 20
click at [739, 71] on div "Content Placements" at bounding box center [796, 68] width 128 height 20
click at [220, 283] on div "Add Column" at bounding box center [781, 225] width 1401 height 133
click at [542, 279] on div "Add Column" at bounding box center [781, 242] width 1401 height 167
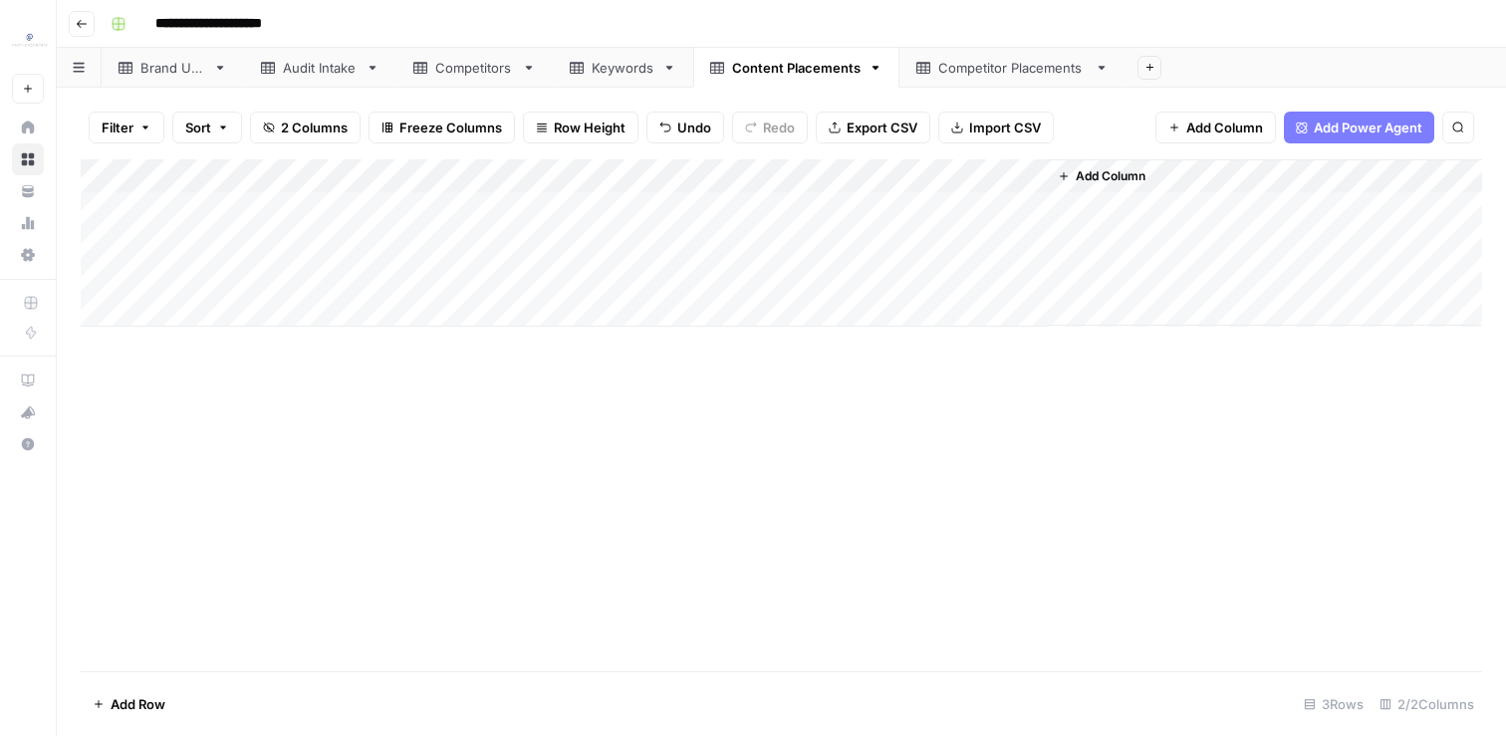
click at [278, 240] on div "Add Column" at bounding box center [781, 242] width 1401 height 167
click at [278, 276] on div "Add Column" at bounding box center [781, 242] width 1401 height 167
click at [195, 316] on div "Add Column" at bounding box center [781, 242] width 1401 height 167
click at [535, 299] on div "Add Column" at bounding box center [781, 259] width 1401 height 201
click at [536, 299] on div "Add Column" at bounding box center [781, 259] width 1401 height 201
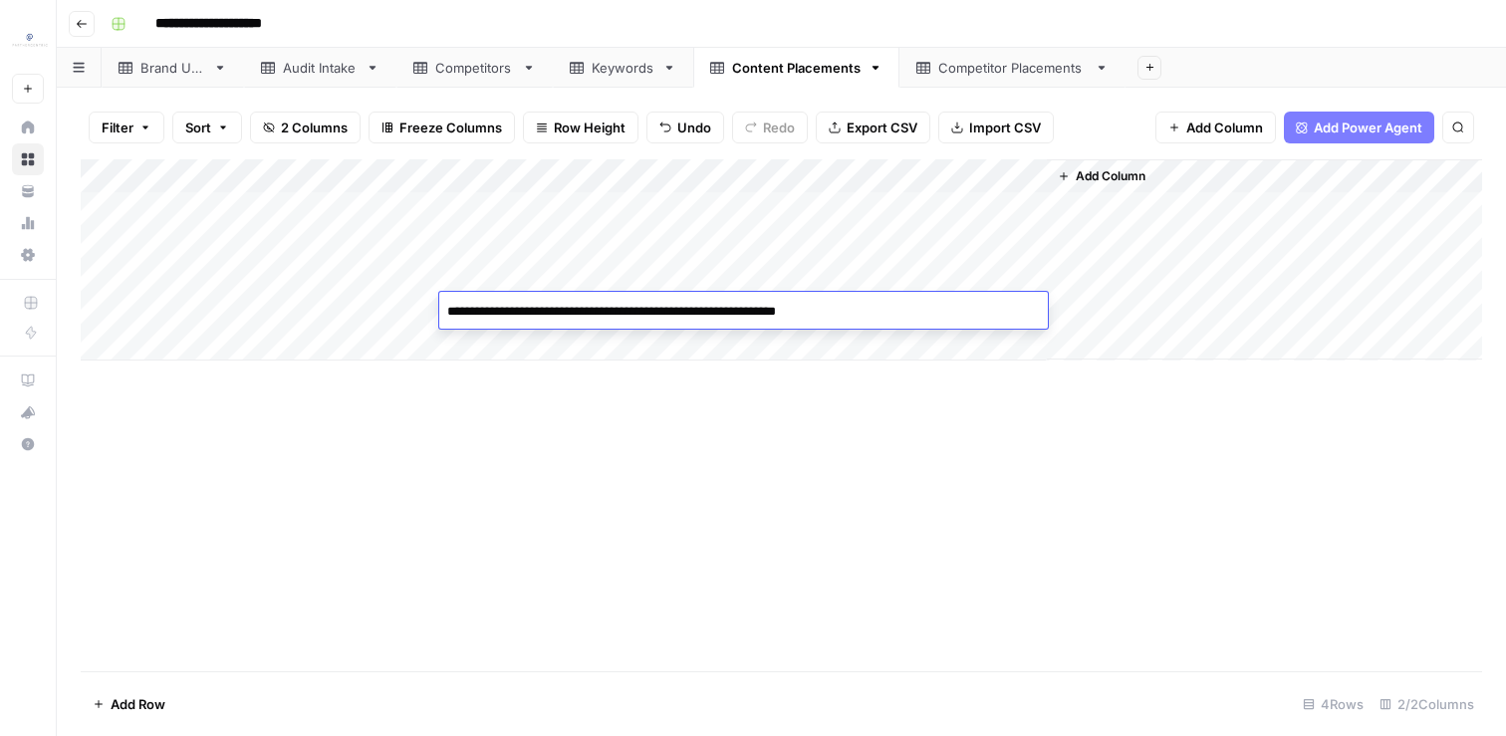
type textarea "**********"
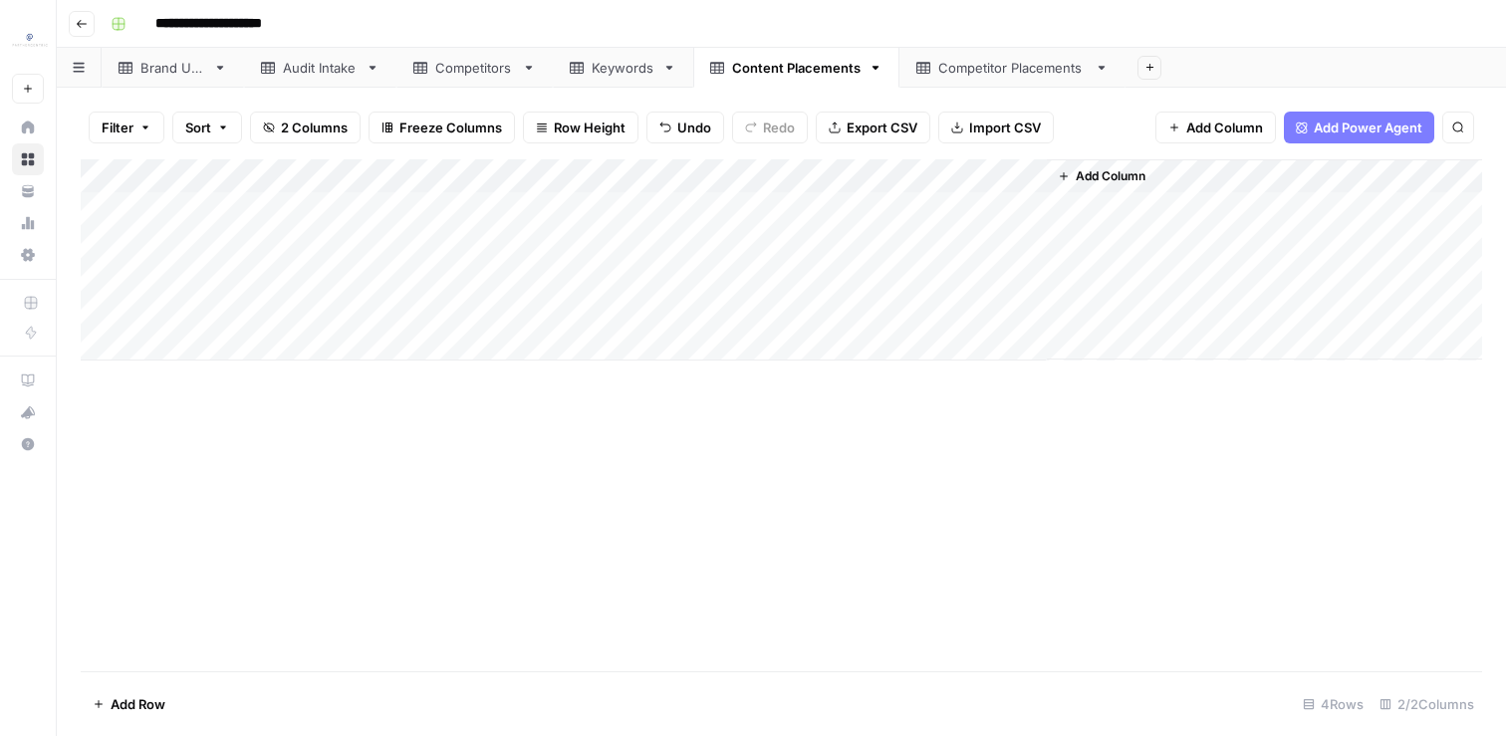
click at [483, 426] on div "Add Column" at bounding box center [781, 415] width 1401 height 512
click at [581, 70] on icon at bounding box center [577, 68] width 14 height 12
click at [163, 389] on div "Add Column" at bounding box center [781, 310] width 1401 height 303
click at [267, 410] on div "Add Column" at bounding box center [781, 310] width 1401 height 303
click at [313, 566] on div "Add Column" at bounding box center [781, 415] width 1401 height 512
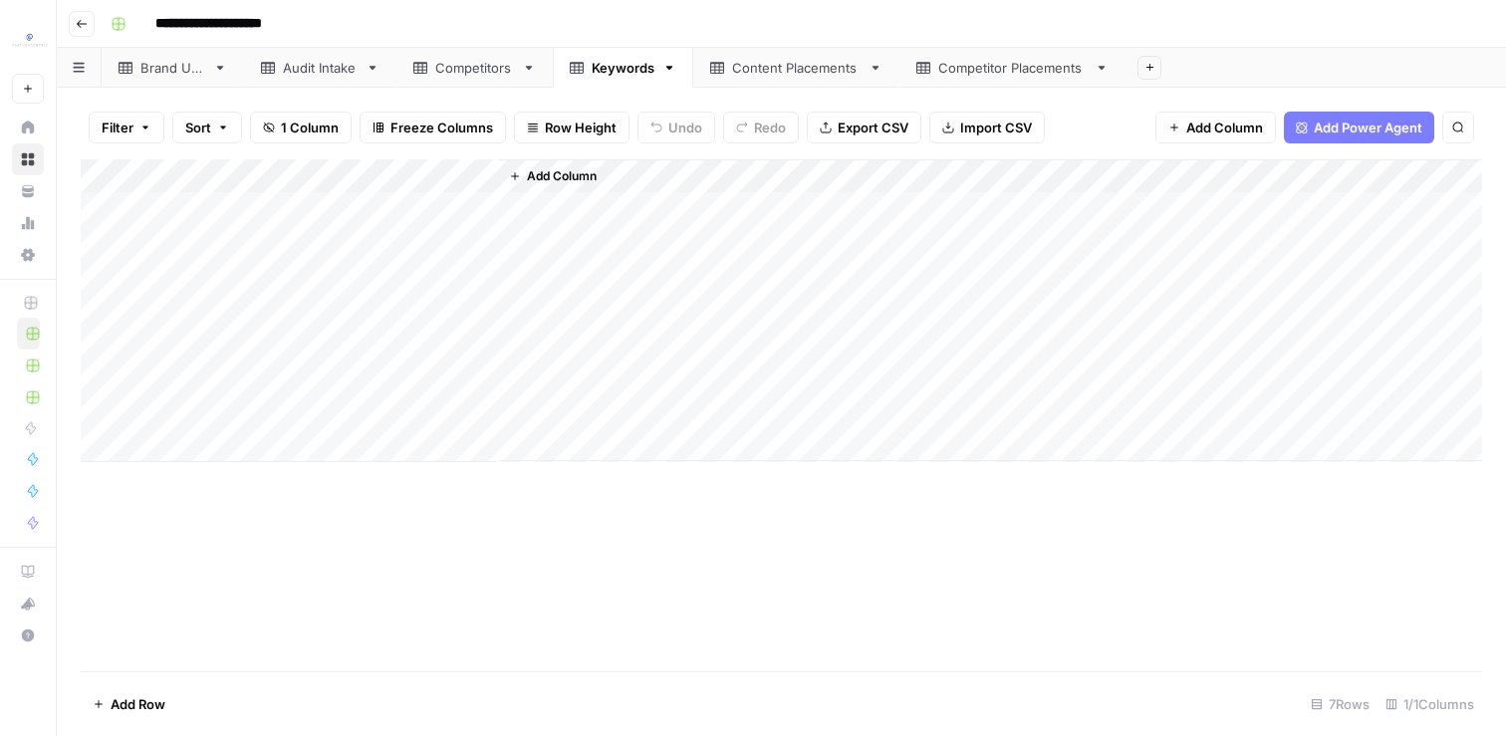
click at [776, 66] on div "Content Placements" at bounding box center [796, 68] width 128 height 20
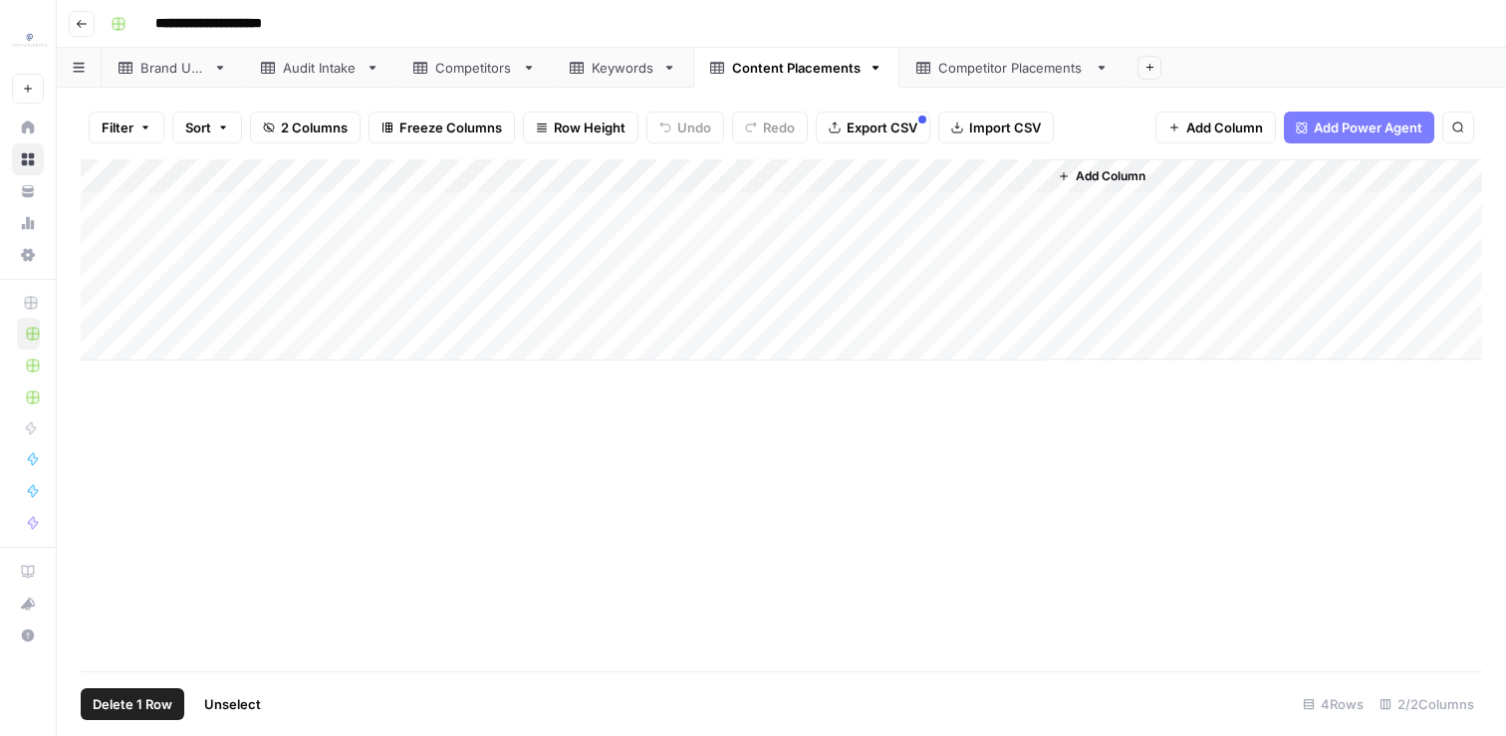
click at [104, 308] on div "Add Column" at bounding box center [781, 259] width 1401 height 201
click at [183, 696] on div "Delete 1 Row Unselect" at bounding box center [177, 704] width 192 height 32
click at [166, 707] on span "Delete 1 Row" at bounding box center [133, 704] width 80 height 20
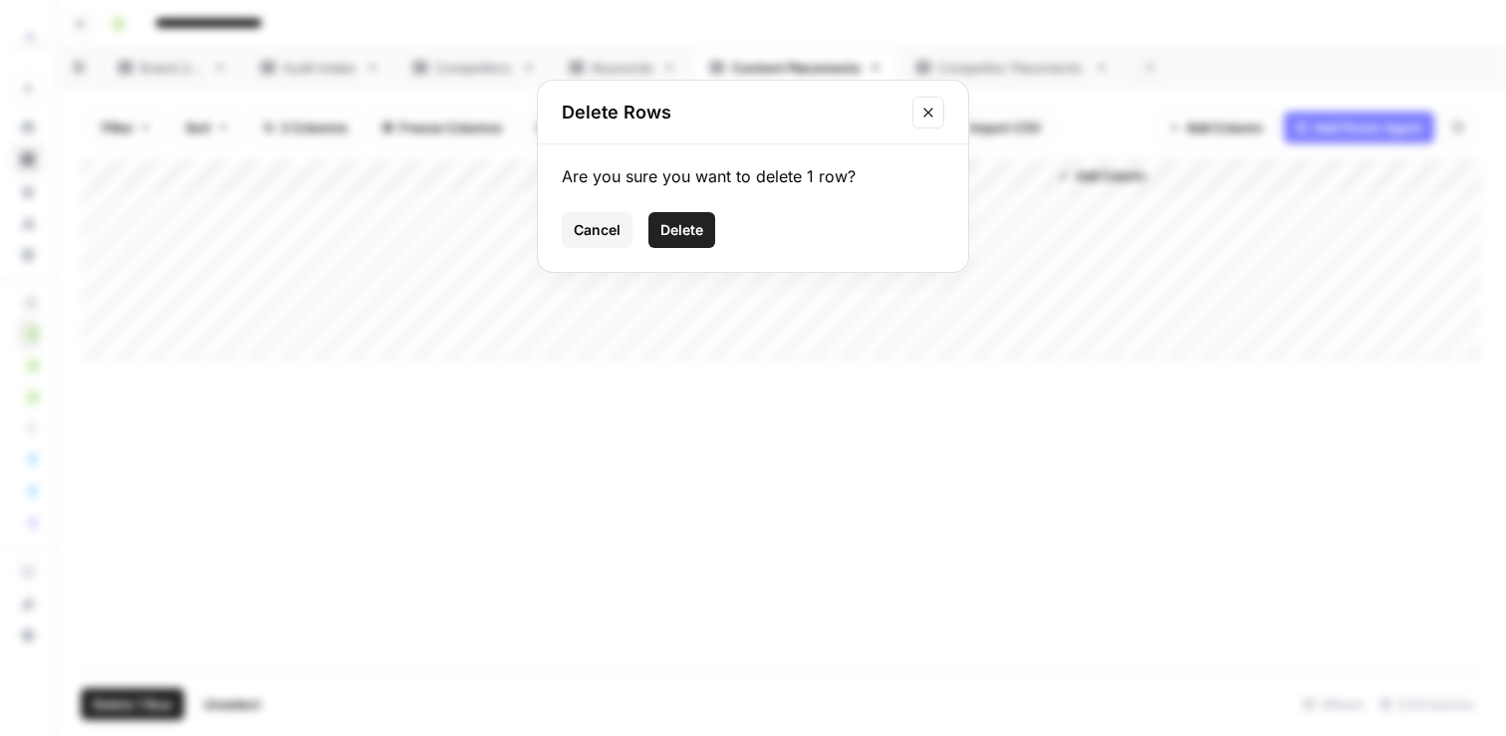
click at [693, 245] on button "Delete" at bounding box center [681, 230] width 67 height 36
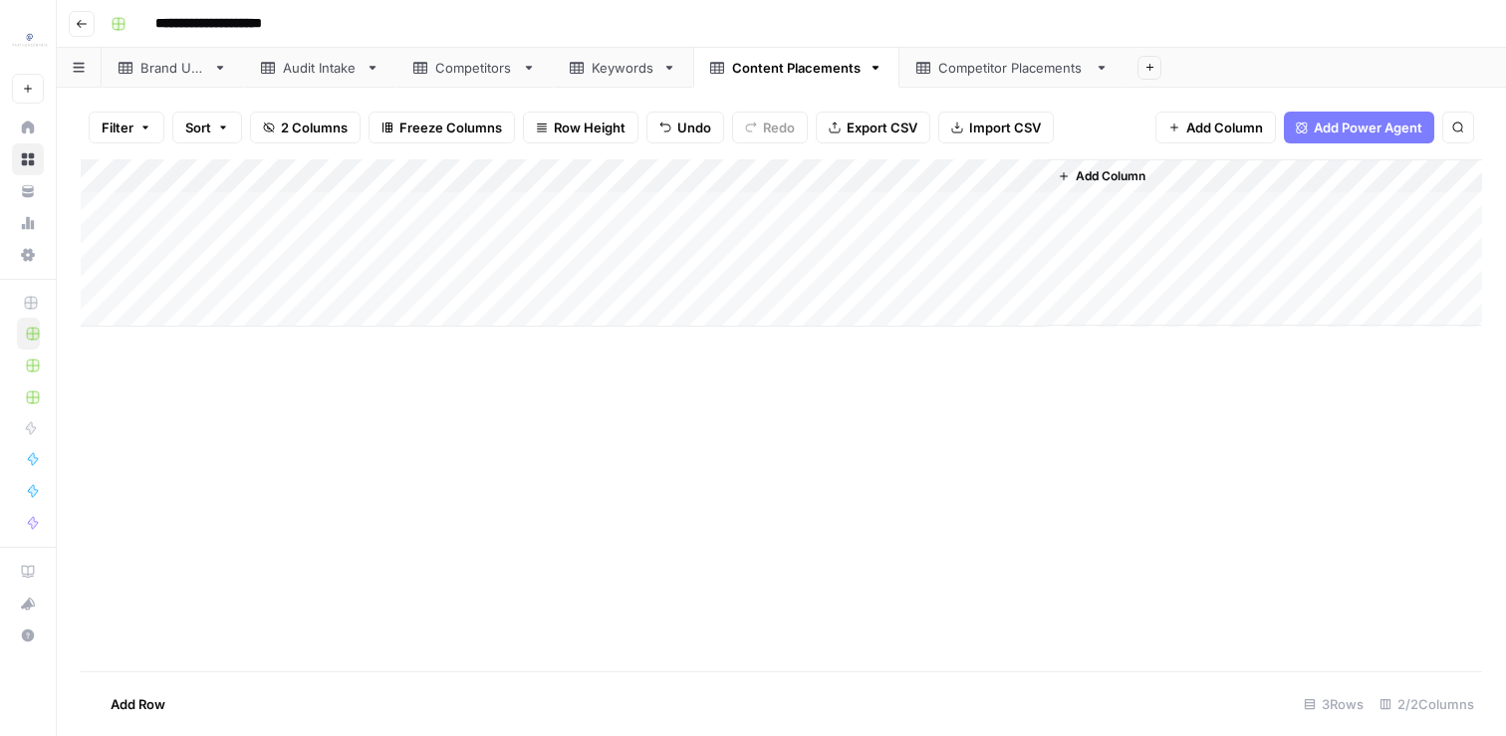
click at [603, 456] on div "Add Column" at bounding box center [781, 415] width 1401 height 512
click at [939, 68] on div "Competitor Placements" at bounding box center [1012, 68] width 148 height 20
click at [410, 200] on div "Add Column" at bounding box center [781, 242] width 1401 height 167
click at [1103, 264] on div "Add Column" at bounding box center [781, 242] width 1401 height 167
click at [755, 438] on div "Add Column" at bounding box center [781, 415] width 1401 height 512
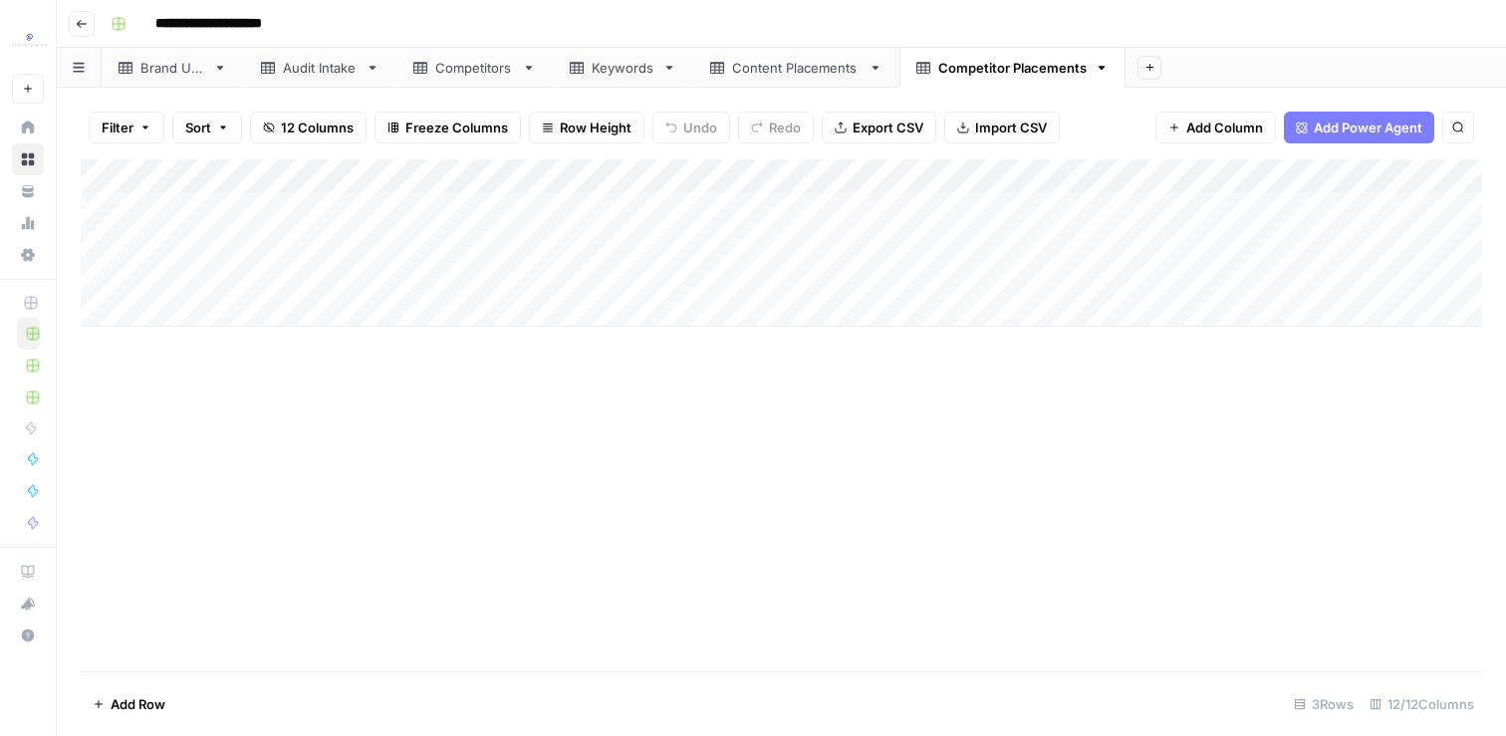
click at [363, 390] on div "Add Column" at bounding box center [781, 415] width 1401 height 512
click at [786, 75] on div "Content Placements" at bounding box center [796, 68] width 128 height 20
click at [358, 217] on div "Add Column" at bounding box center [781, 242] width 1401 height 167
click at [333, 237] on div "Add Column" at bounding box center [781, 242] width 1401 height 167
click at [313, 276] on div "Add Column" at bounding box center [781, 242] width 1401 height 167
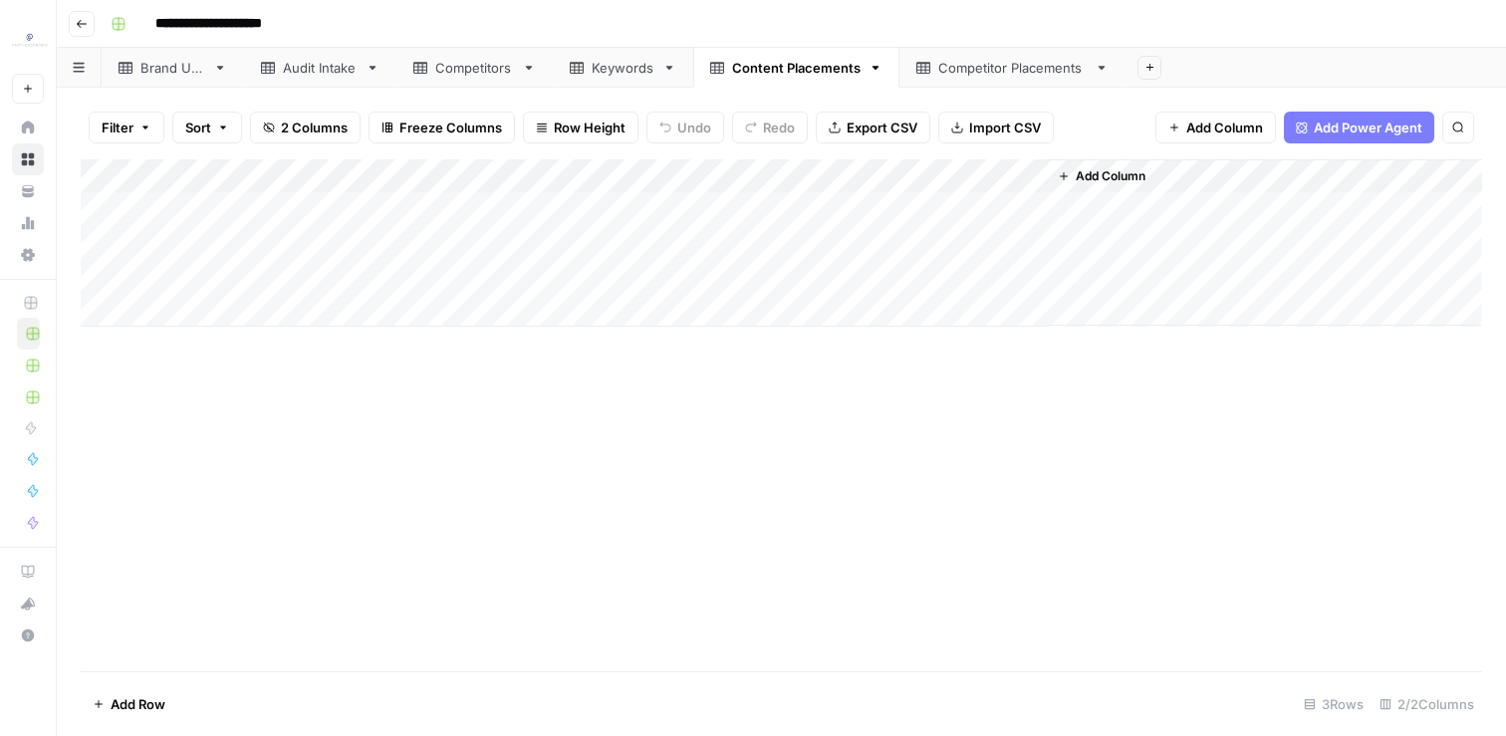
click at [539, 596] on div "Add Column" at bounding box center [781, 415] width 1401 height 512
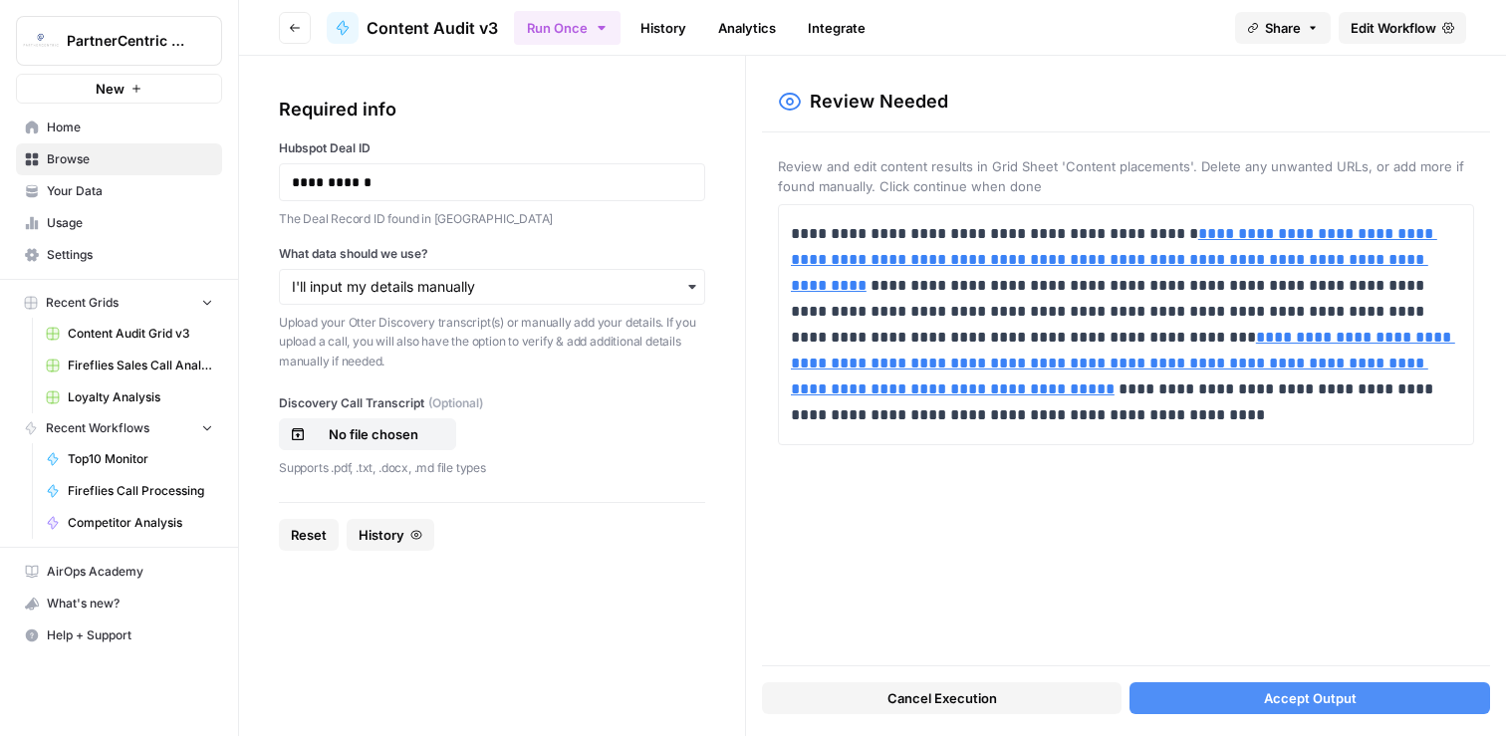
click at [1272, 704] on span "Accept Output" at bounding box center [1310, 698] width 93 height 20
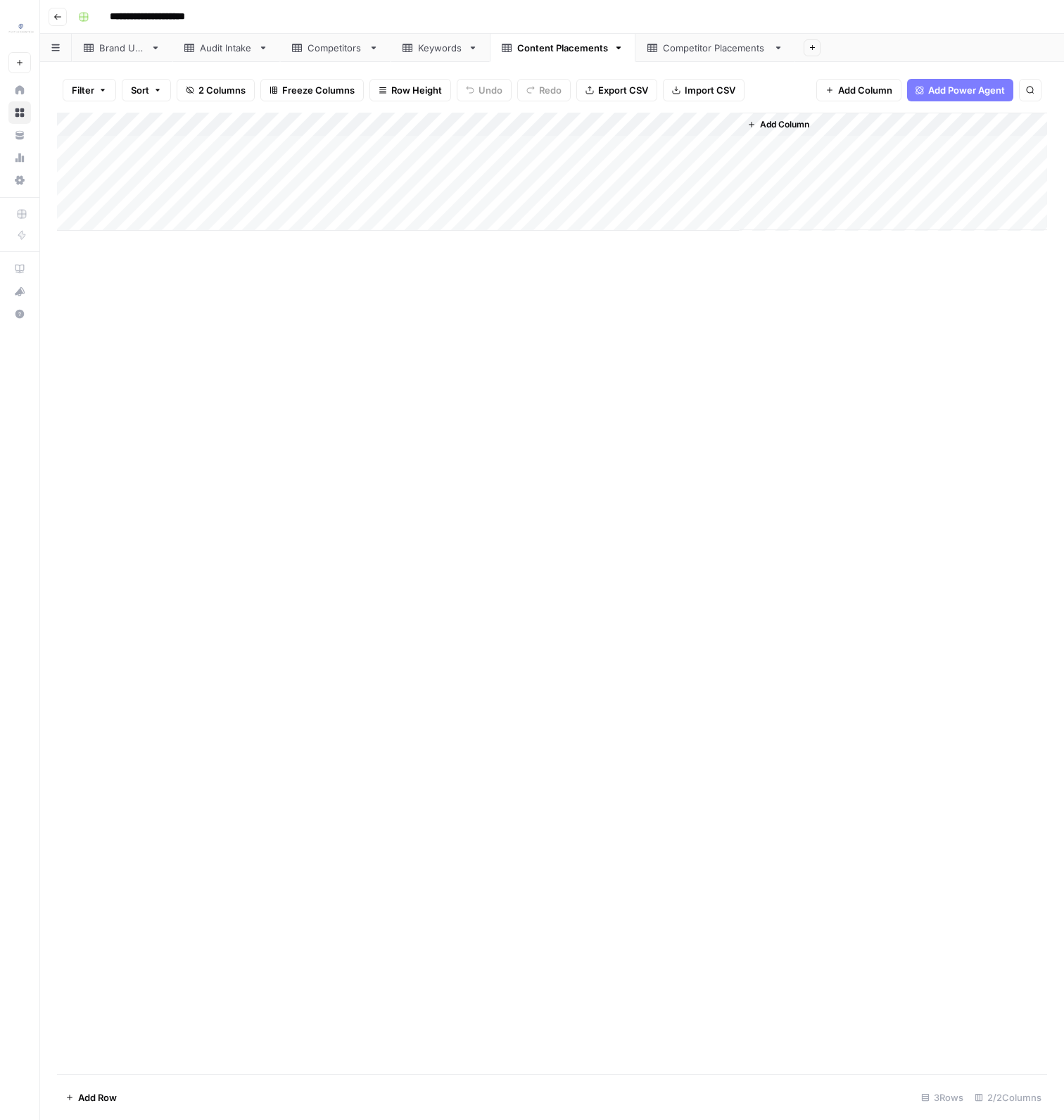
click at [512, 310] on div "Add Column" at bounding box center [552, 593] width 990 height 962
click at [300, 376] on div "Add Column" at bounding box center [552, 593] width 990 height 962
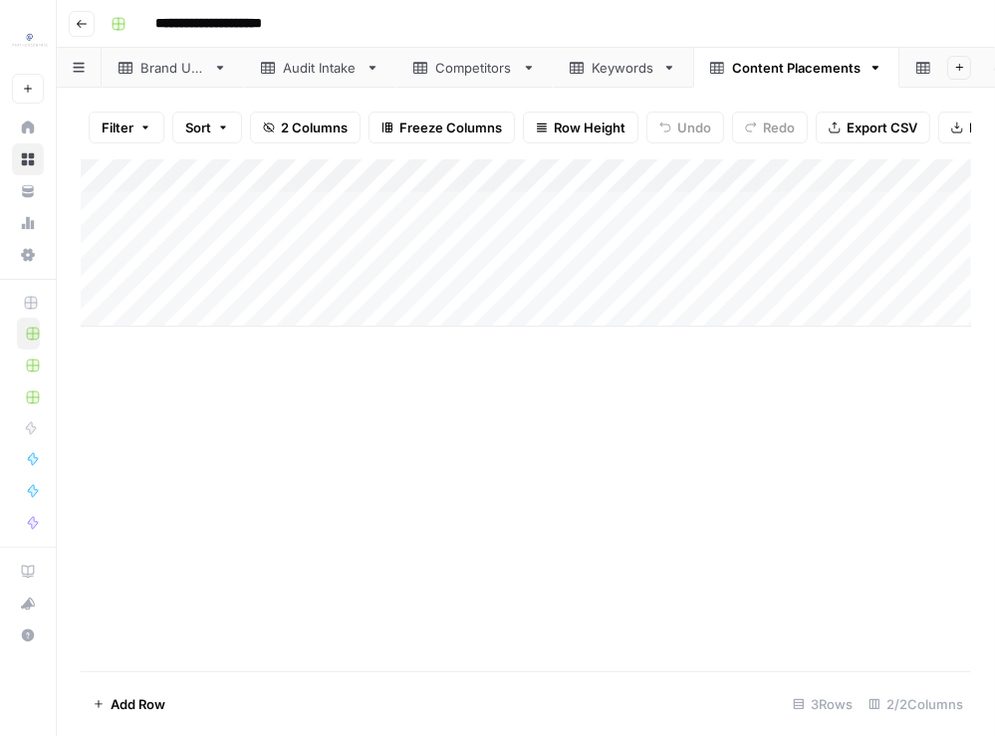
click at [151, 78] on link "Brand URL" at bounding box center [173, 68] width 142 height 40
click at [93, 173] on div "Add Column" at bounding box center [526, 225] width 890 height 133
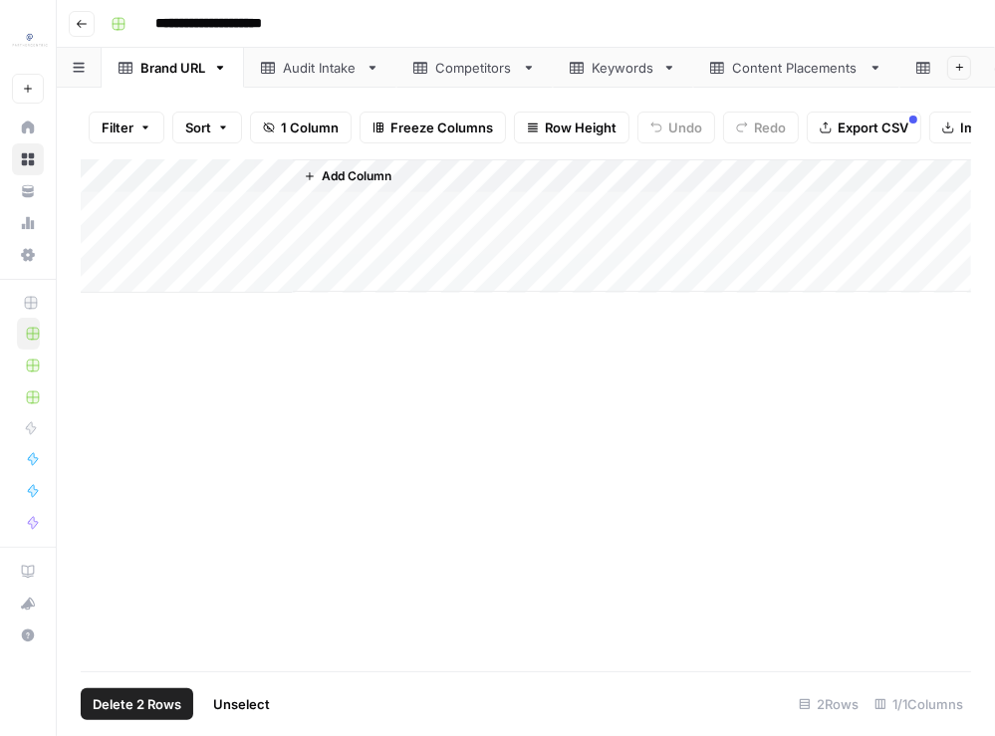
click at [145, 704] on span "Delete 2 Rows" at bounding box center [137, 704] width 89 height 20
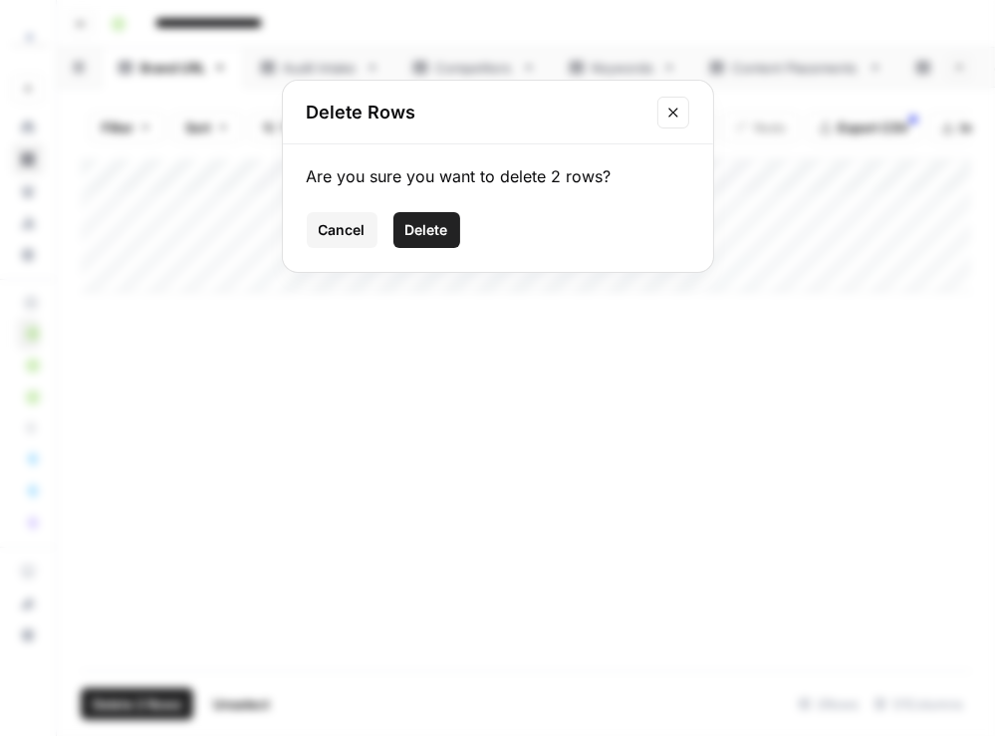
click at [403, 223] on button "Delete" at bounding box center [426, 230] width 67 height 36
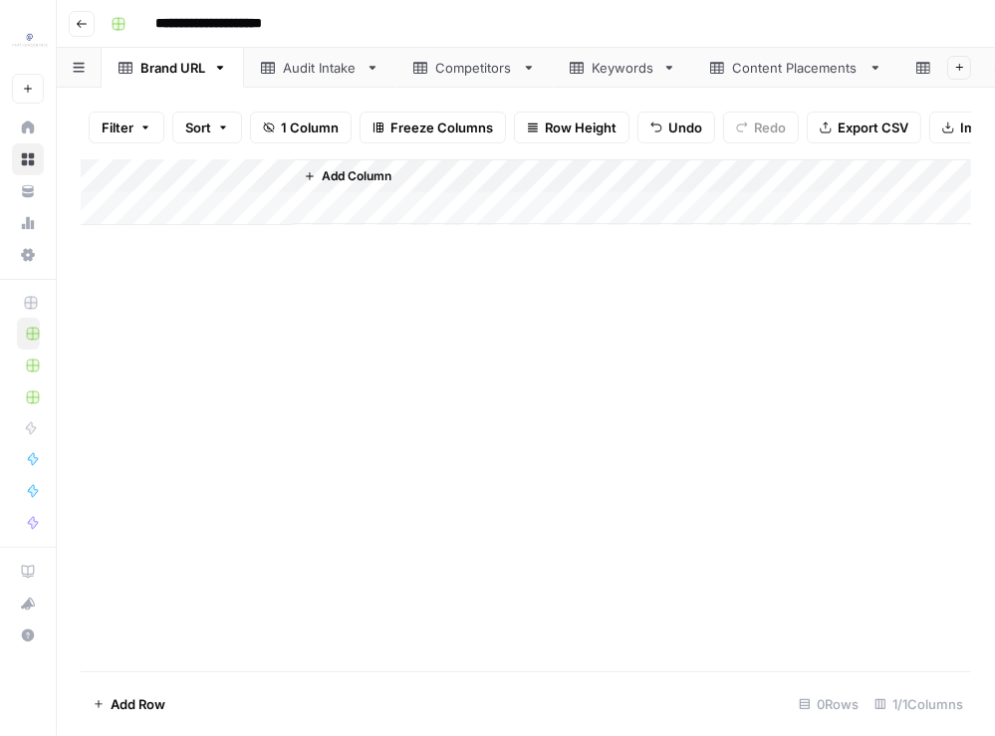
click at [141, 205] on div "Add Column" at bounding box center [526, 192] width 890 height 66
click at [467, 467] on div "Add Column" at bounding box center [526, 415] width 890 height 512
click at [286, 86] on div "**********" at bounding box center [526, 368] width 938 height 736
click at [286, 78] on link "Audit Intake" at bounding box center [320, 68] width 152 height 40
click at [404, 68] on link "Competitors" at bounding box center [474, 68] width 156 height 40
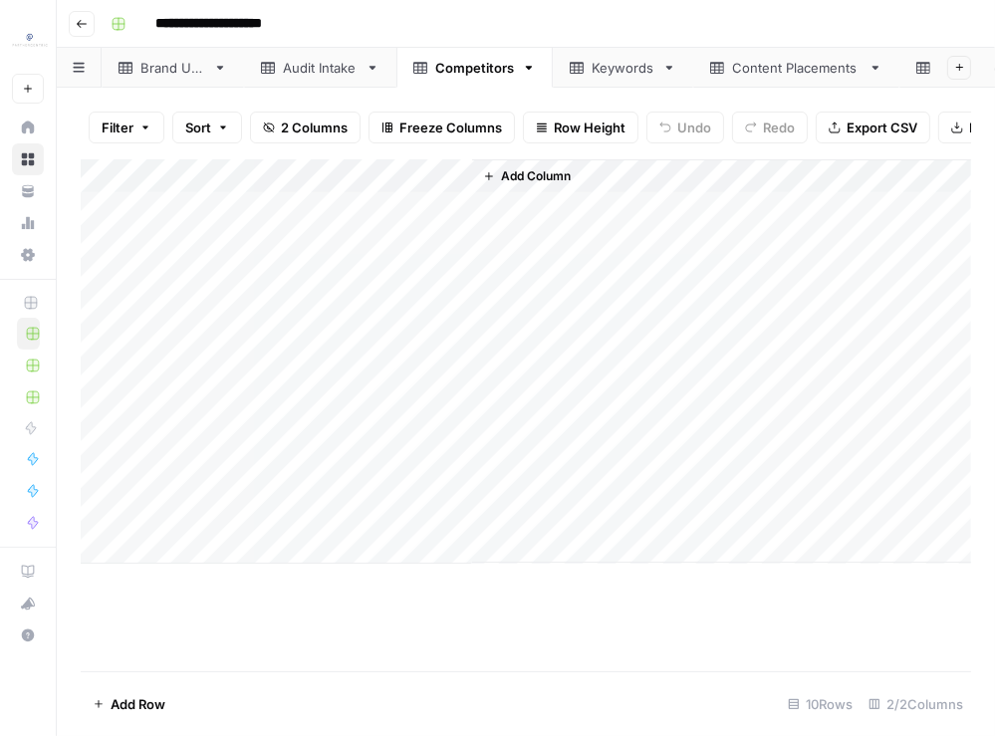
click at [101, 177] on div "Add Column" at bounding box center [526, 361] width 890 height 404
click at [155, 718] on button "Delete 10 Rows" at bounding box center [141, 704] width 120 height 32
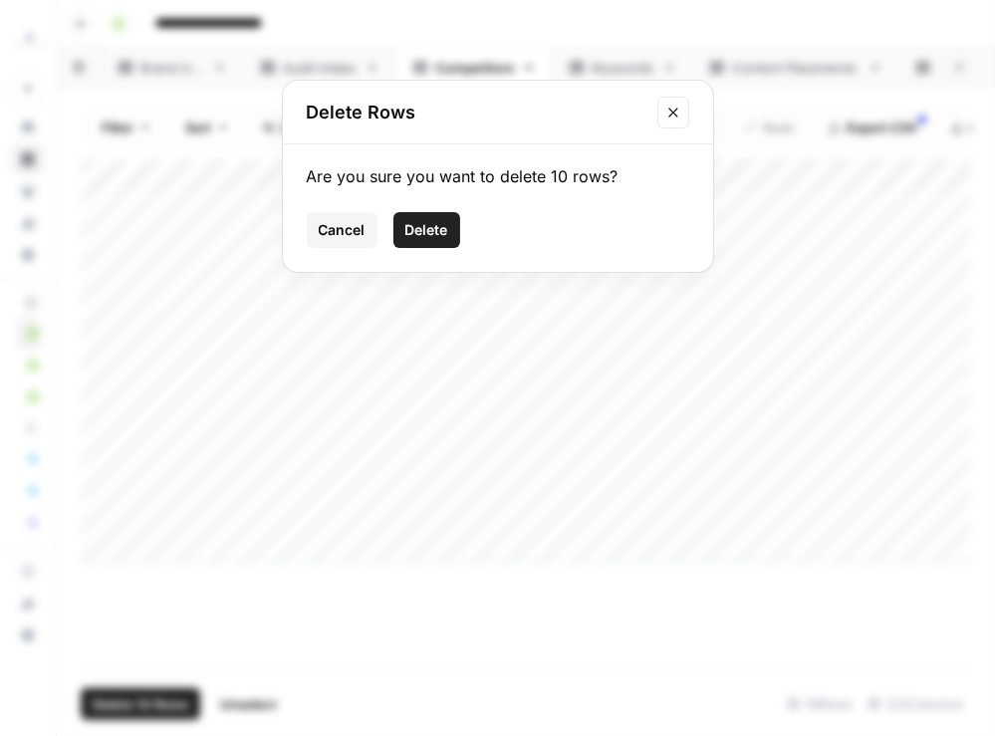
click at [427, 238] on span "Delete" at bounding box center [426, 230] width 43 height 20
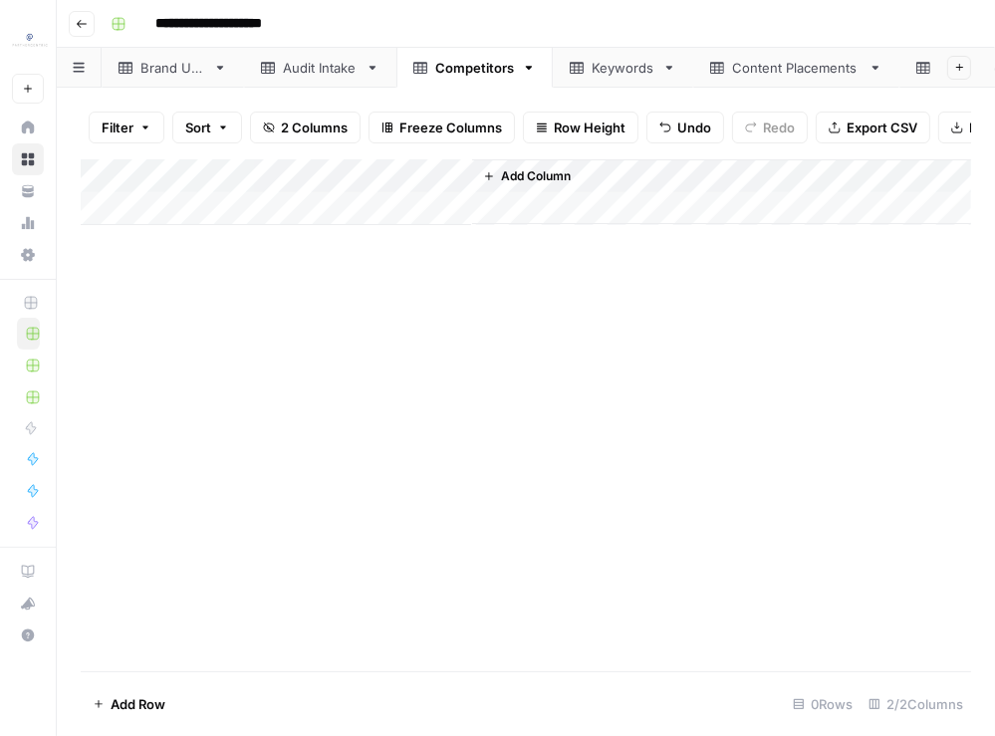
click at [620, 61] on div "Keywords" at bounding box center [623, 68] width 63 height 20
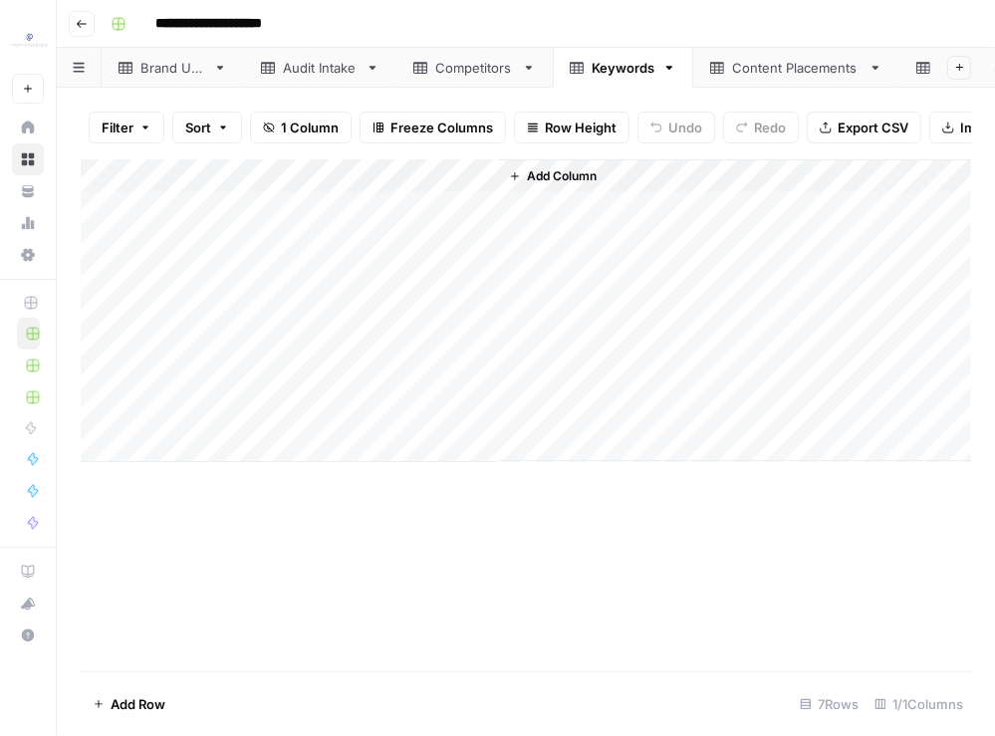
click at [97, 173] on div "Add Column" at bounding box center [526, 310] width 890 height 303
click at [167, 712] on span "Delete 7 Rows" at bounding box center [137, 704] width 88 height 20
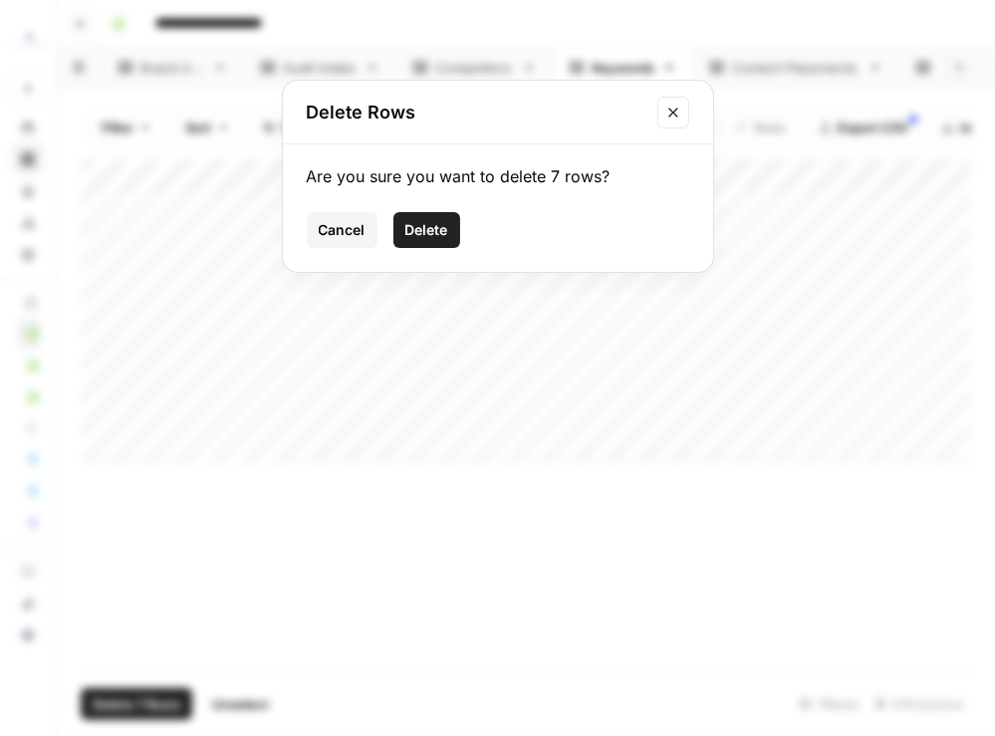
click at [413, 222] on span "Delete" at bounding box center [426, 230] width 43 height 20
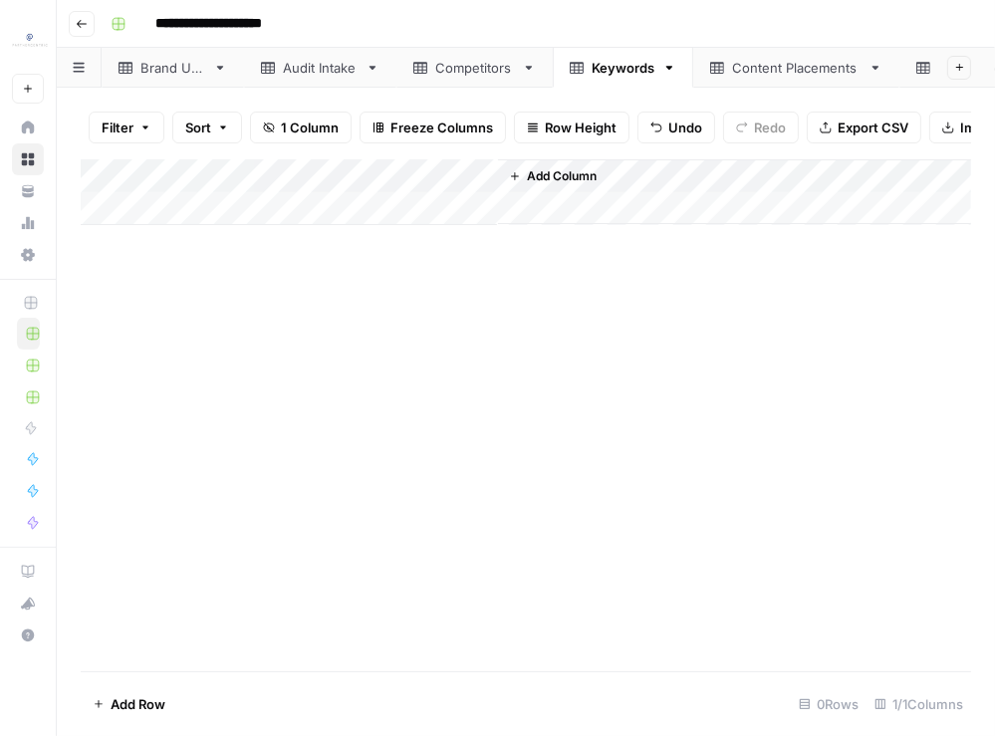
click at [797, 59] on div "Content Placements" at bounding box center [796, 68] width 128 height 20
click at [102, 172] on div "Add Column" at bounding box center [526, 242] width 890 height 167
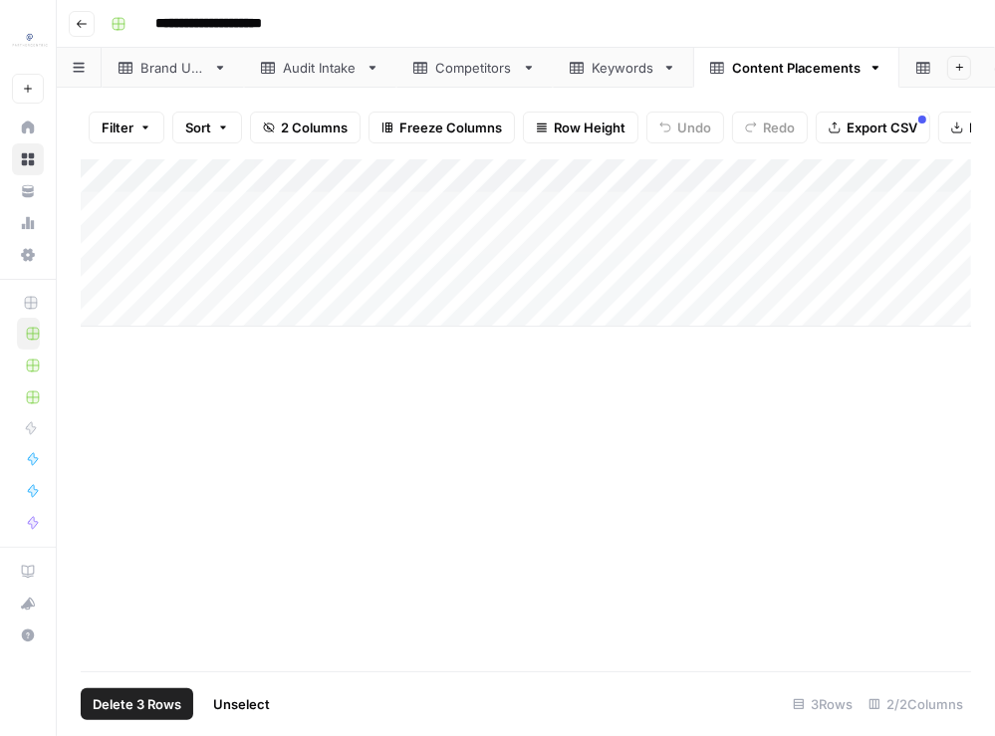
click at [167, 700] on span "Delete 3 Rows" at bounding box center [137, 704] width 89 height 20
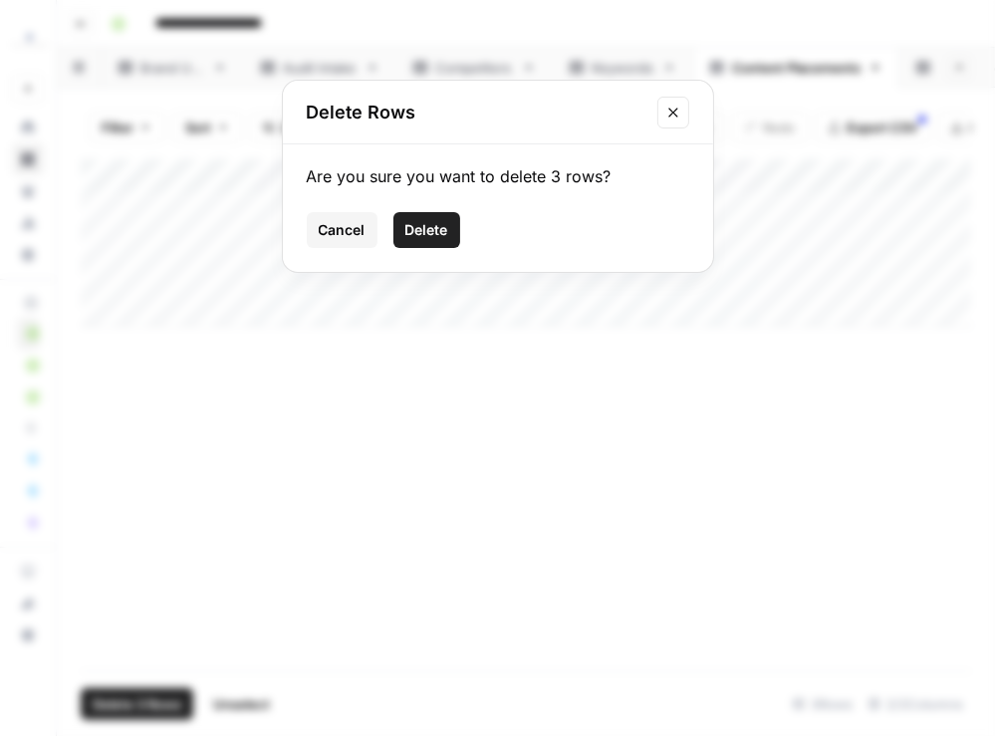
click at [432, 246] on button "Delete" at bounding box center [426, 230] width 67 height 36
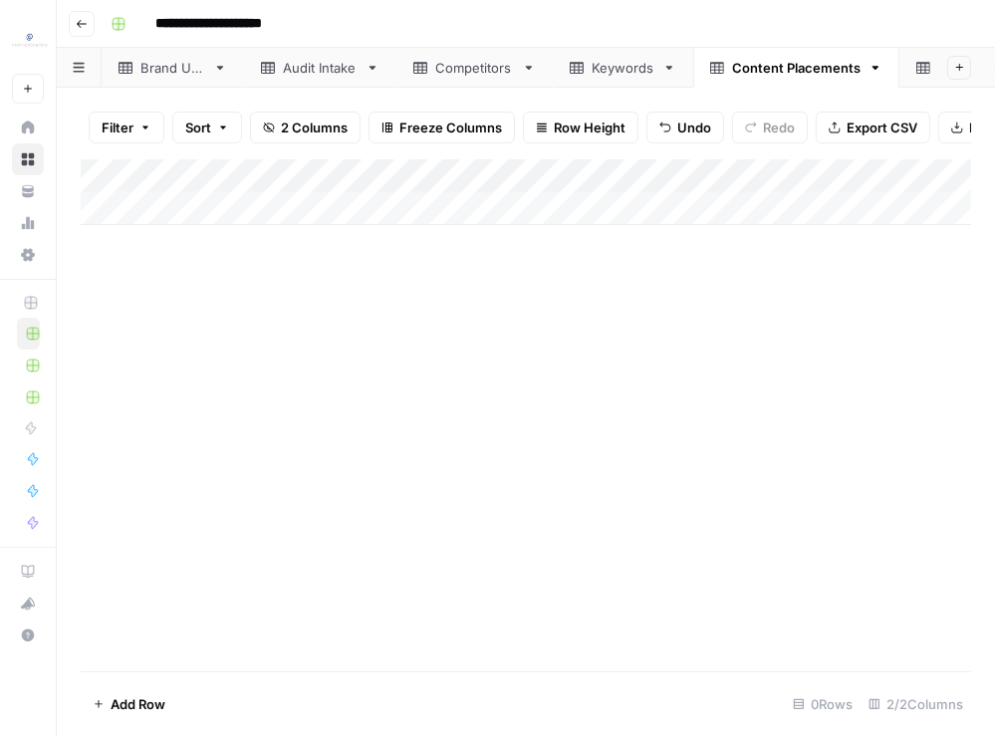
click at [919, 68] on icon at bounding box center [923, 68] width 14 height 12
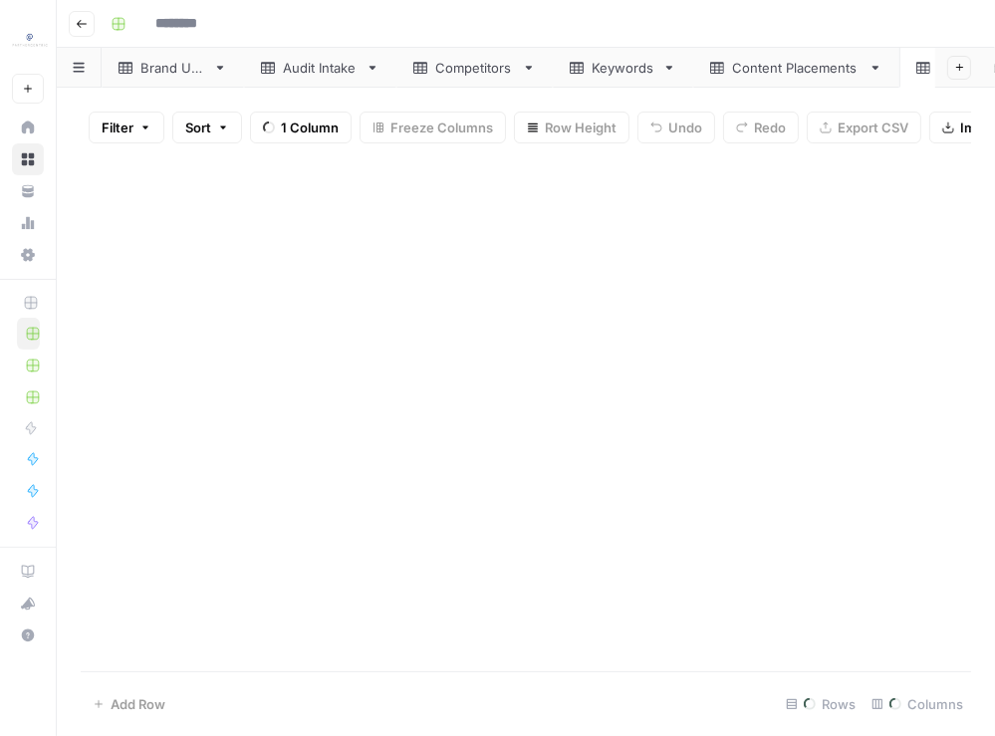
type input "**********"
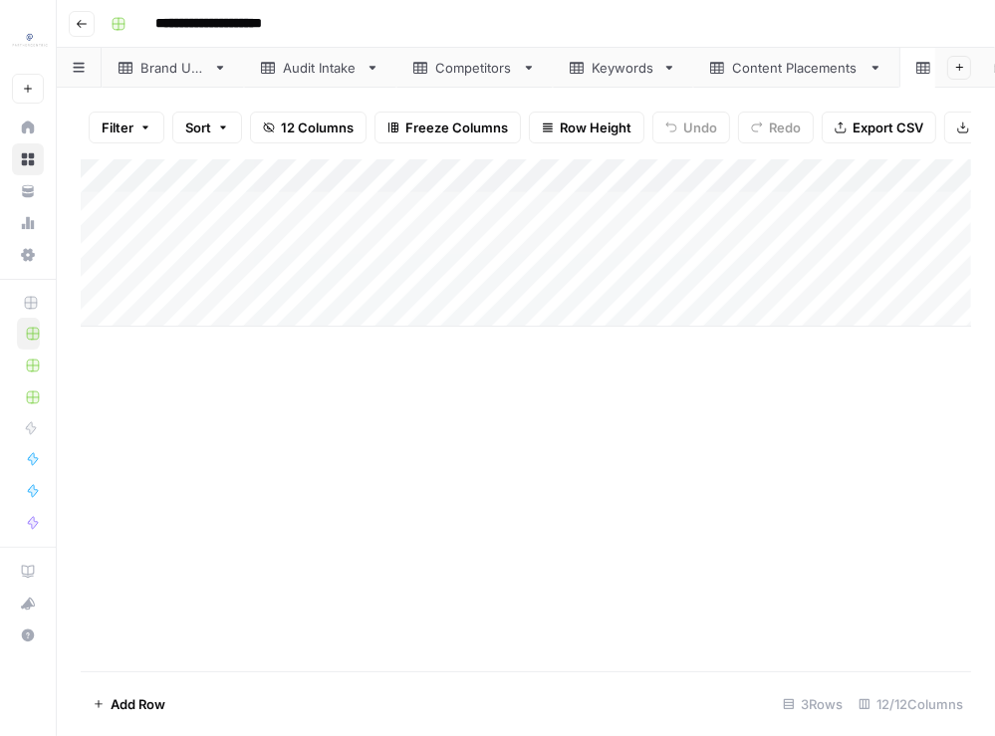
click at [99, 176] on div "Add Column" at bounding box center [526, 242] width 890 height 167
click at [124, 695] on span "Delete 3 Rows" at bounding box center [137, 704] width 89 height 20
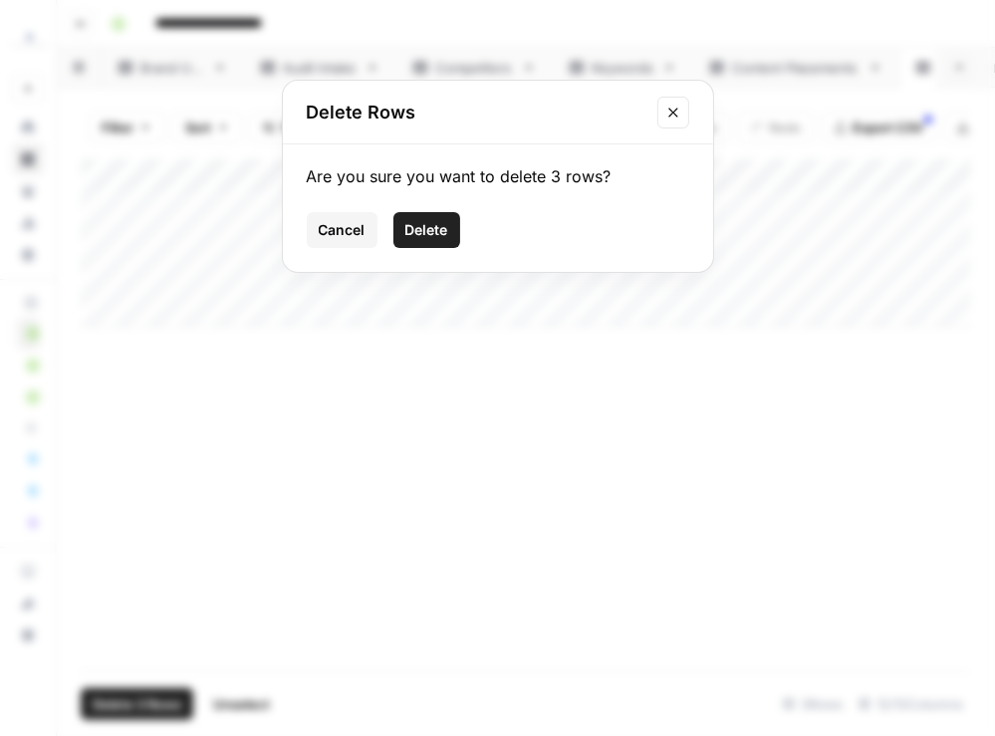
click at [436, 236] on span "Delete" at bounding box center [426, 230] width 43 height 20
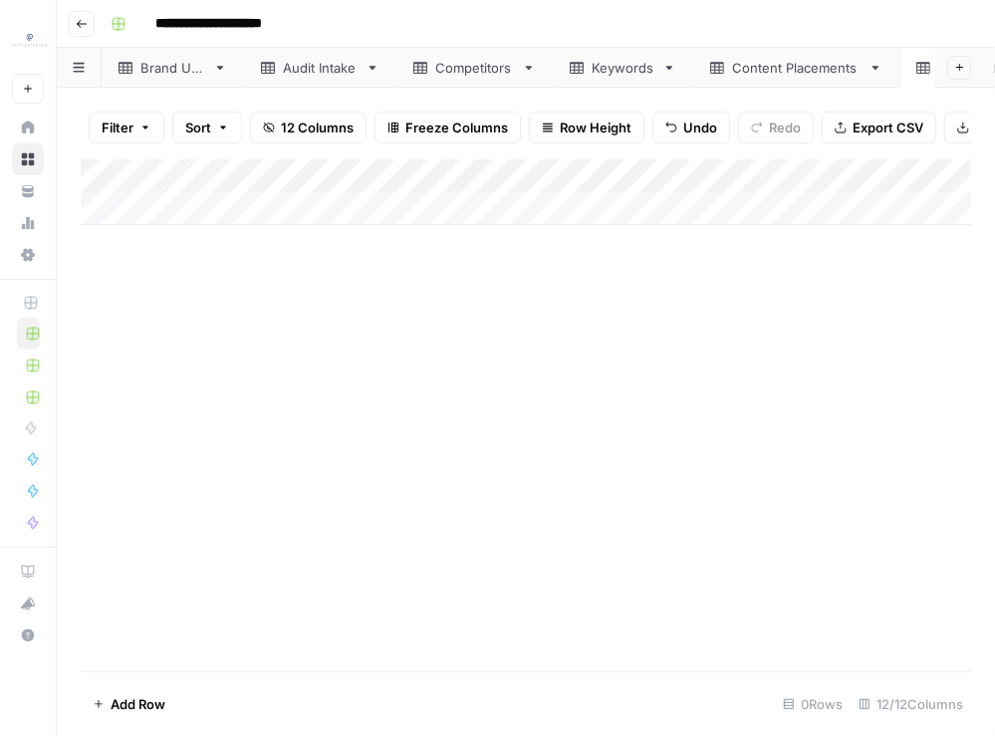
click at [398, 404] on div "Add Column" at bounding box center [526, 415] width 890 height 512
click at [595, 75] on div "Keywords" at bounding box center [623, 68] width 63 height 20
click at [467, 82] on link "Competitors" at bounding box center [474, 68] width 156 height 40
click at [138, 78] on link "Brand URL" at bounding box center [173, 68] width 142 height 40
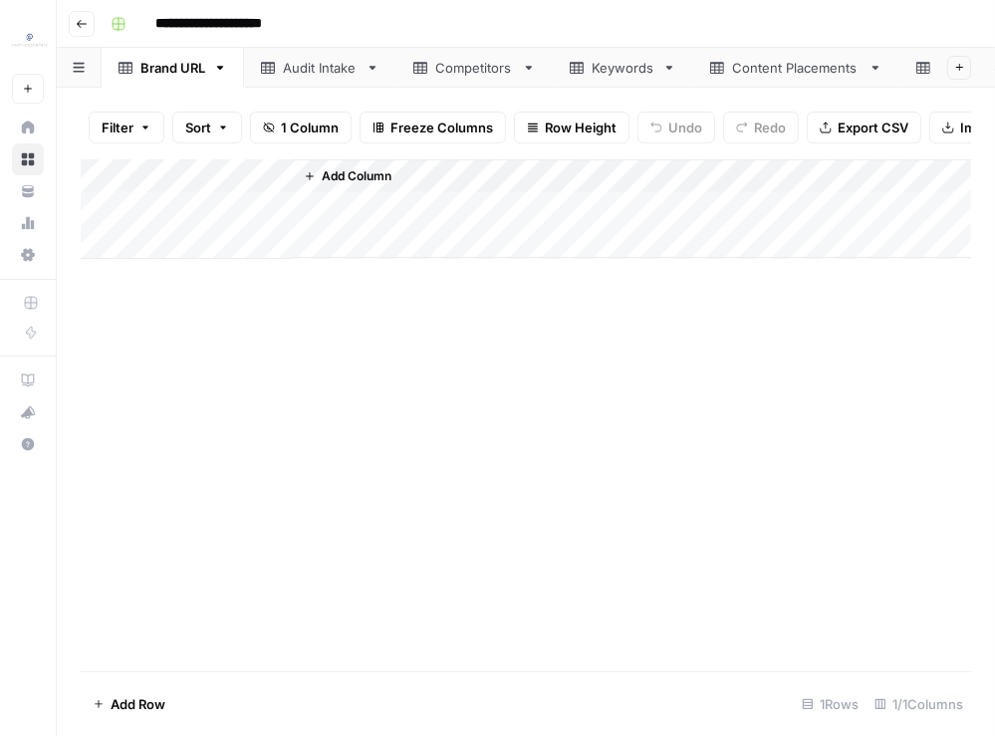
click at [161, 204] on div "Add Column" at bounding box center [526, 209] width 890 height 100
type textarea "**********"
click at [171, 361] on div "Add Column" at bounding box center [526, 415] width 890 height 512
click at [120, 342] on div "Add Column" at bounding box center [526, 415] width 890 height 512
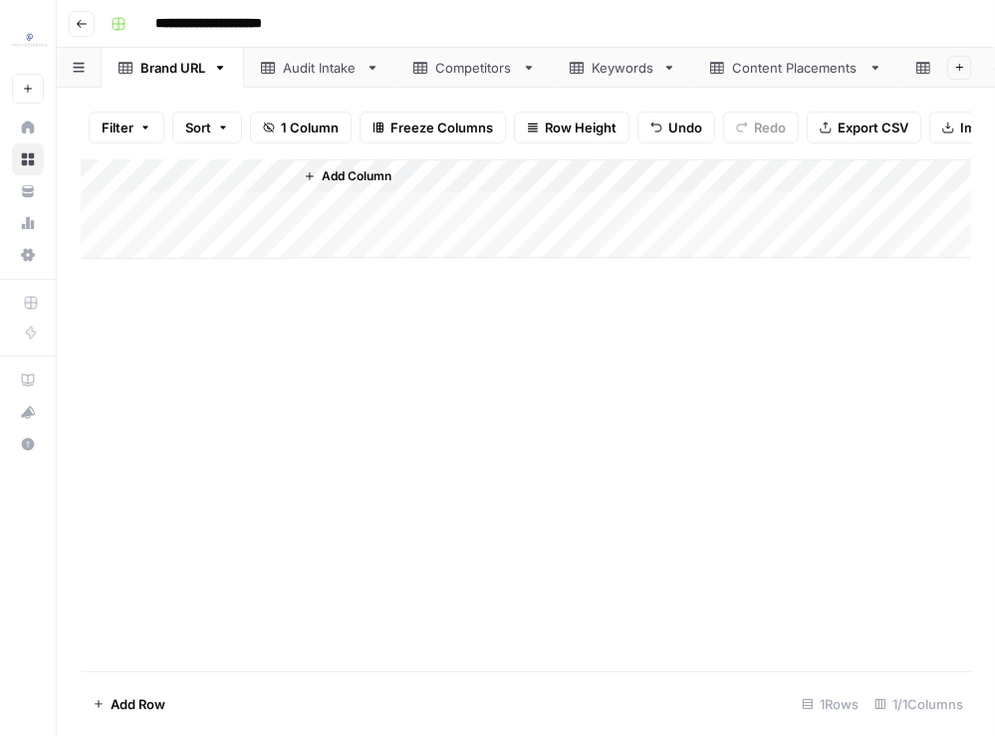
click at [474, 72] on div "Competitors" at bounding box center [474, 68] width 79 height 20
click at [335, 316] on div "Add Column" at bounding box center [526, 415] width 890 height 512
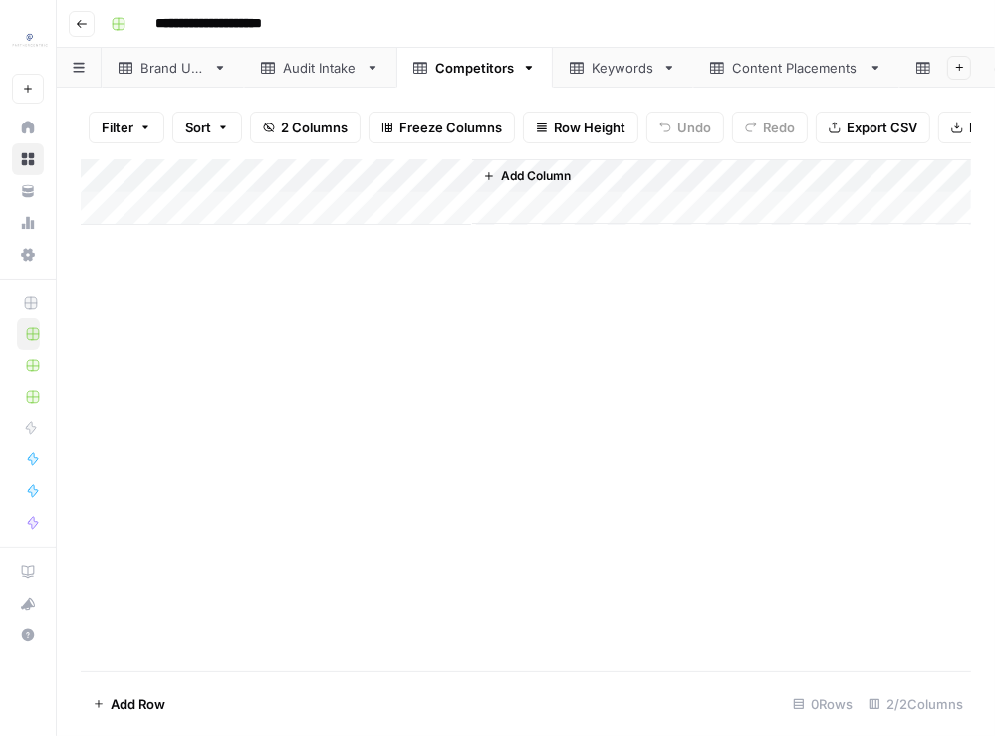
click at [491, 443] on div "Add Column" at bounding box center [526, 415] width 890 height 512
click at [212, 217] on div "Add Column" at bounding box center [526, 192] width 890 height 66
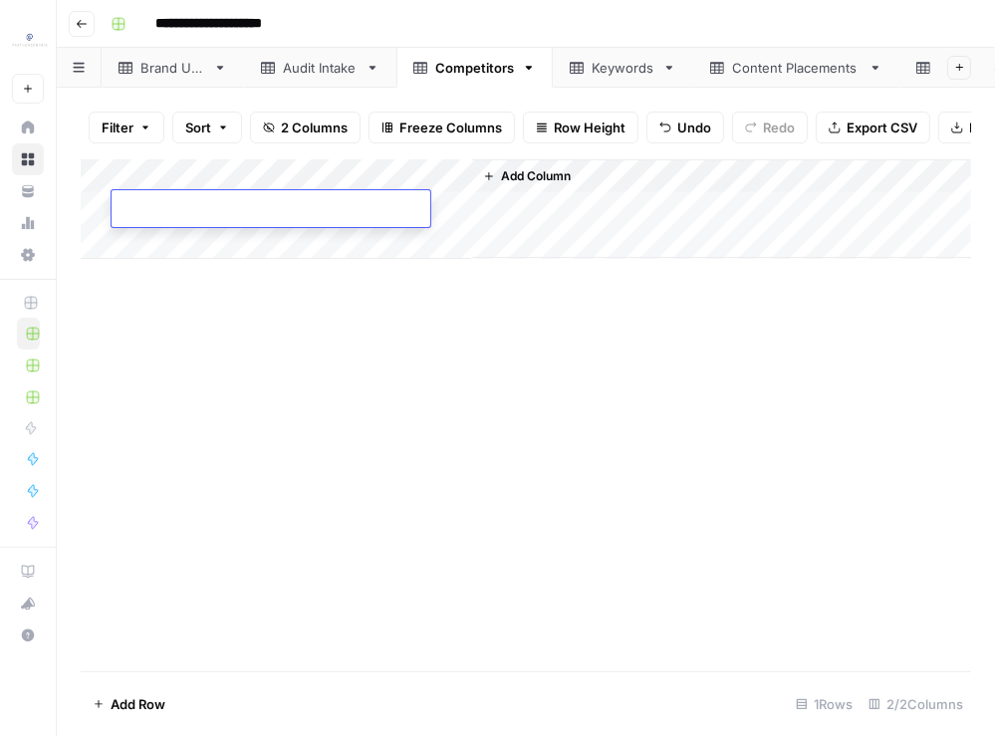
click at [199, 245] on div "Add Column" at bounding box center [526, 209] width 890 height 100
drag, startPoint x: 233, startPoint y: 345, endPoint x: 197, endPoint y: 220, distance: 129.6
click at [233, 344] on div "Add Column" at bounding box center [526, 415] width 890 height 512
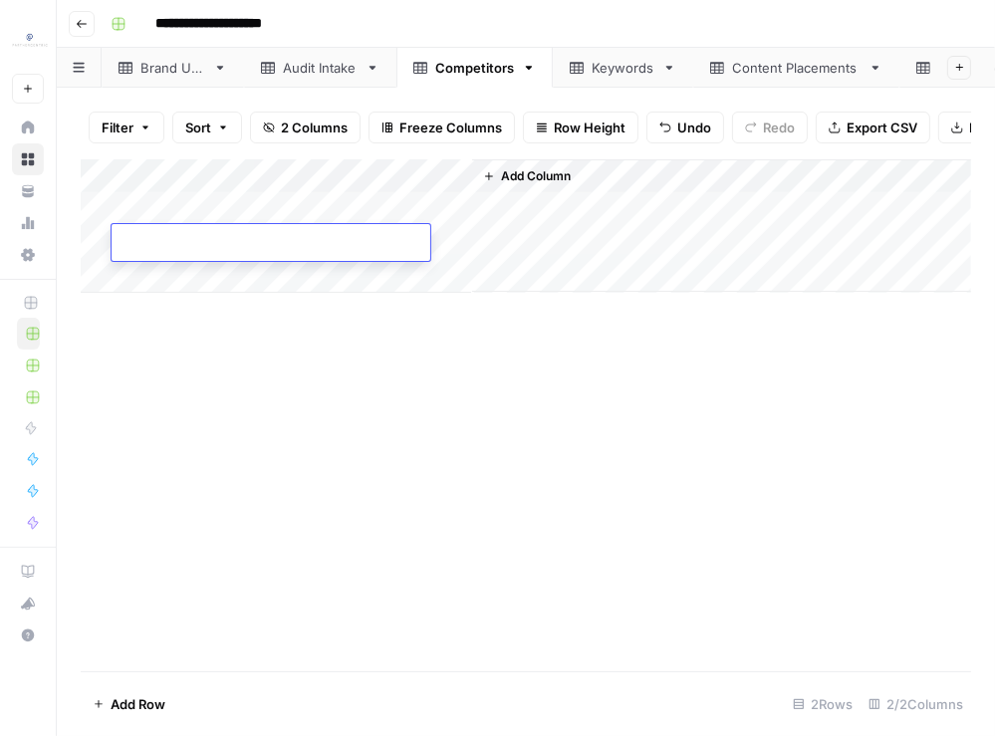
click at [189, 207] on div "Add Column" at bounding box center [526, 225] width 890 height 133
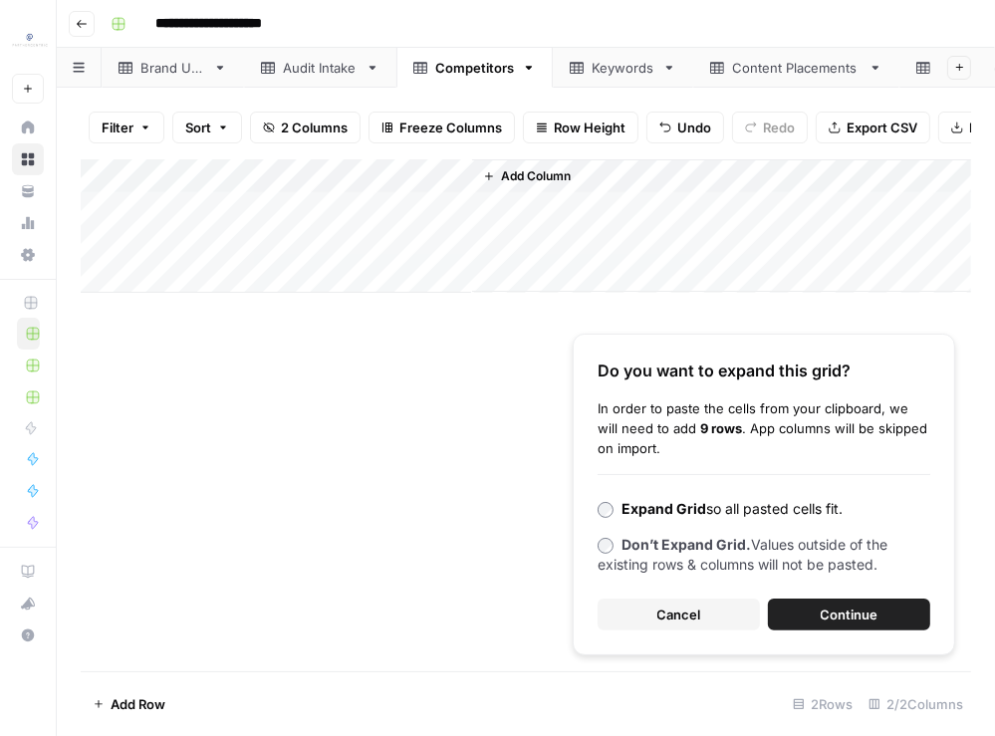
click at [827, 607] on span "Continue" at bounding box center [850, 615] width 58 height 20
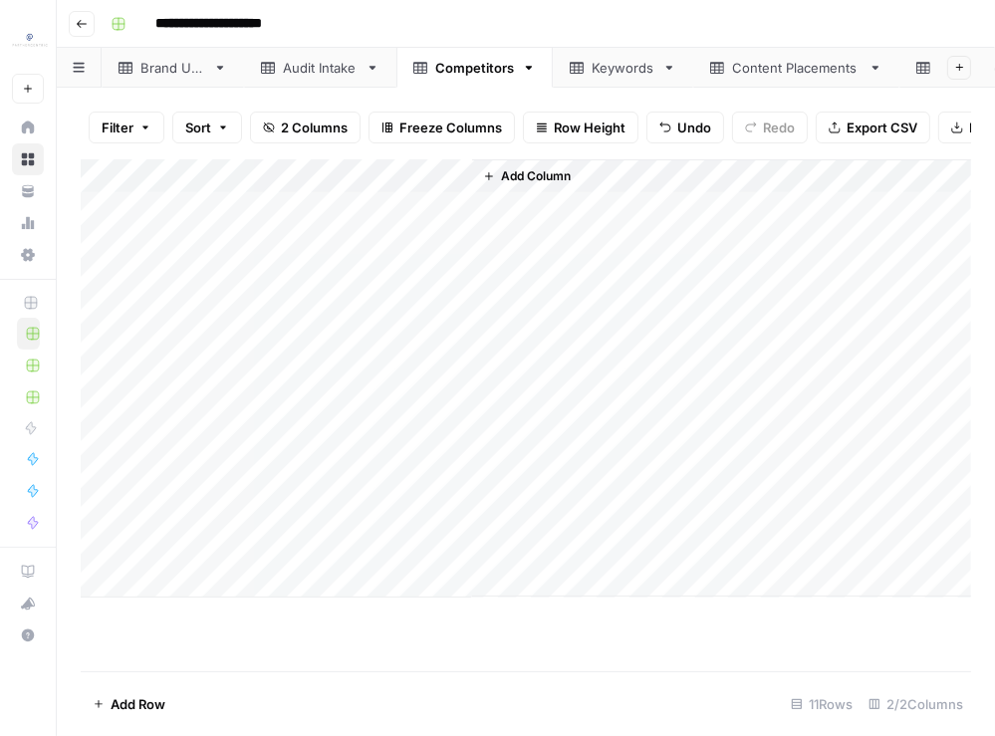
click at [302, 64] on div "Audit Intake" at bounding box center [320, 68] width 75 height 20
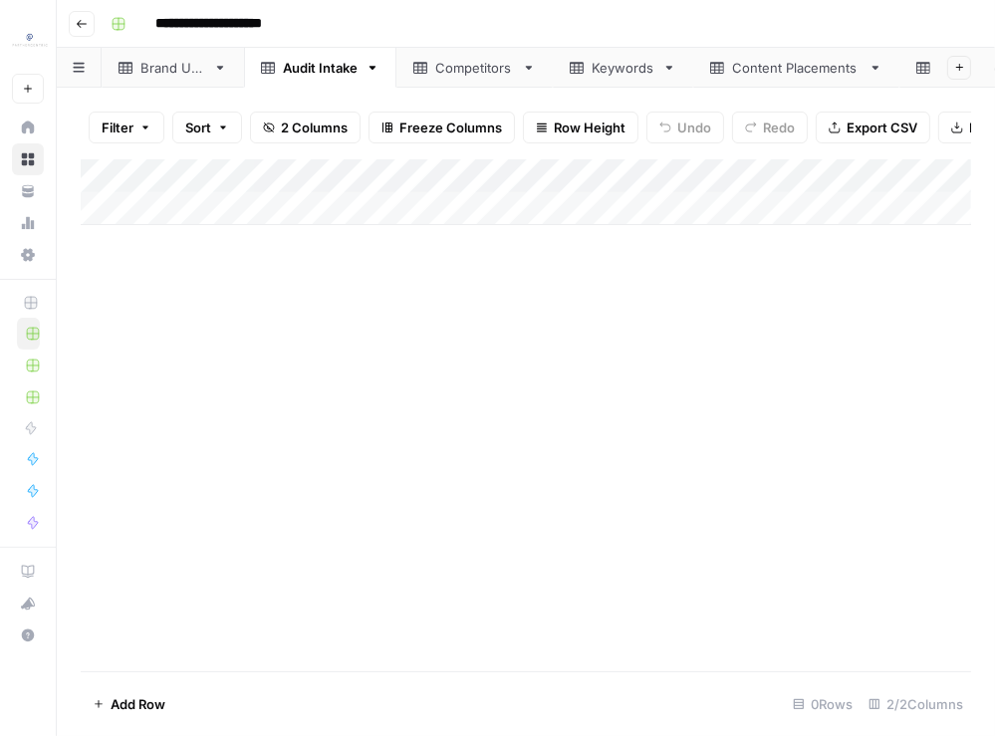
click at [191, 79] on link "Brand URL" at bounding box center [173, 68] width 142 height 40
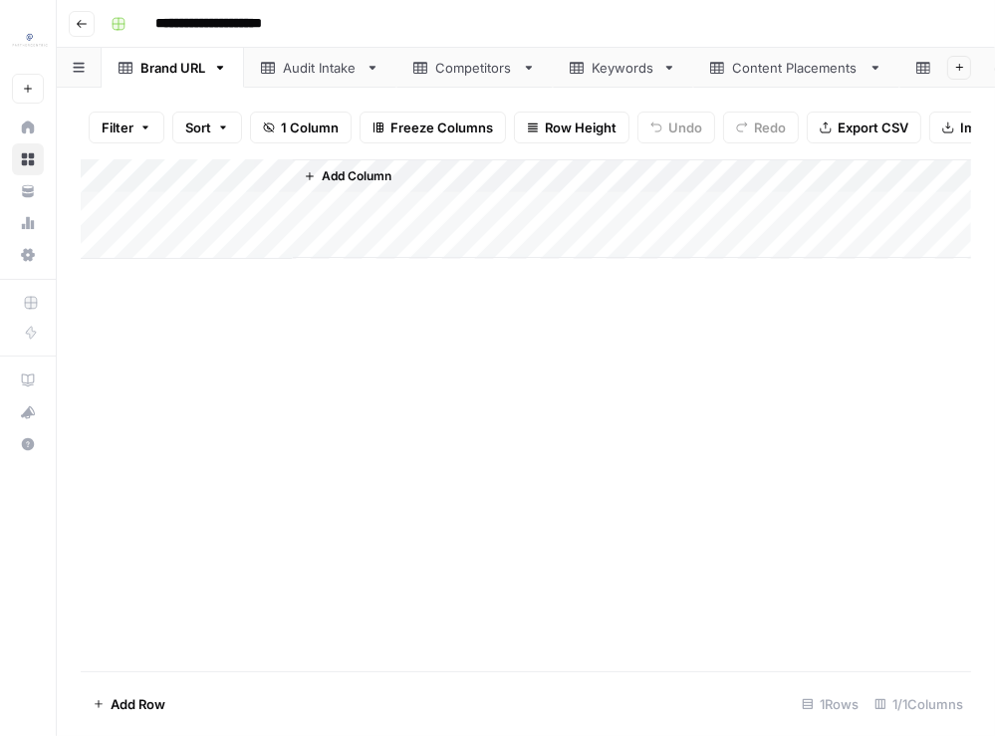
click at [72, 23] on button "Go back" at bounding box center [82, 24] width 26 height 26
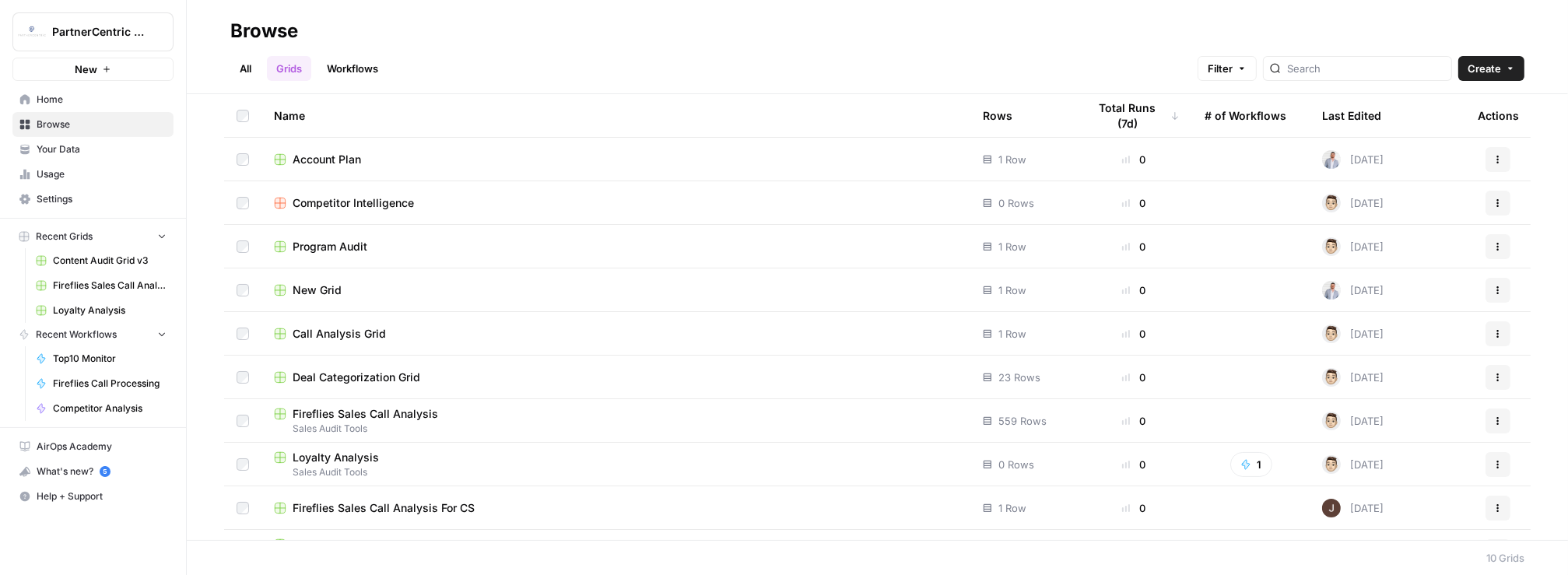
click at [243, 57] on link "All" at bounding box center [245, 69] width 30 height 25
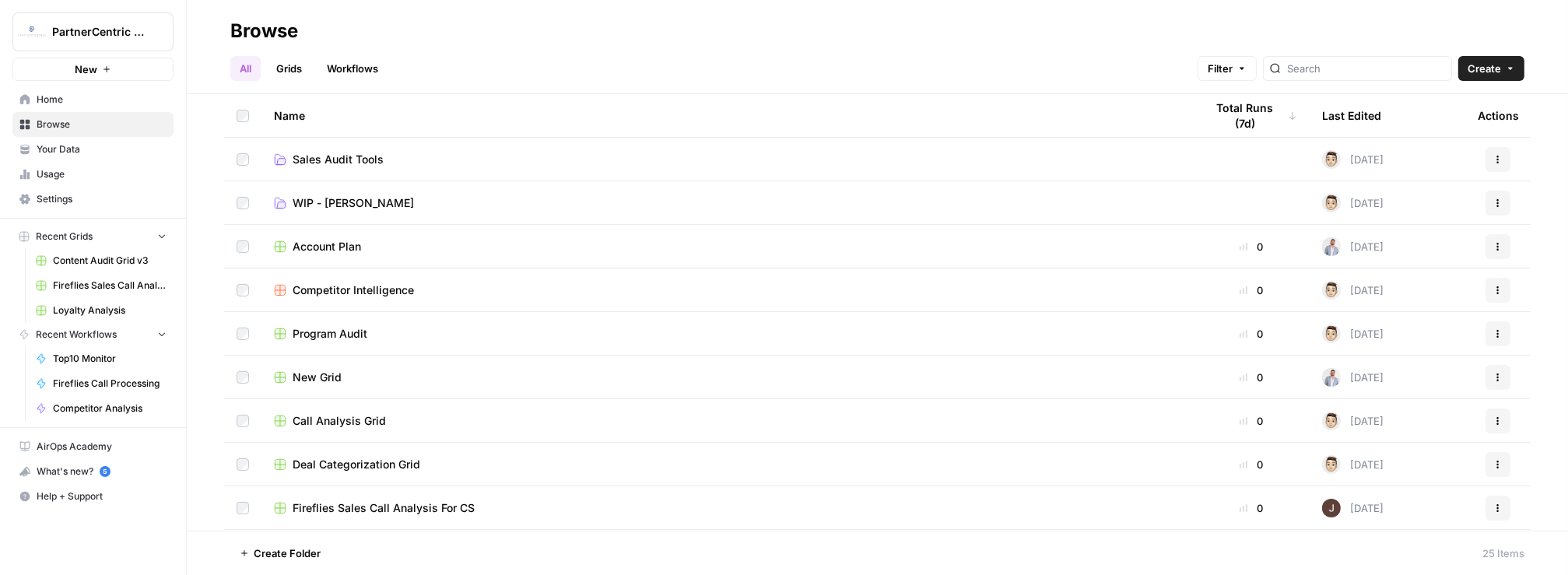
click at [399, 157] on link "Sales Audit Tools" at bounding box center [727, 159] width 906 height 16
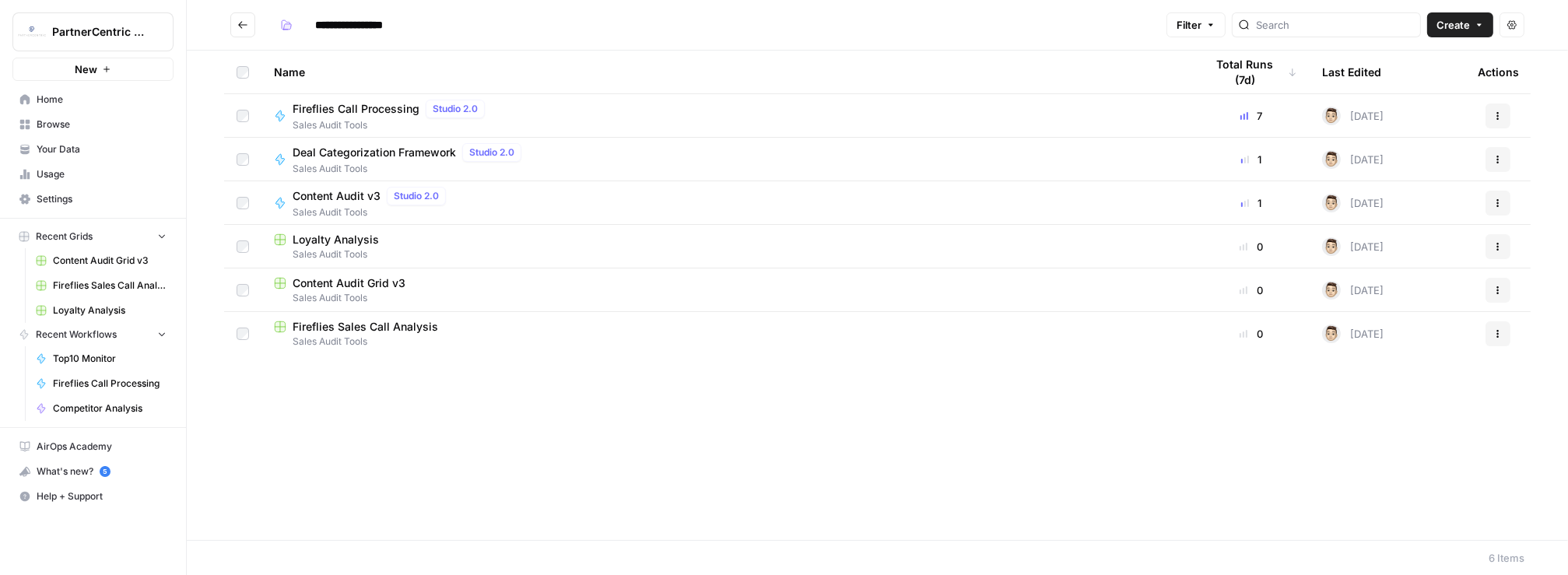
click at [471, 284] on div "Content Audit Grid v3" at bounding box center [727, 284] width 906 height 16
type input "**********"
click at [353, 295] on span "Sales Audit Tools" at bounding box center [727, 298] width 906 height 14
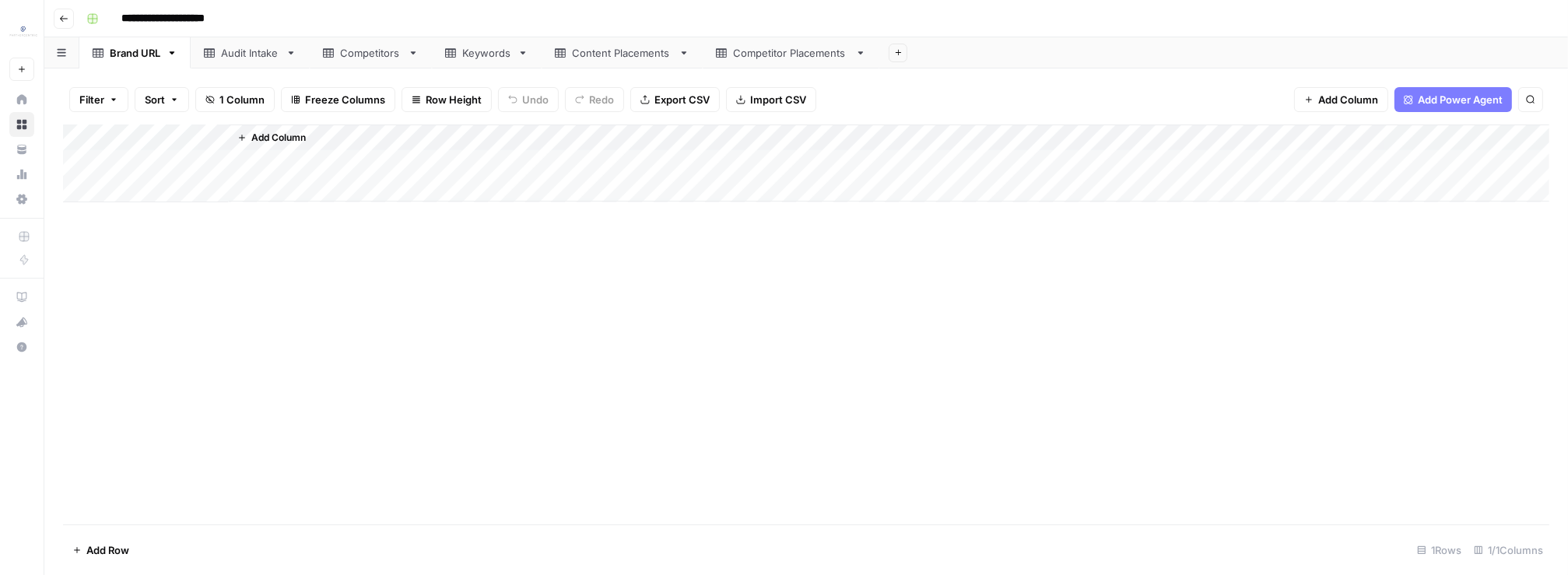
click at [259, 56] on div "Audit Intake" at bounding box center [250, 53] width 59 height 16
click at [372, 62] on link "Competitors" at bounding box center [370, 53] width 122 height 31
click at [488, 55] on div "Keywords" at bounding box center [487, 53] width 49 height 16
click at [613, 51] on div "Content Placements" at bounding box center [622, 53] width 100 height 16
click at [777, 56] on div "Competitor Placements" at bounding box center [791, 53] width 116 height 16
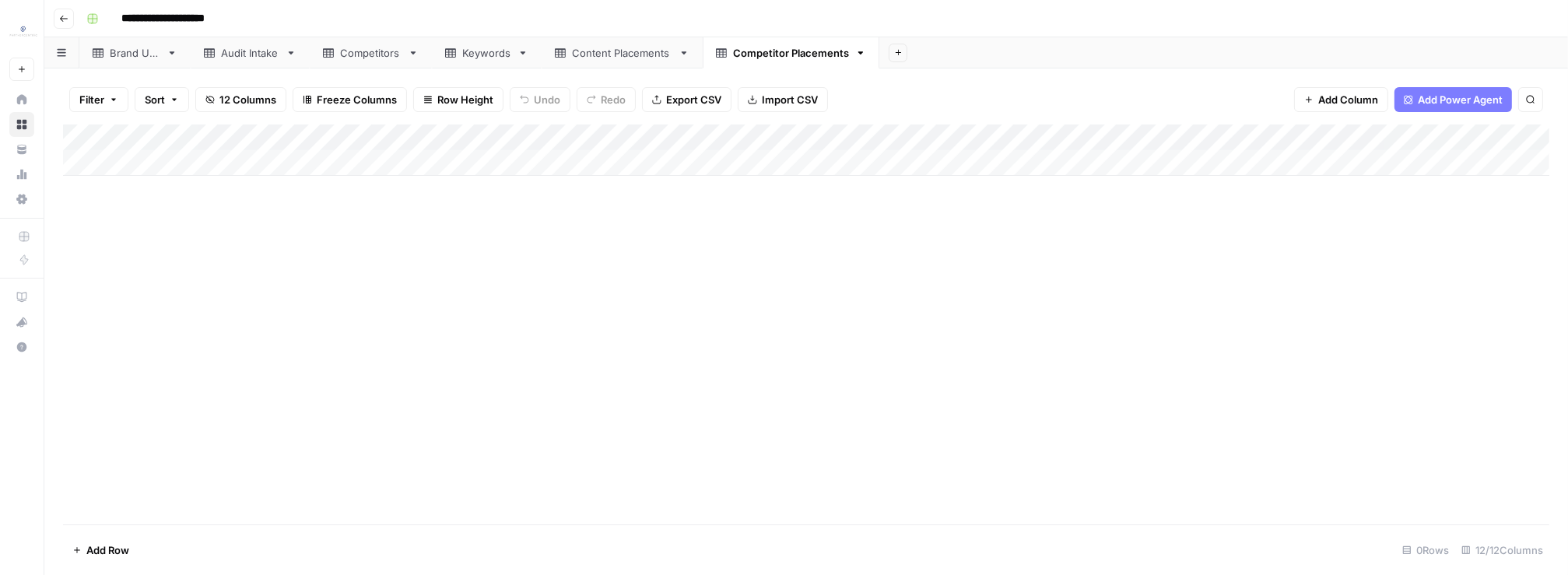
click at [368, 61] on link "Competitors" at bounding box center [370, 53] width 122 height 31
click at [83, 405] on div "Add Column" at bounding box center [806, 324] width 1486 height 400
click at [127, 550] on span "Delete 1 Row" at bounding box center [104, 550] width 63 height 16
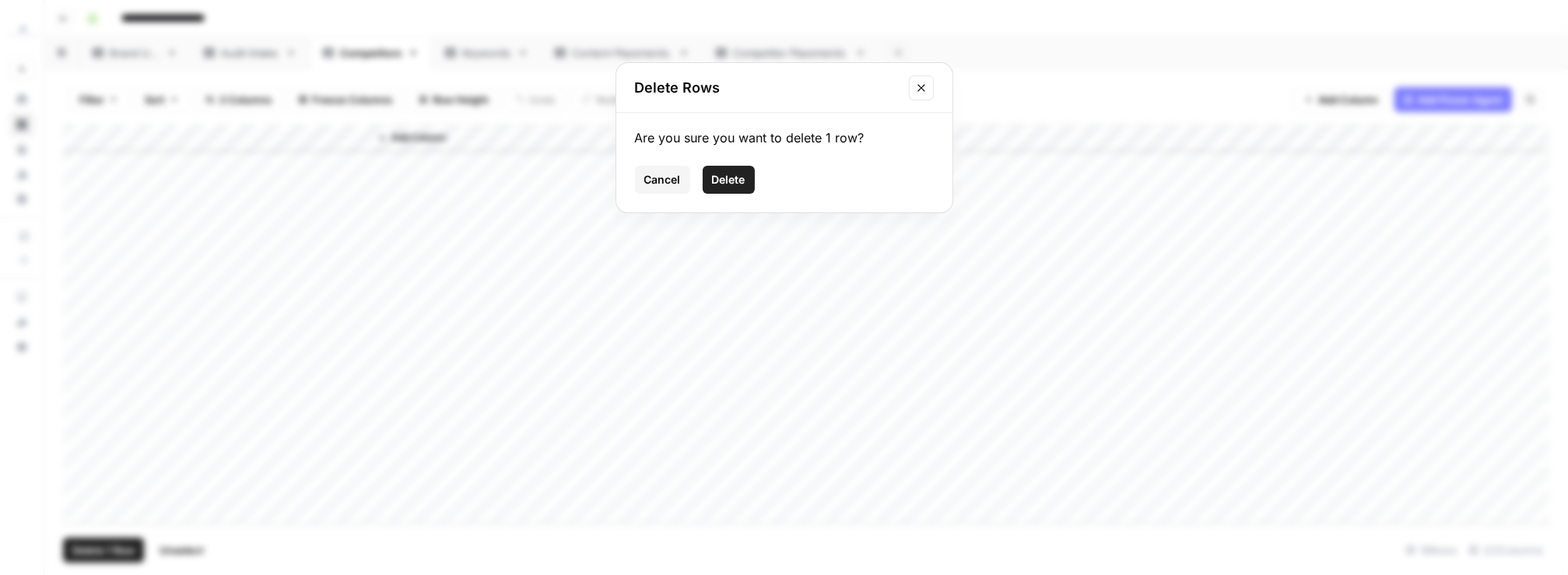
click at [734, 181] on span "Delete" at bounding box center [728, 180] width 34 height 16
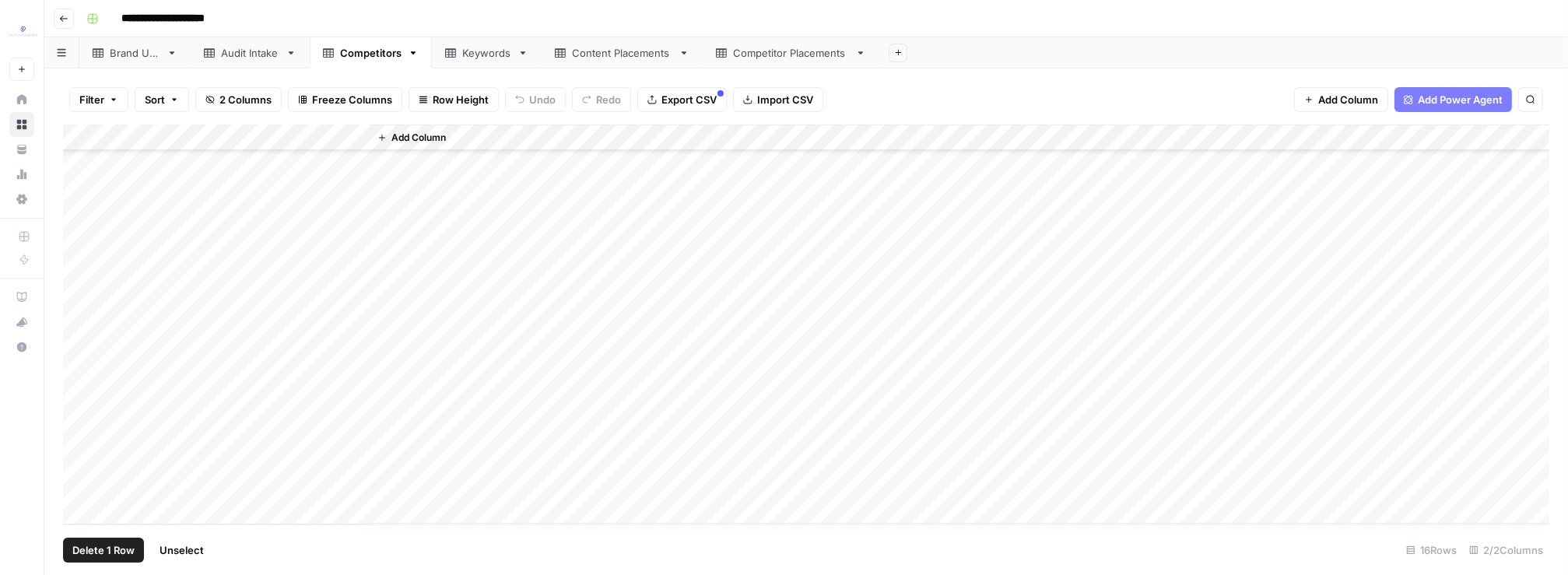
scroll to position [48, 0]
click at [258, 494] on div "Add Column" at bounding box center [806, 324] width 1486 height 400
click at [74, 487] on div "Add Column" at bounding box center [806, 324] width 1486 height 400
click at [106, 553] on span "Delete 1 Row" at bounding box center [104, 550] width 63 height 16
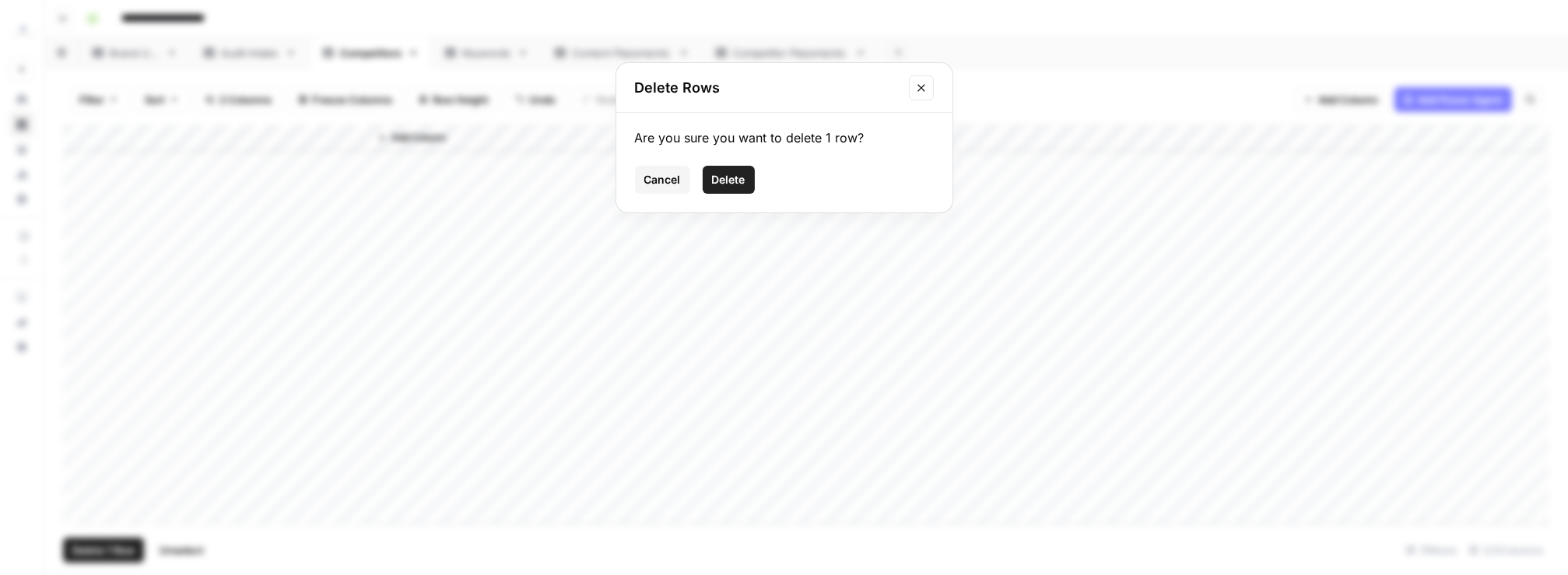
click at [742, 173] on span "Delete" at bounding box center [728, 180] width 34 height 16
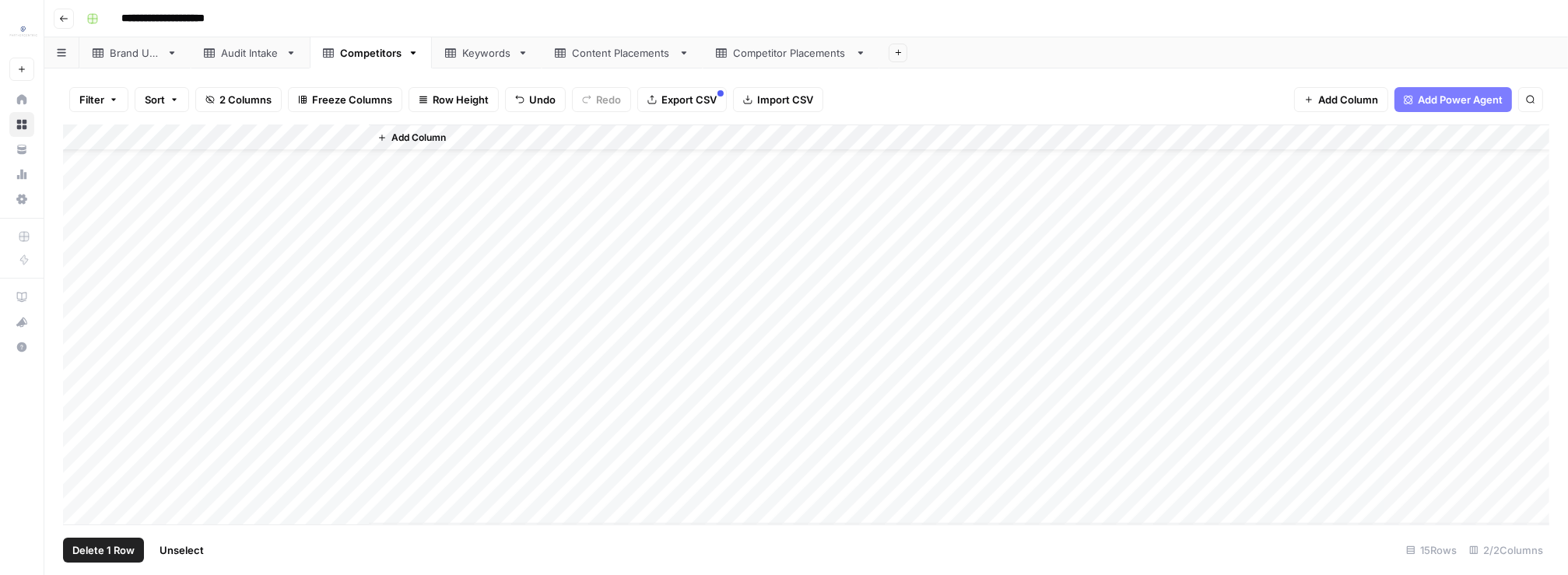
scroll to position [22, 0]
click at [283, 474] on div "Add Column" at bounding box center [806, 324] width 1486 height 400
click at [278, 461] on div "Add Column" at bounding box center [806, 324] width 1486 height 400
click at [271, 441] on div "Add Column" at bounding box center [806, 324] width 1486 height 400
click at [466, 51] on div "Keywords" at bounding box center [487, 53] width 49 height 16
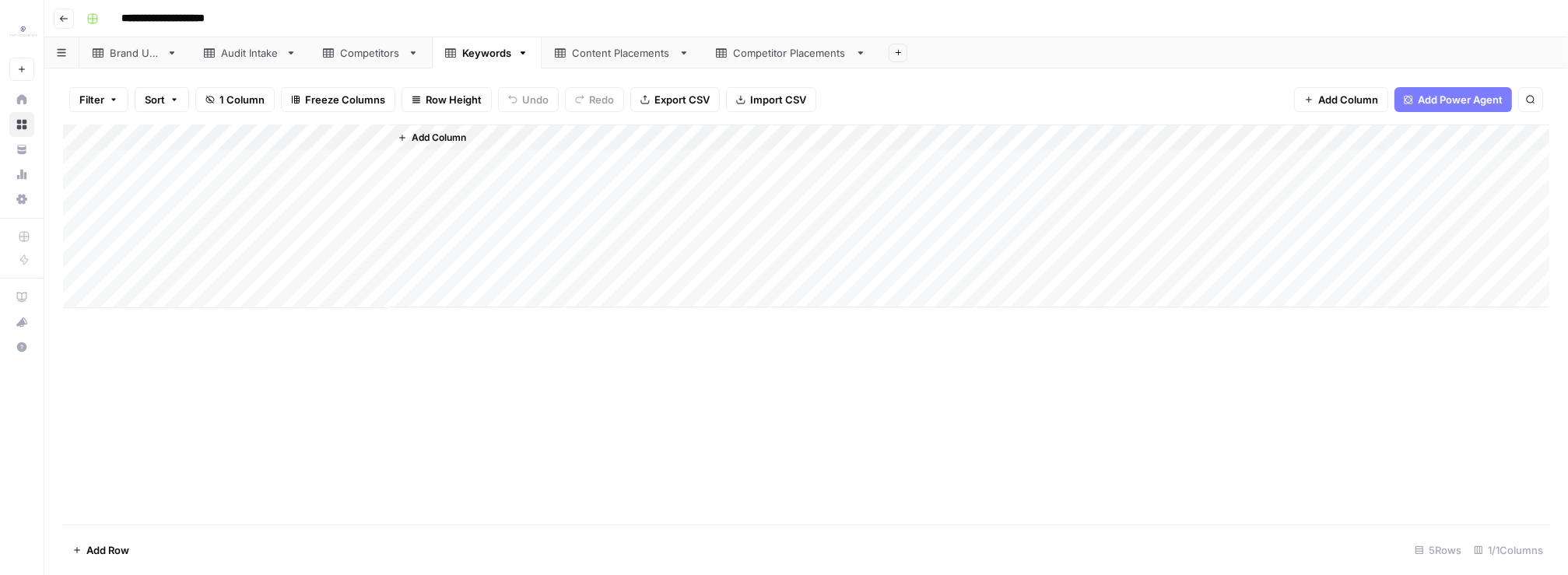
click at [602, 61] on link "Content Placements" at bounding box center [622, 53] width 161 height 31
click at [779, 56] on div "Competitor Placements" at bounding box center [791, 53] width 116 height 16
click at [489, 48] on div "Keywords" at bounding box center [487, 53] width 49 height 16
click at [573, 65] on link "Content Placements" at bounding box center [622, 53] width 161 height 31
click at [504, 59] on div "Keywords" at bounding box center [487, 53] width 49 height 16
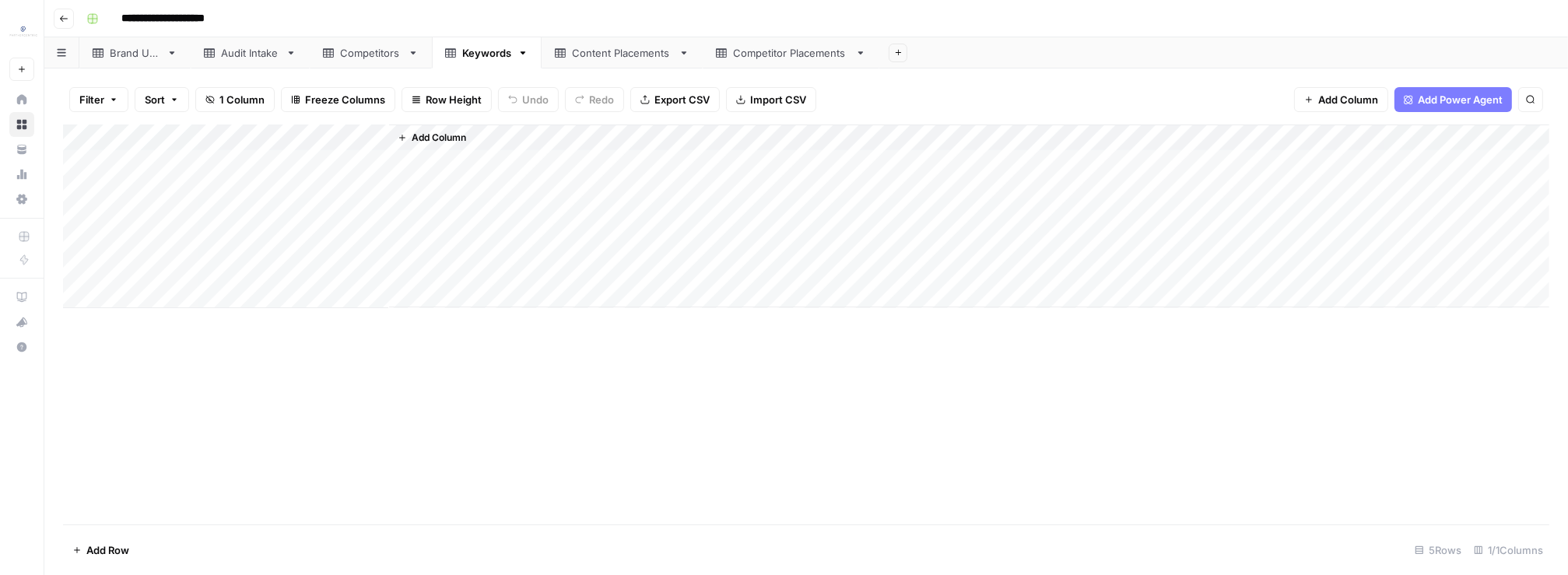
click at [352, 58] on div "Competitors" at bounding box center [370, 53] width 62 height 16
click at [266, 482] on div "Add Column" at bounding box center [806, 324] width 1486 height 400
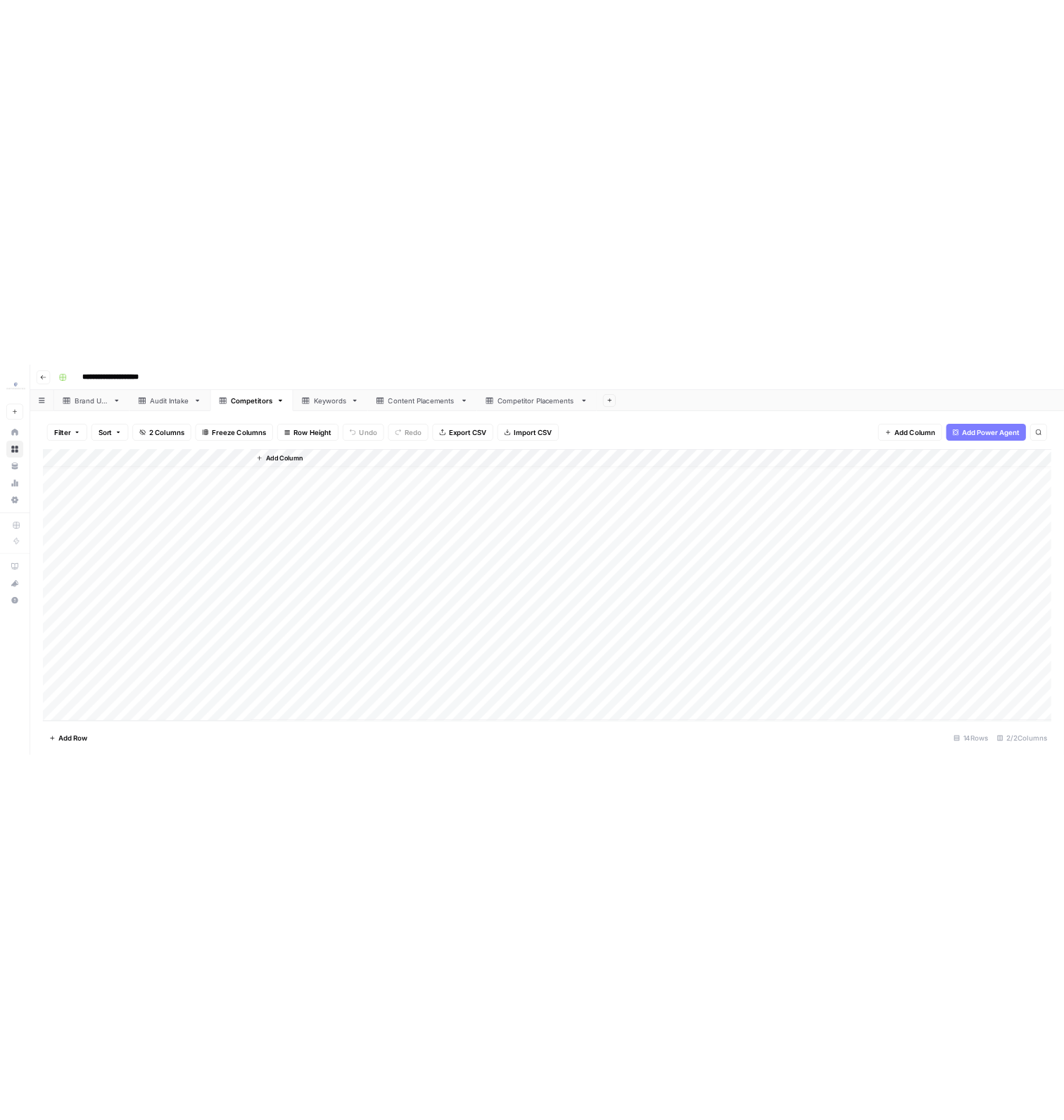
scroll to position [0, 0]
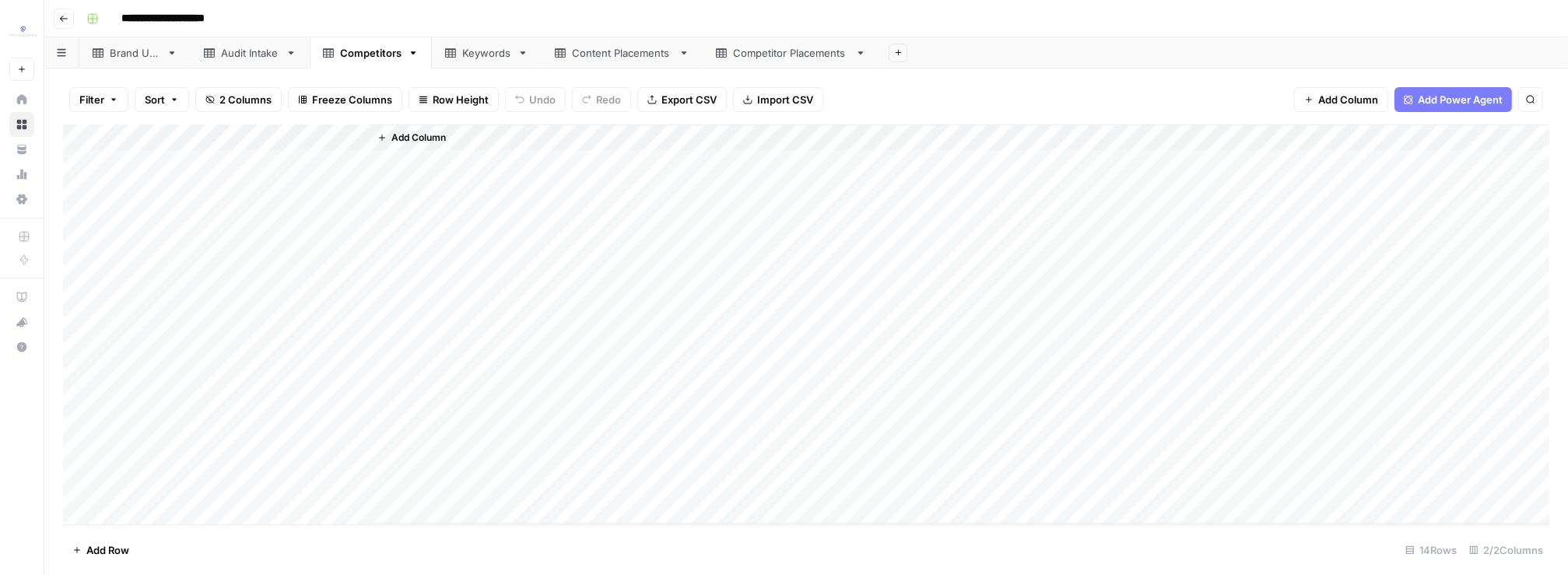
click at [171, 173] on div "Add Column" at bounding box center [806, 324] width 1486 height 400
click at [394, 359] on div "Add Column" at bounding box center [959, 323] width 1180 height 399
click at [198, 244] on div "Add Column" at bounding box center [806, 324] width 1486 height 400
drag, startPoint x: 134, startPoint y: 152, endPoint x: 305, endPoint y: 517, distance: 403.1
click at [305, 517] on div "Add Column" at bounding box center [806, 324] width 1486 height 400
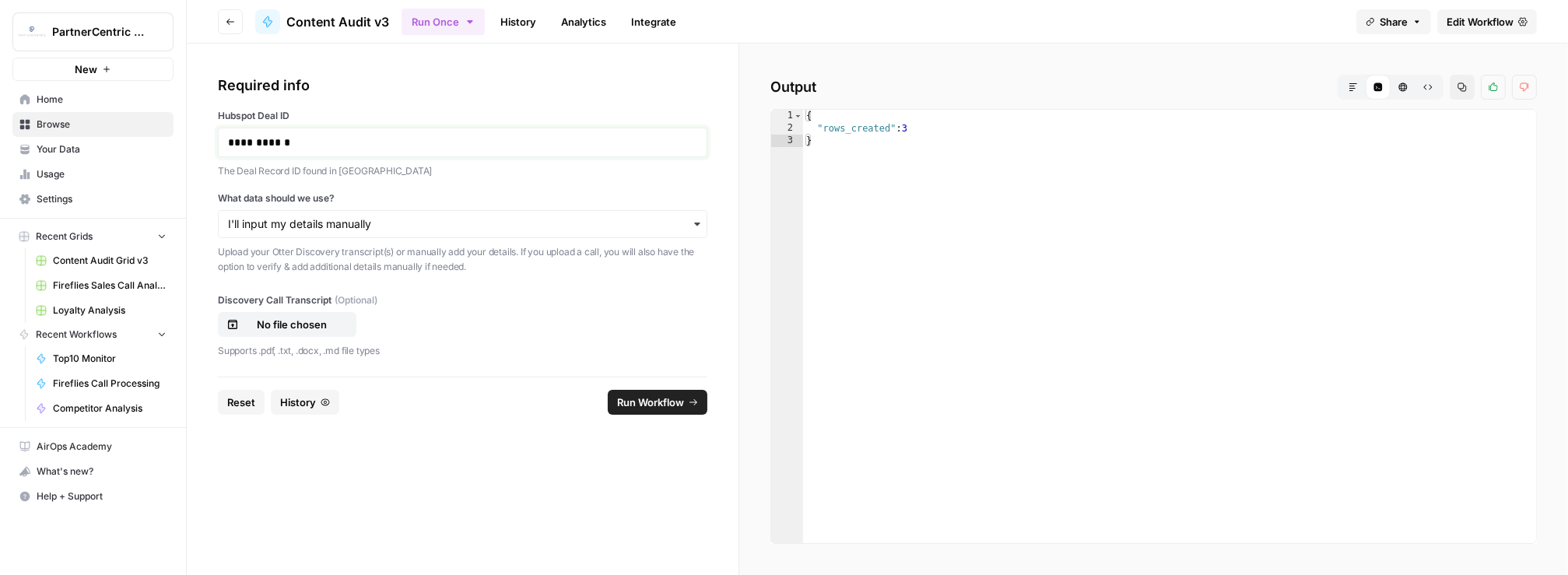
click at [288, 140] on p "**********" at bounding box center [463, 142] width 470 height 16
click at [676, 402] on span "Run Workflow" at bounding box center [651, 402] width 67 height 16
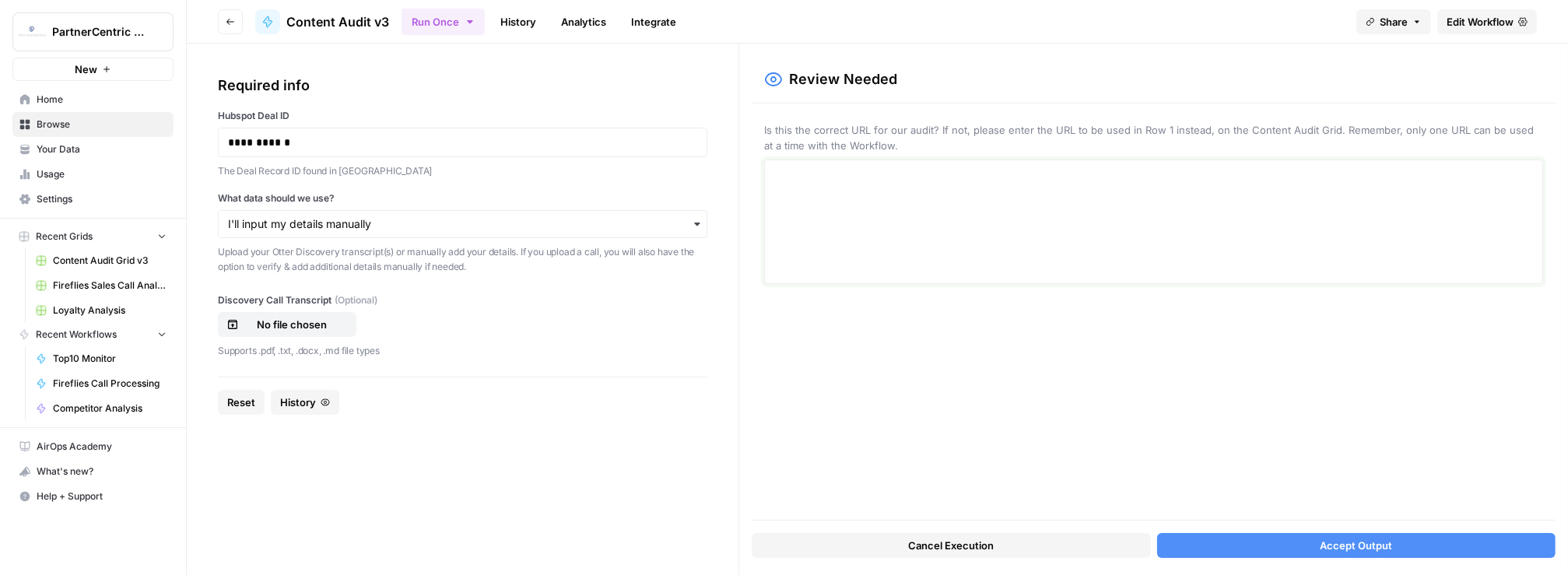
click at [864, 231] on textarea at bounding box center [1153, 221] width 759 height 110
click at [983, 173] on p "**********" at bounding box center [1154, 183] width 759 height 20
click at [992, 188] on p "**********" at bounding box center [1154, 183] width 759 height 20
paste div
click at [1380, 538] on span "Accept Output" at bounding box center [1355, 545] width 73 height 16
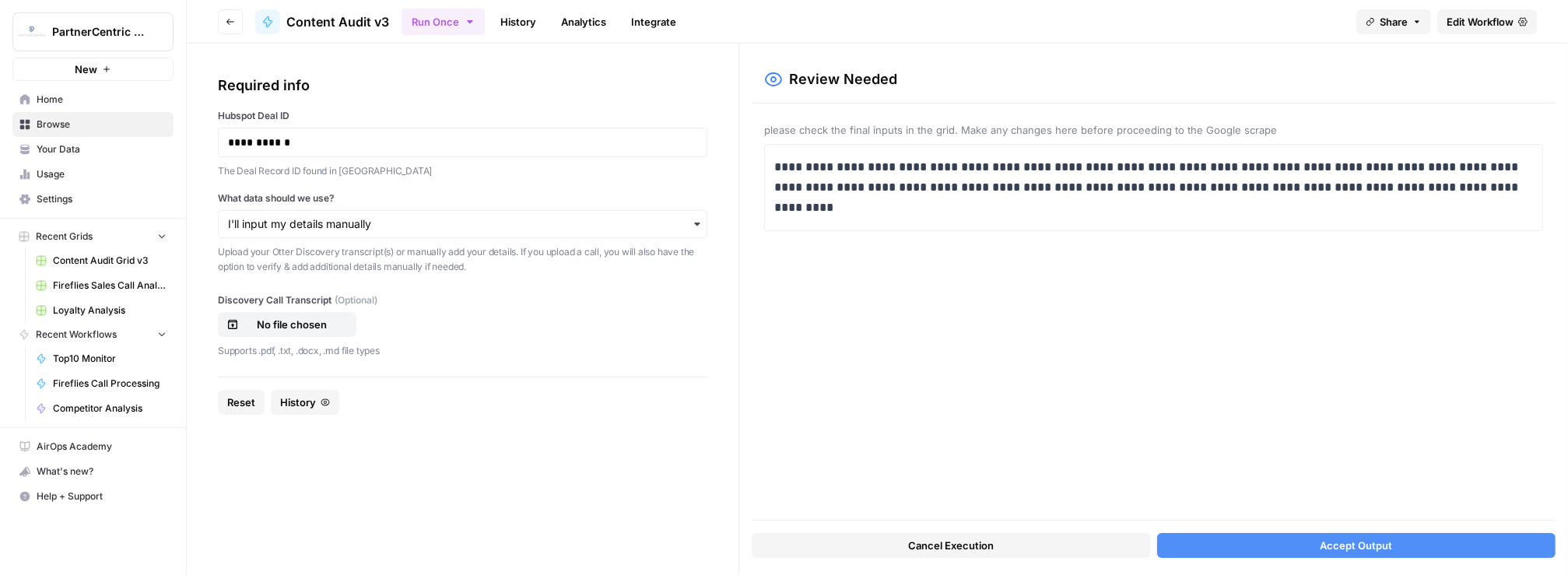
click at [1191, 557] on button "Accept Output" at bounding box center [1356, 545] width 399 height 25
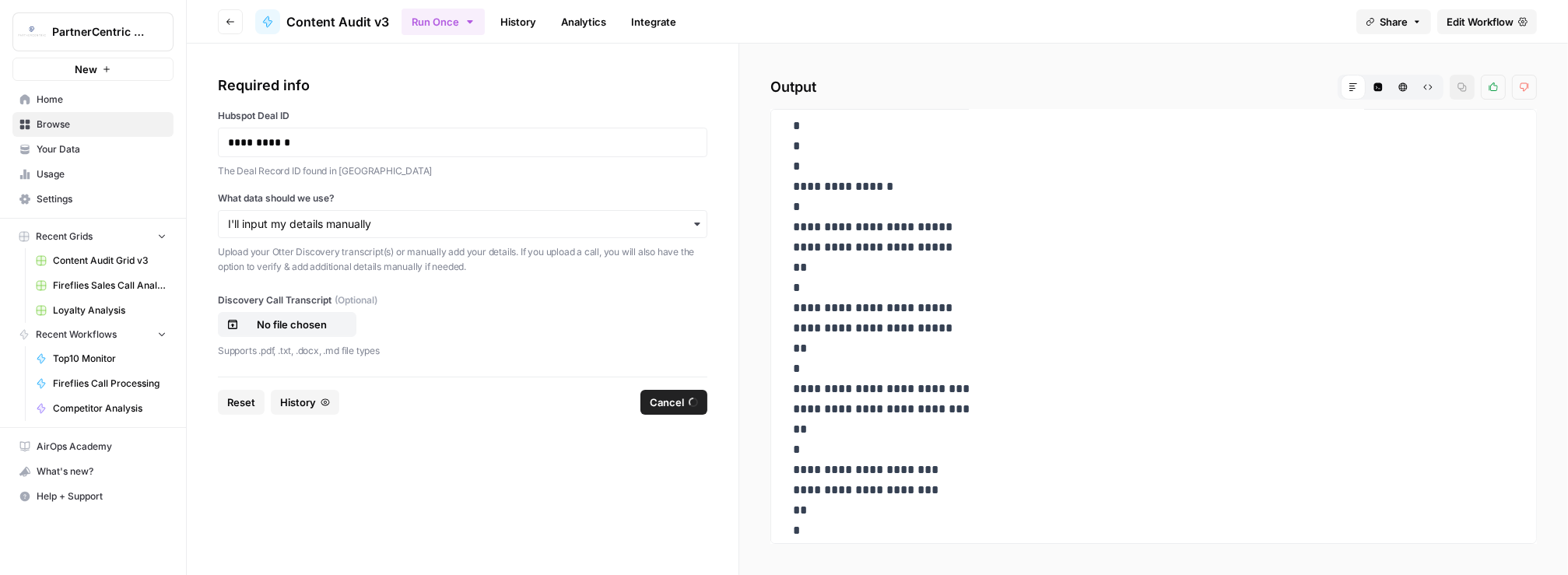
scroll to position [1100, 0]
